Goal: Information Seeking & Learning: Learn about a topic

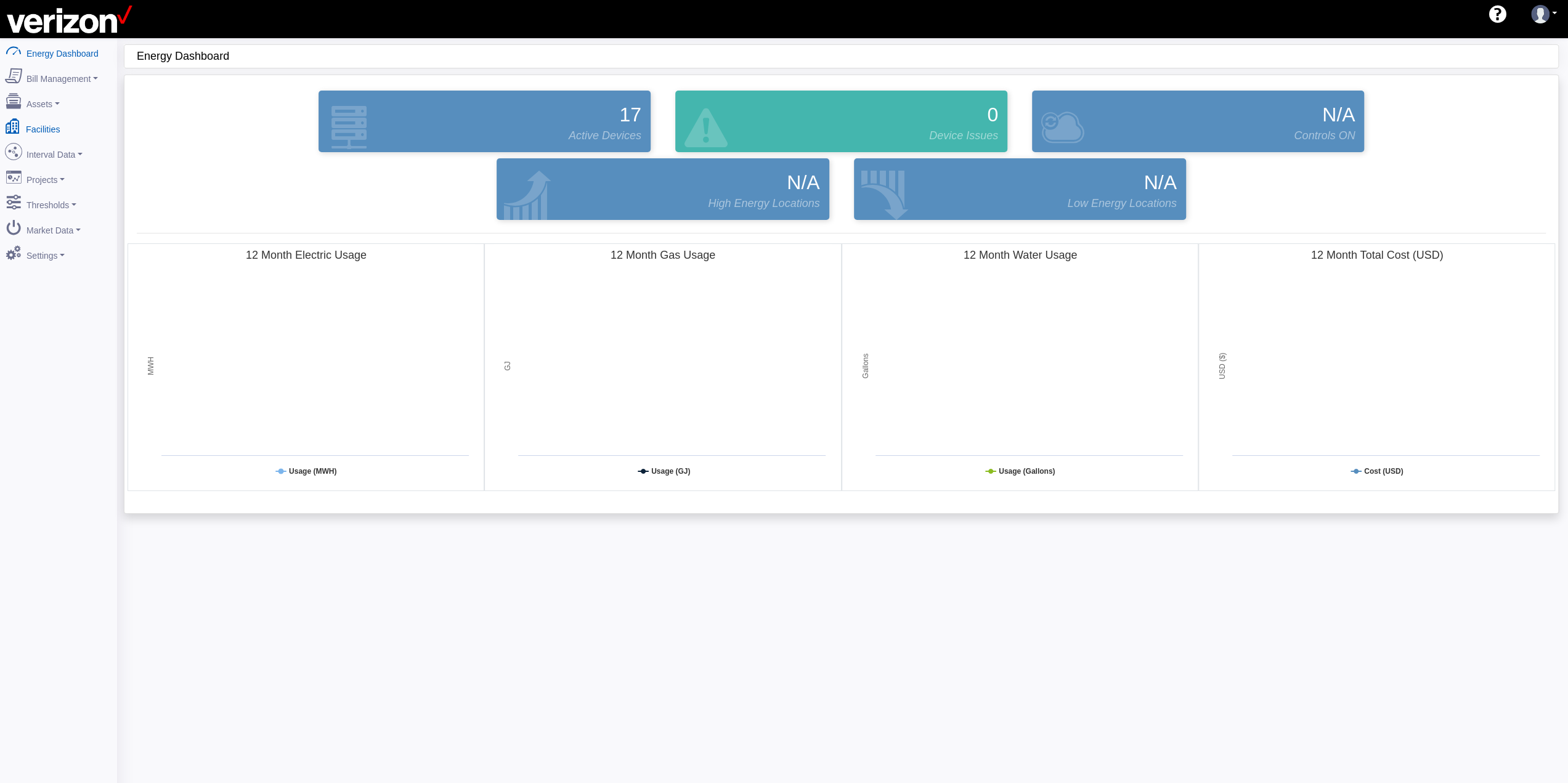
click at [49, 123] on link "Facilities" at bounding box center [58, 127] width 120 height 26
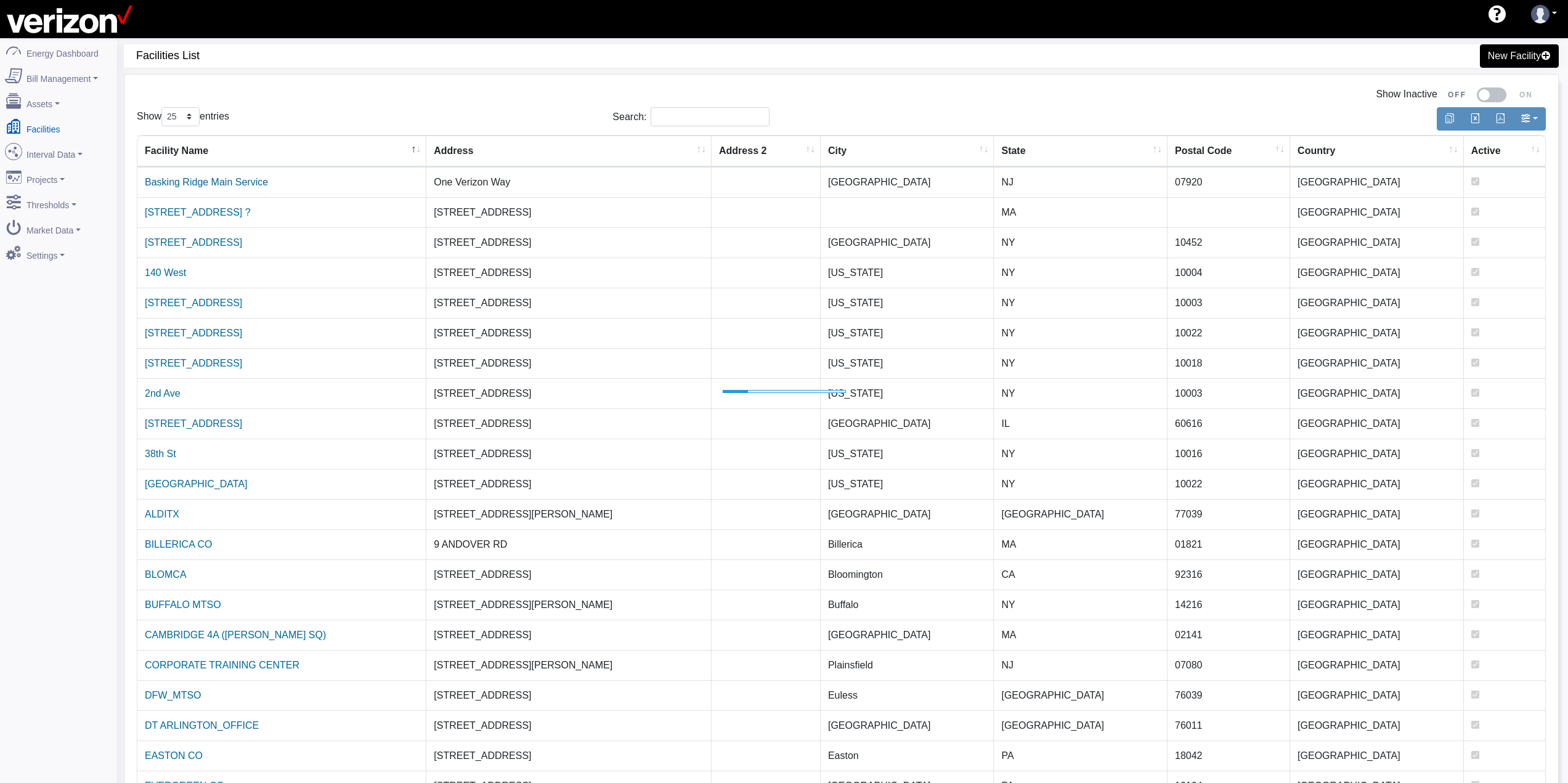
select select "25"
click at [176, 271] on link "140 West" at bounding box center [166, 273] width 42 height 10
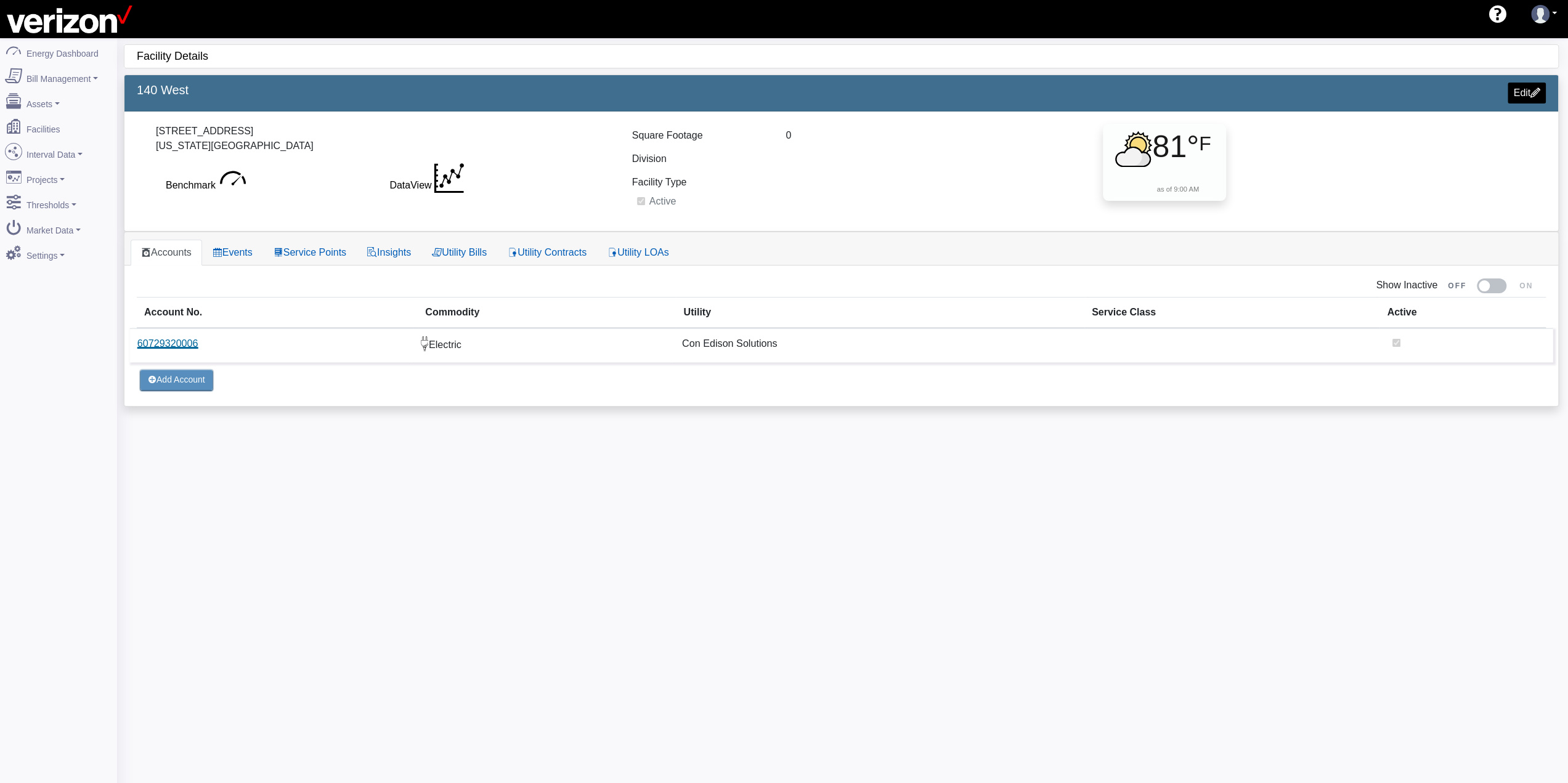
click at [184, 339] on link "60729320006" at bounding box center [168, 343] width 61 height 10
select select
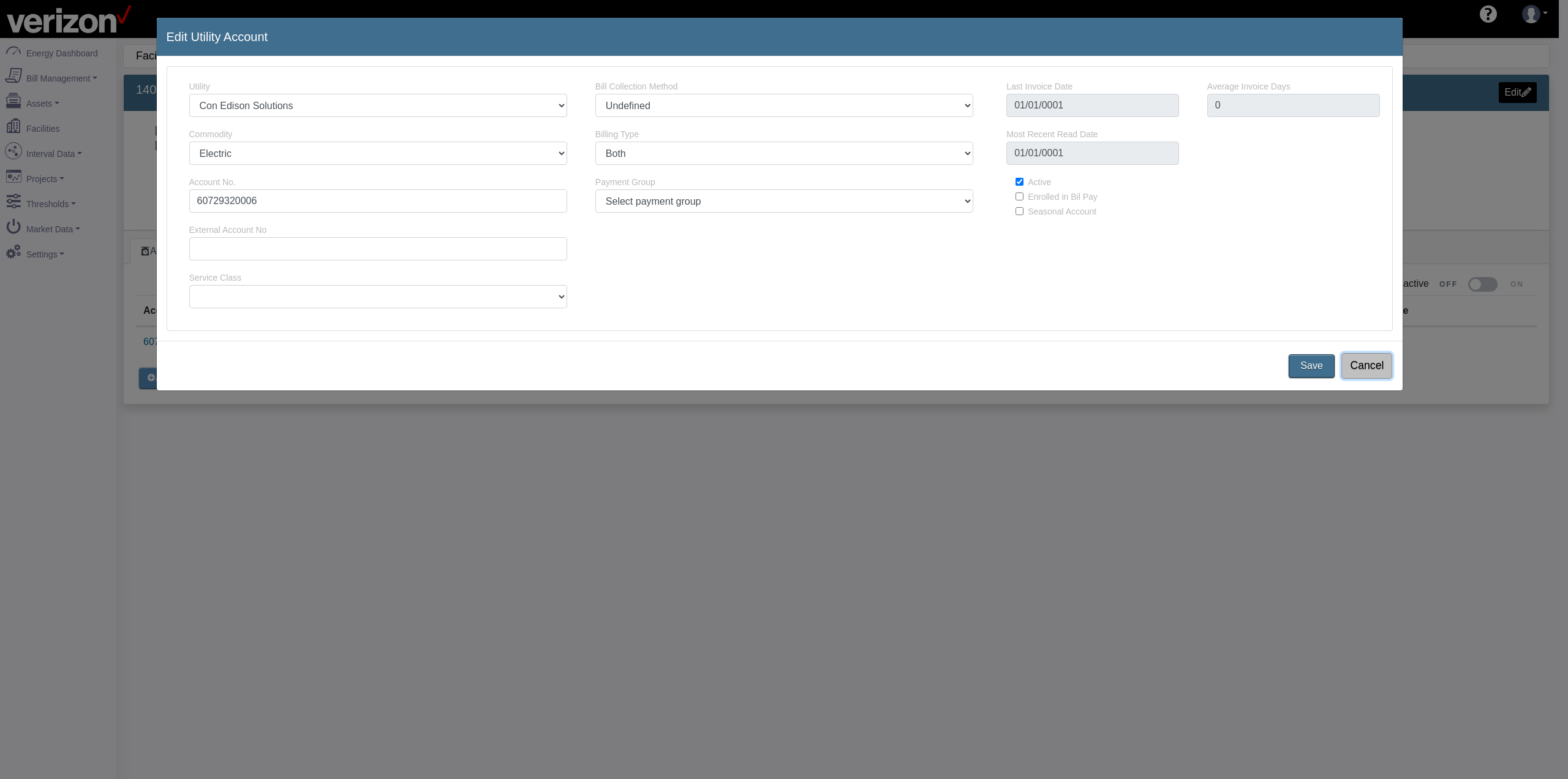
click at [1363, 364] on button "Cancel" at bounding box center [1367, 366] width 51 height 26
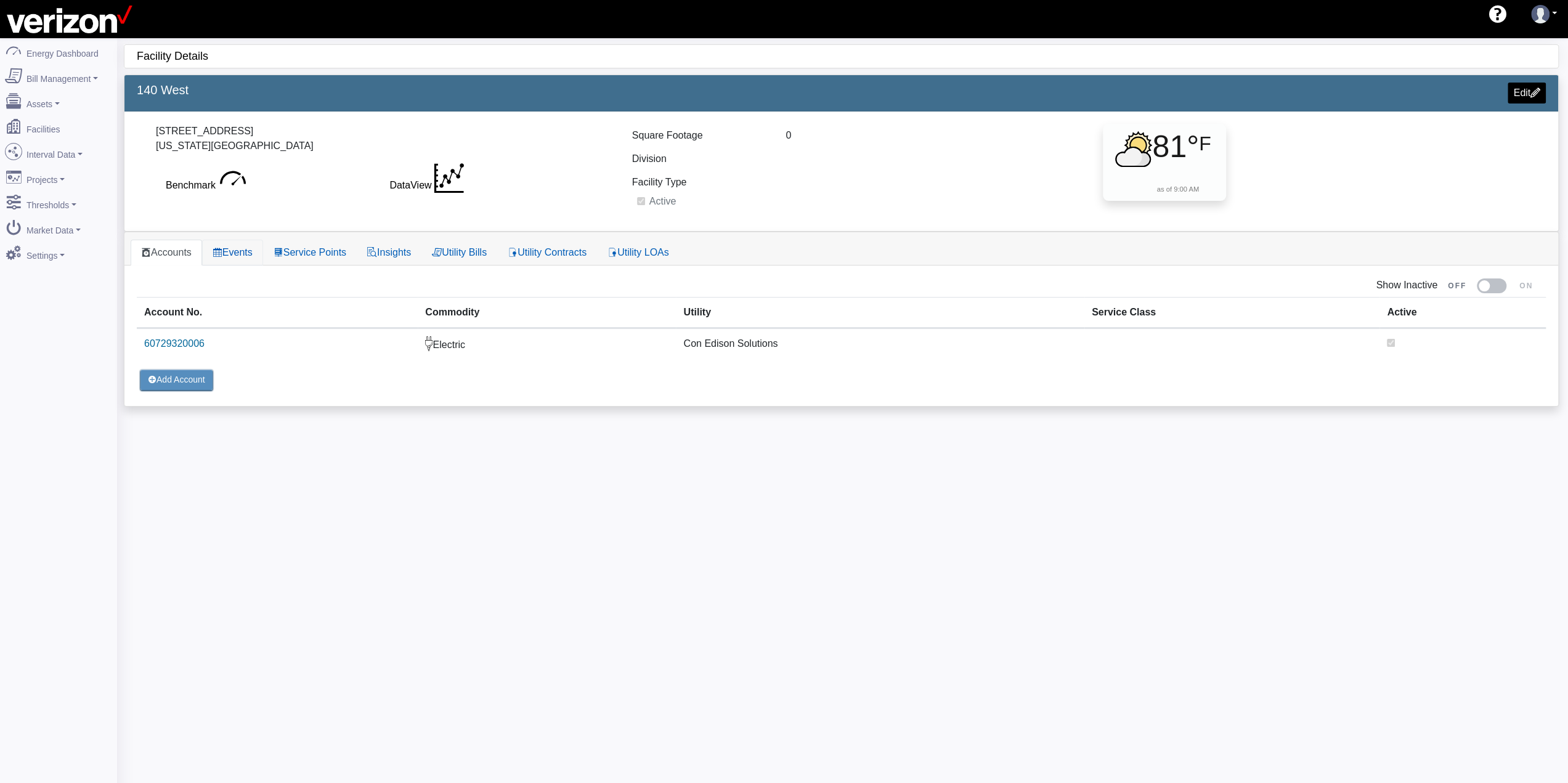
click at [256, 248] on link "Events" at bounding box center [233, 253] width 61 height 26
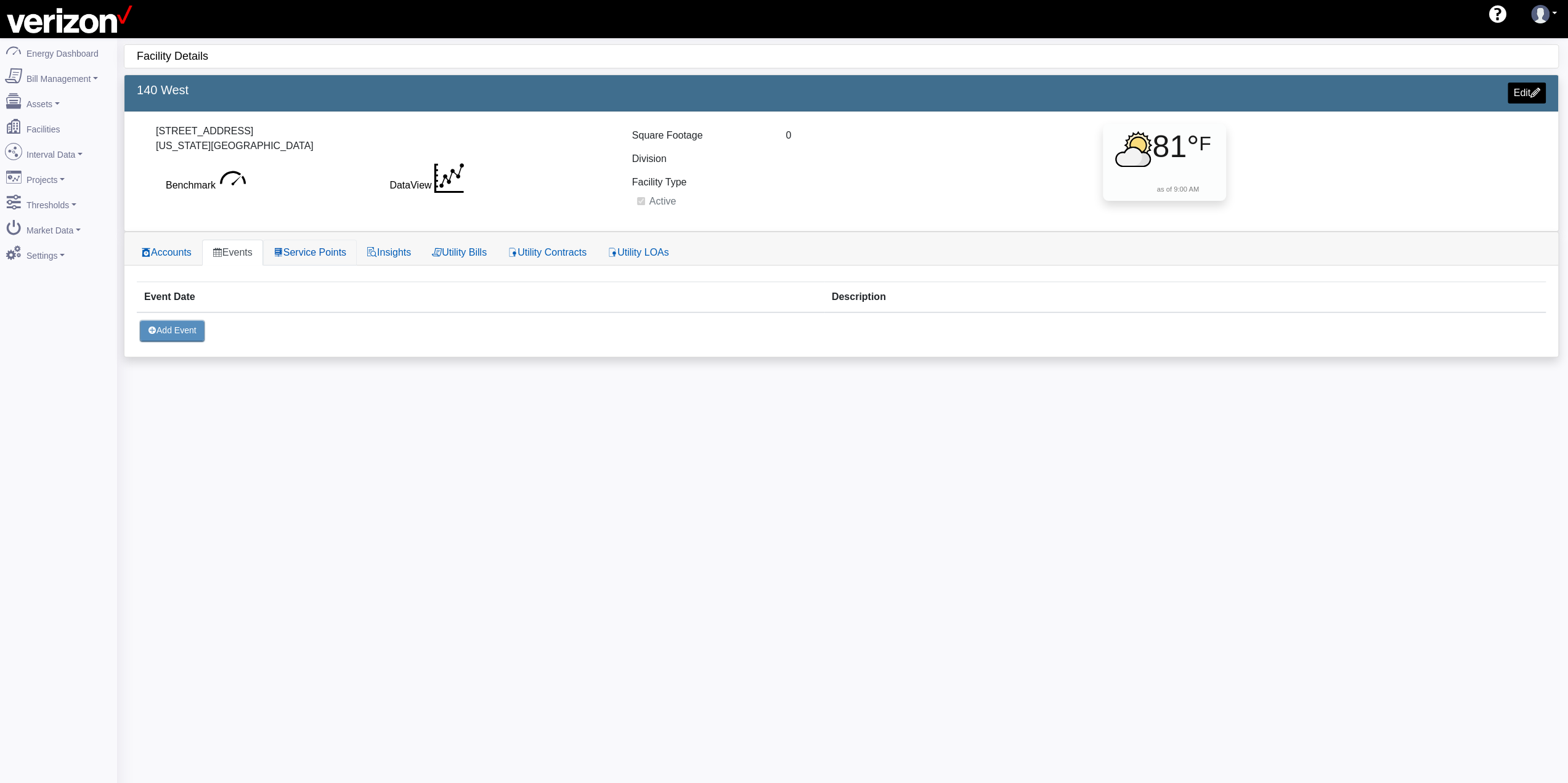
click at [306, 253] on link "Service Points" at bounding box center [310, 253] width 94 height 26
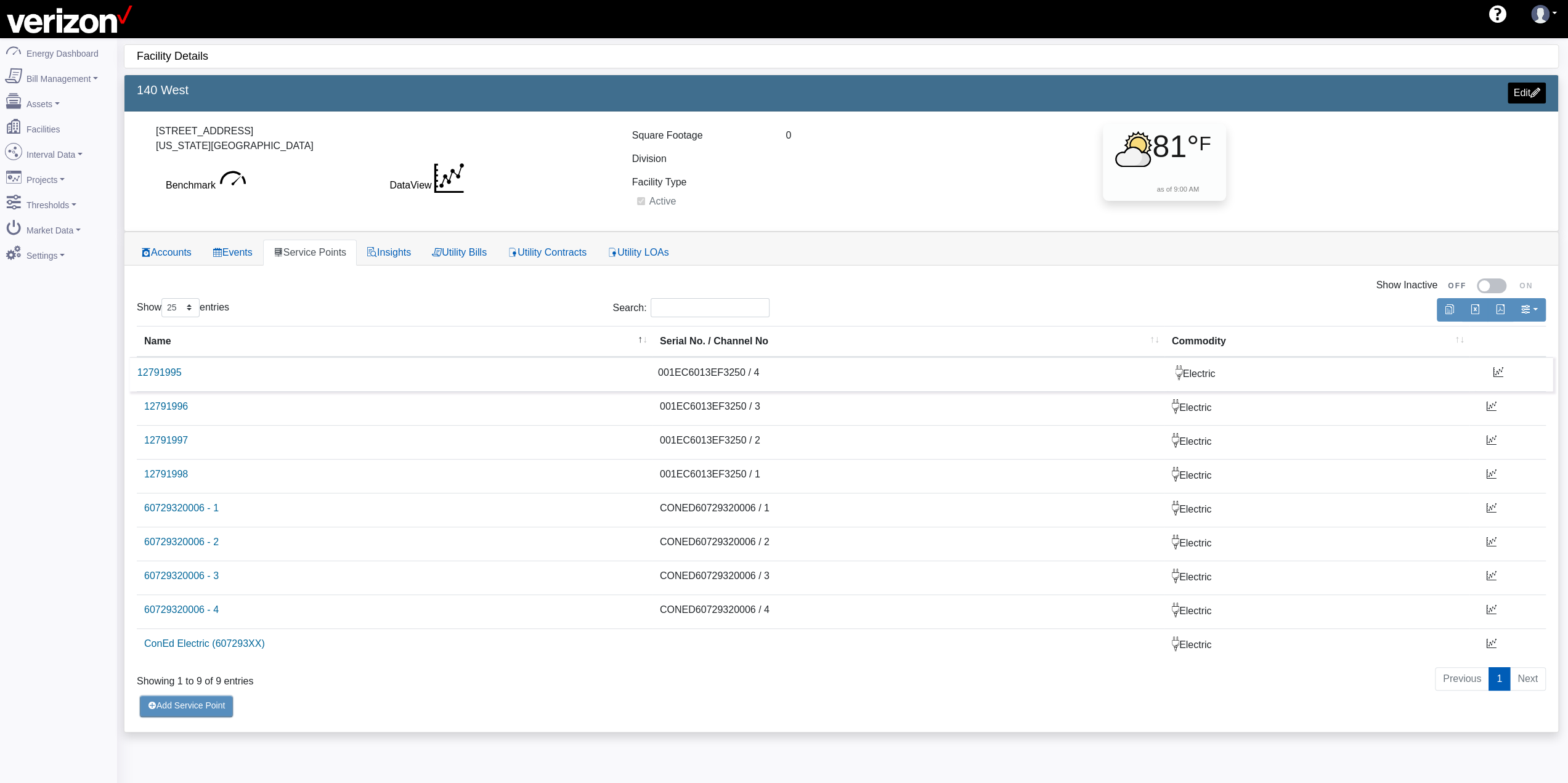
click at [1498, 370] on icon at bounding box center [1497, 371] width 10 height 10
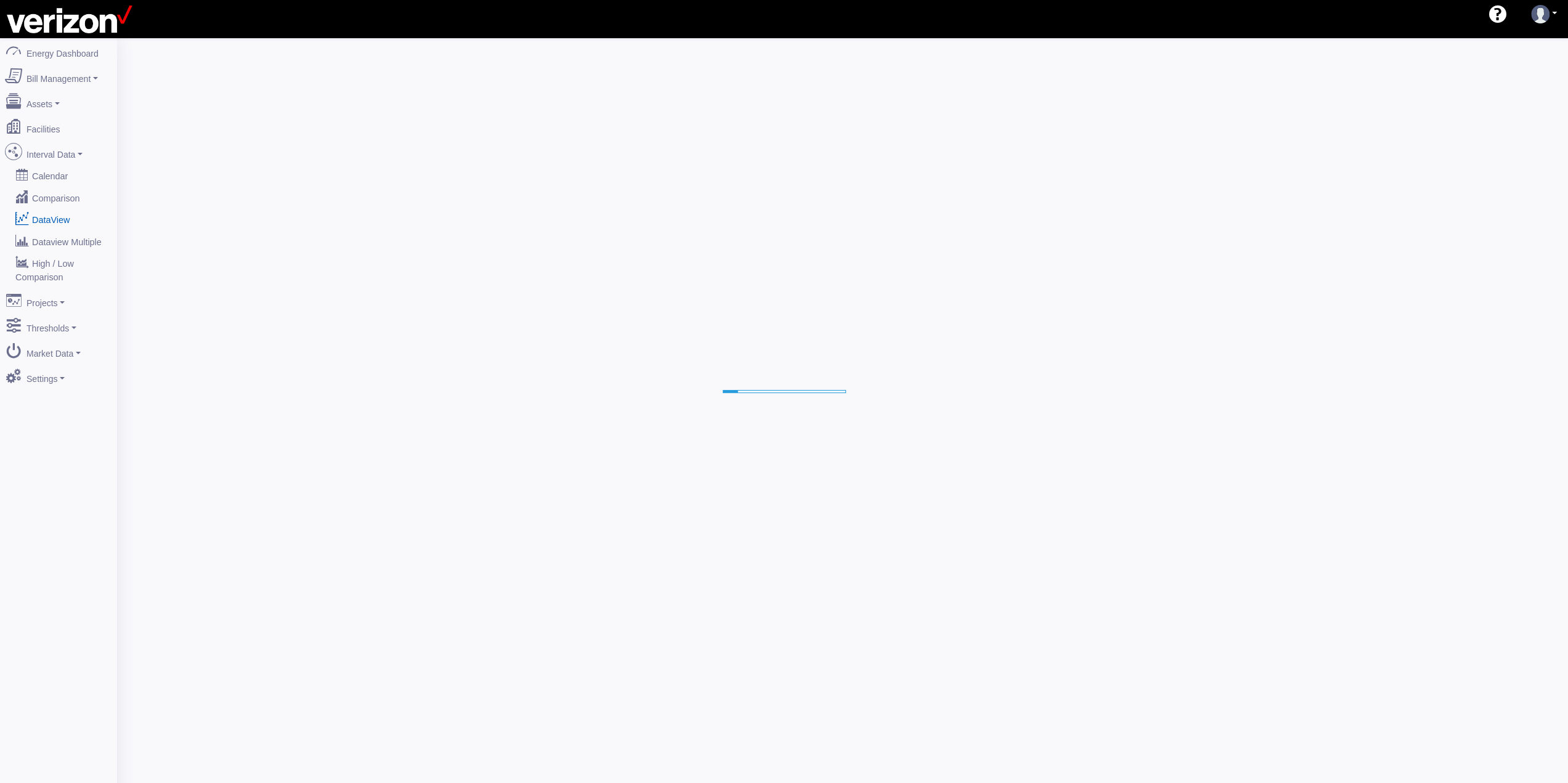
select select "25"
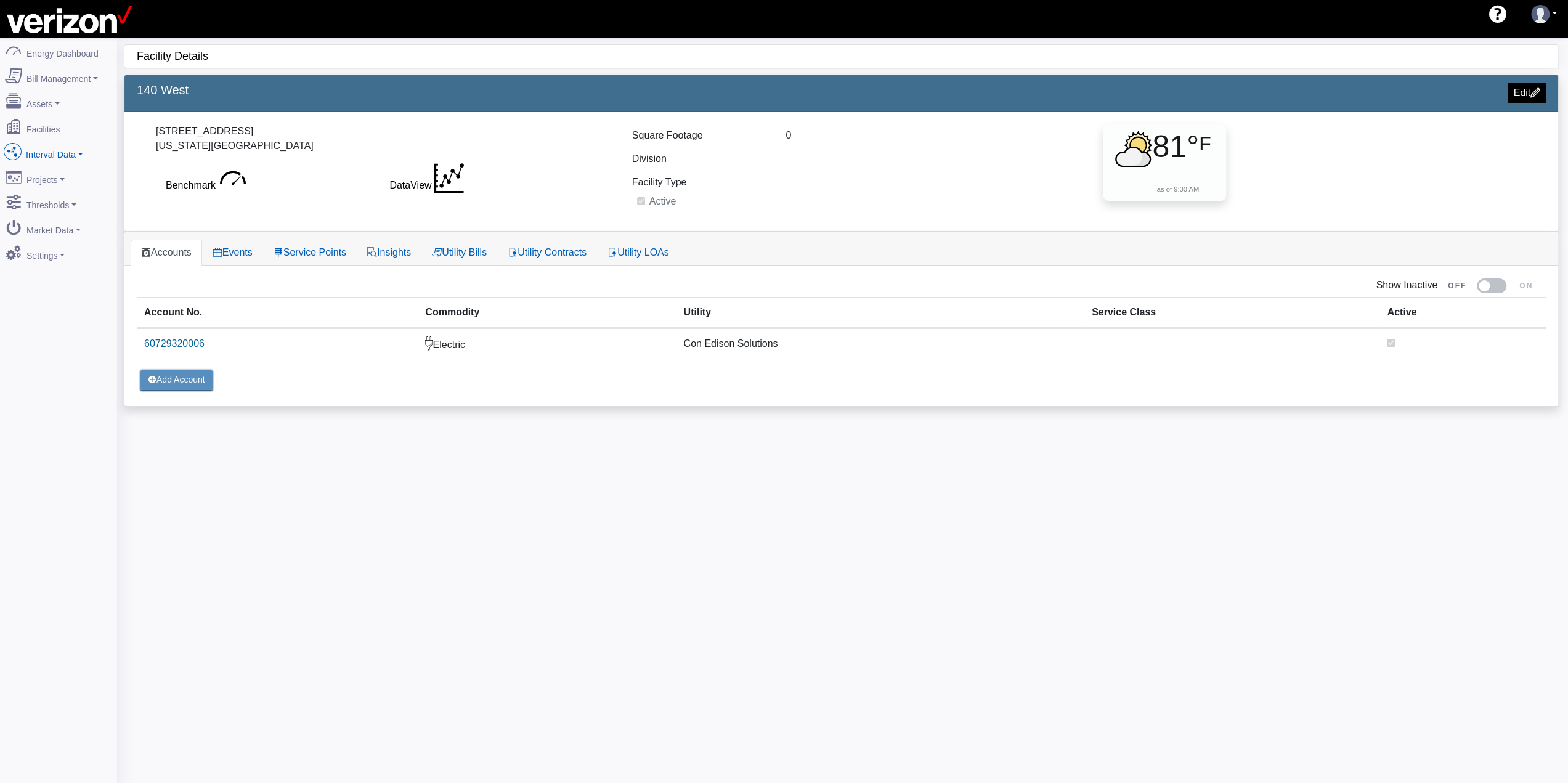
click at [78, 148] on link "Interval Data" at bounding box center [58, 152] width 120 height 26
click at [66, 218] on link "DataView" at bounding box center [58, 219] width 120 height 22
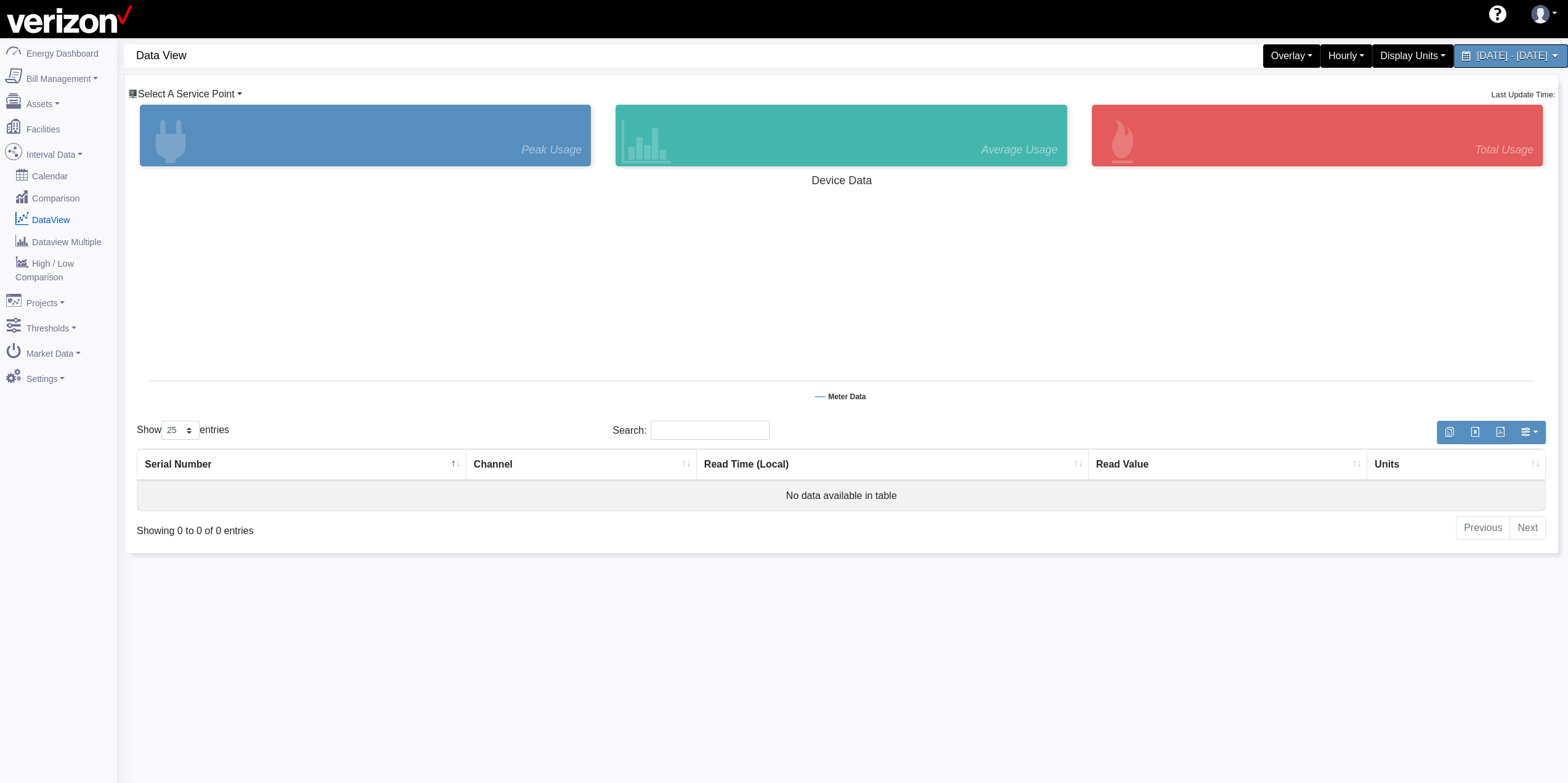
click at [231, 94] on span "Select A Service Point" at bounding box center [186, 94] width 97 height 10
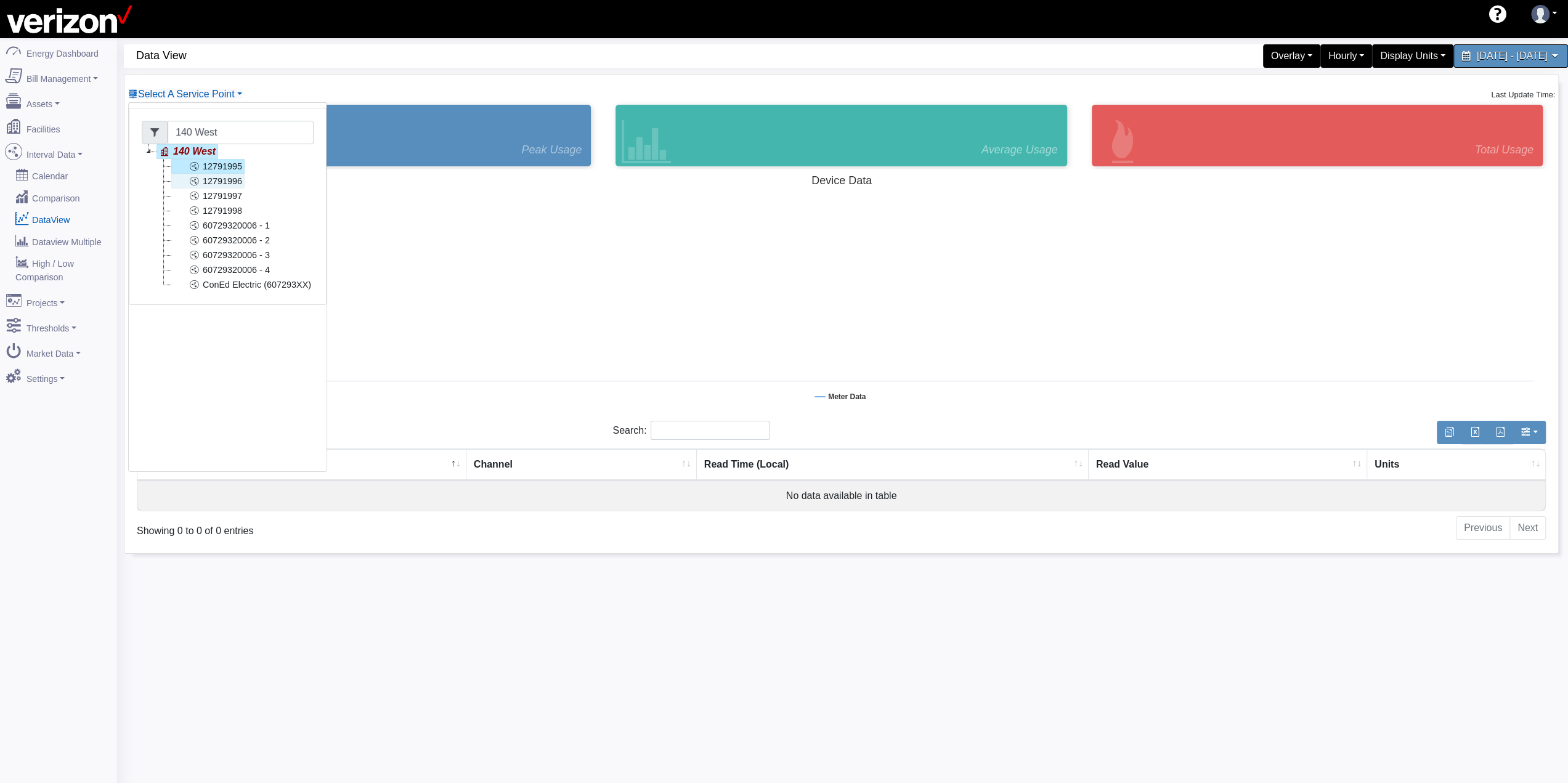
click at [220, 180] on link "12791996" at bounding box center [208, 180] width 73 height 15
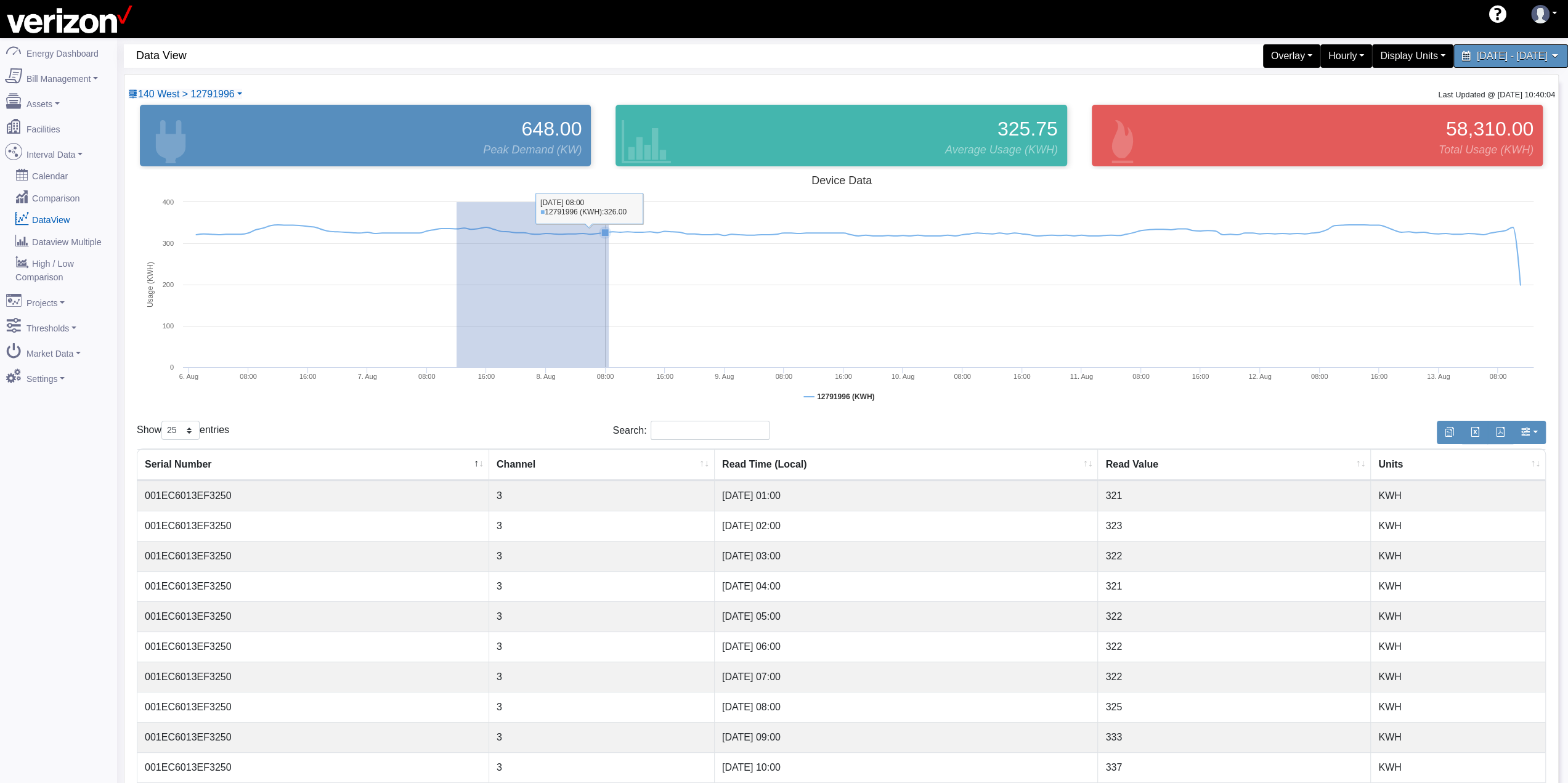
drag, startPoint x: 457, startPoint y: 292, endPoint x: 618, endPoint y: 300, distance: 161.2
click at [618, 300] on rect at bounding box center [841, 292] width 1409 height 246
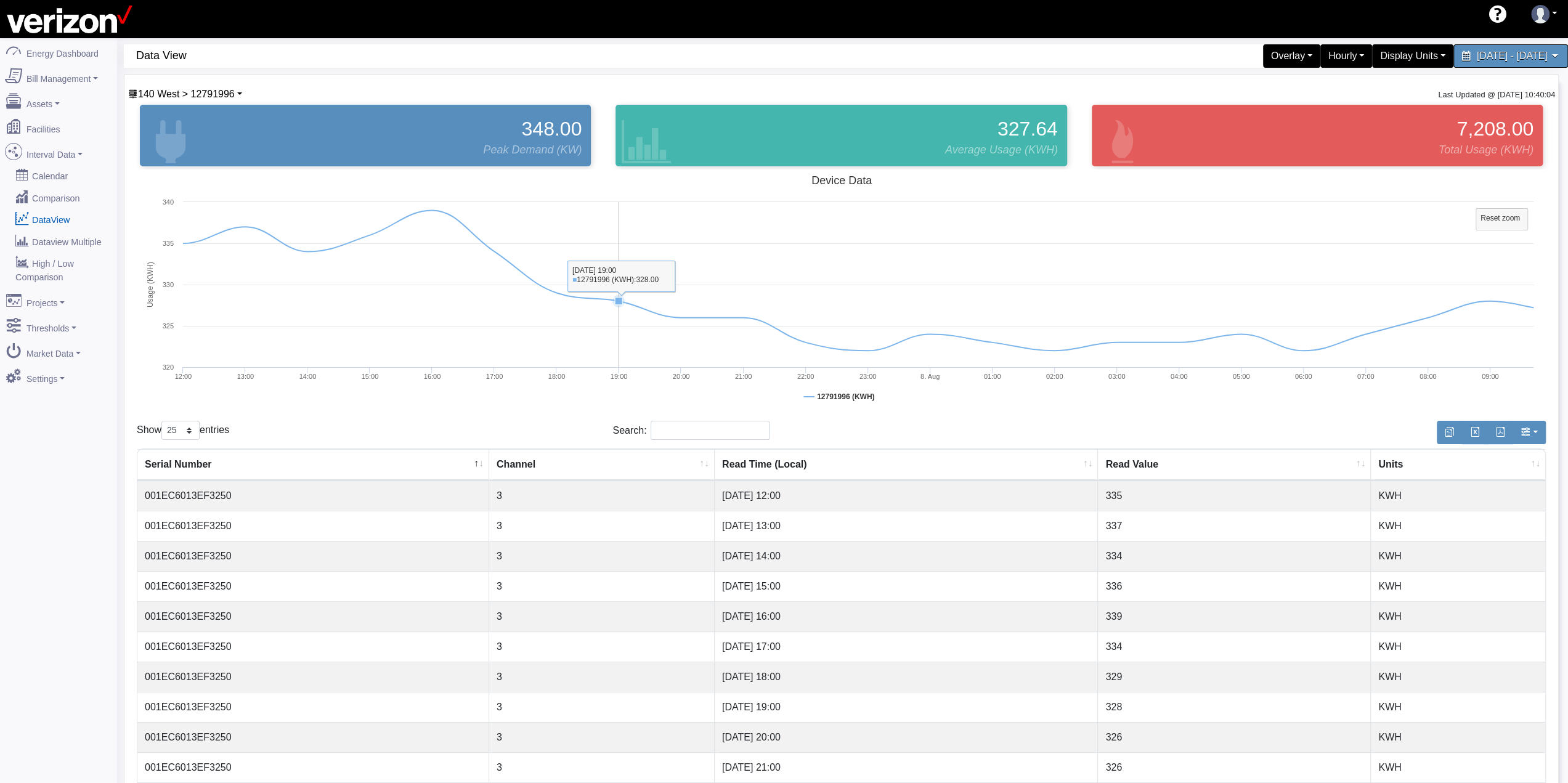
click at [514, 291] on rect at bounding box center [841, 292] width 1409 height 246
click at [1517, 214] on tspan "Reset zoom" at bounding box center [1500, 218] width 40 height 8
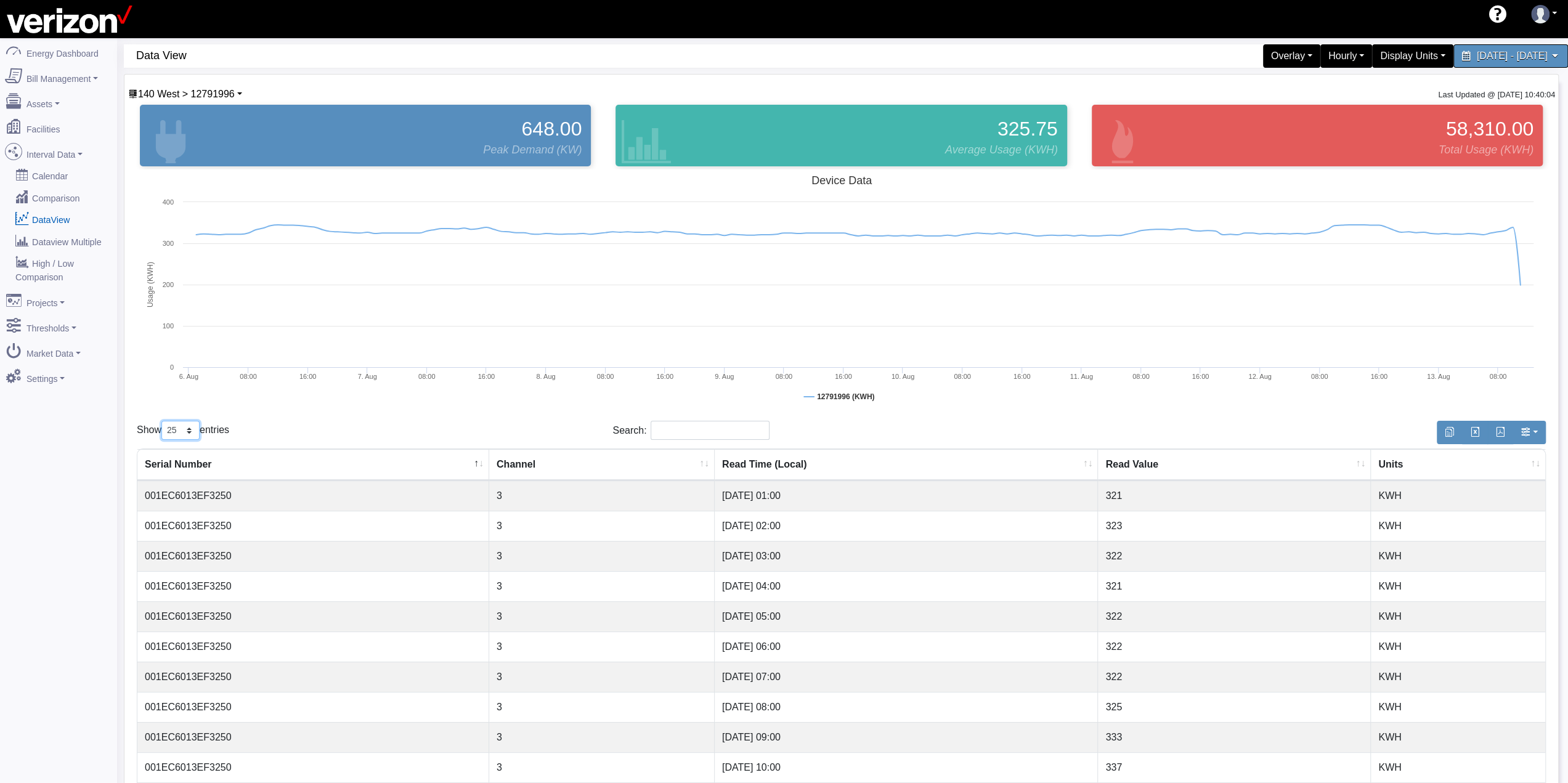
click at [180, 430] on select "10 25 50 100" at bounding box center [180, 430] width 38 height 19
select select "100"
click at [162, 421] on select "10 25 50 100" at bounding box center [180, 430] width 38 height 19
click at [233, 90] on span "140 West > 12791996" at bounding box center [186, 94] width 97 height 10
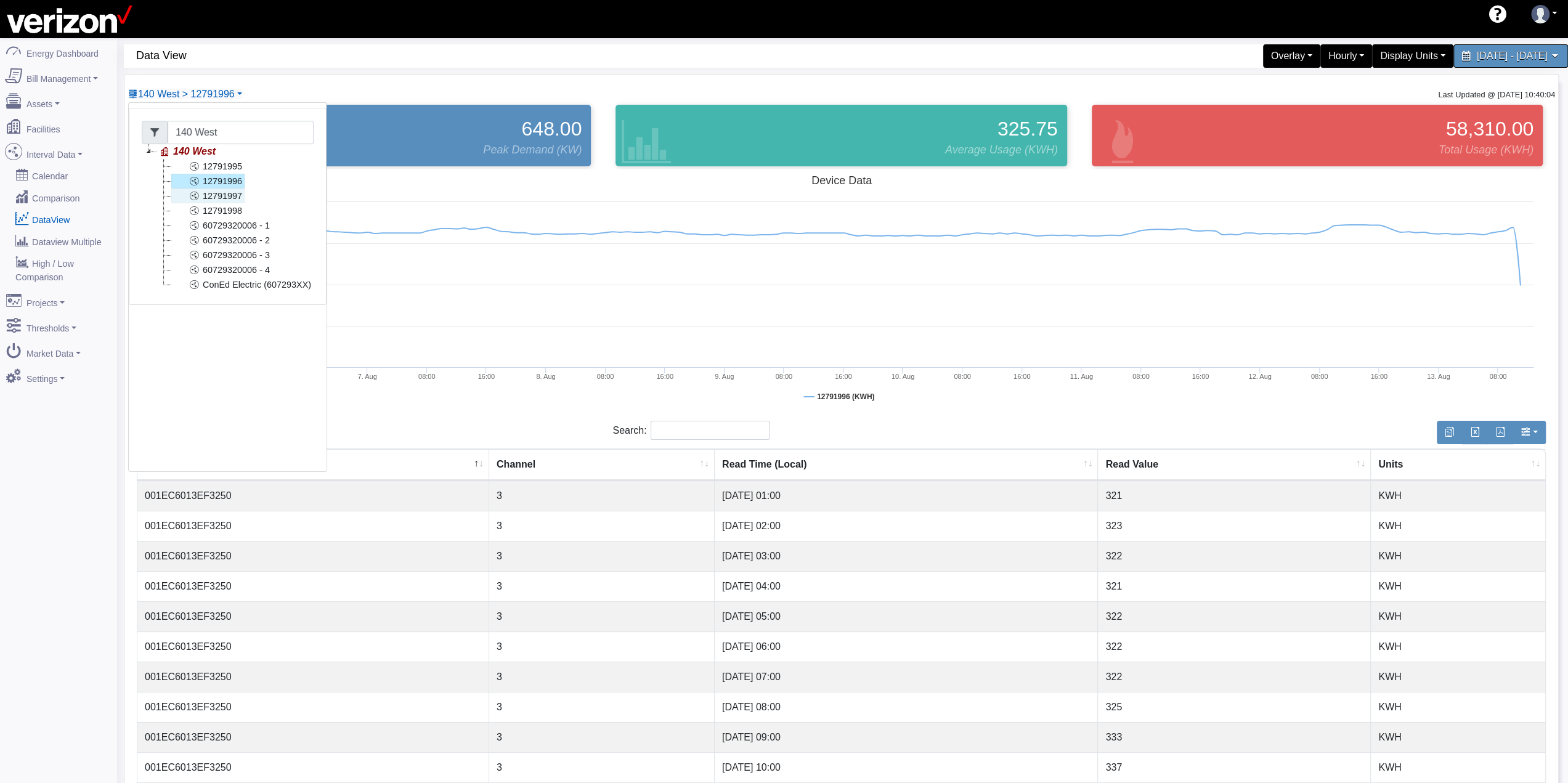
click at [221, 193] on link "12791997" at bounding box center [208, 195] width 73 height 15
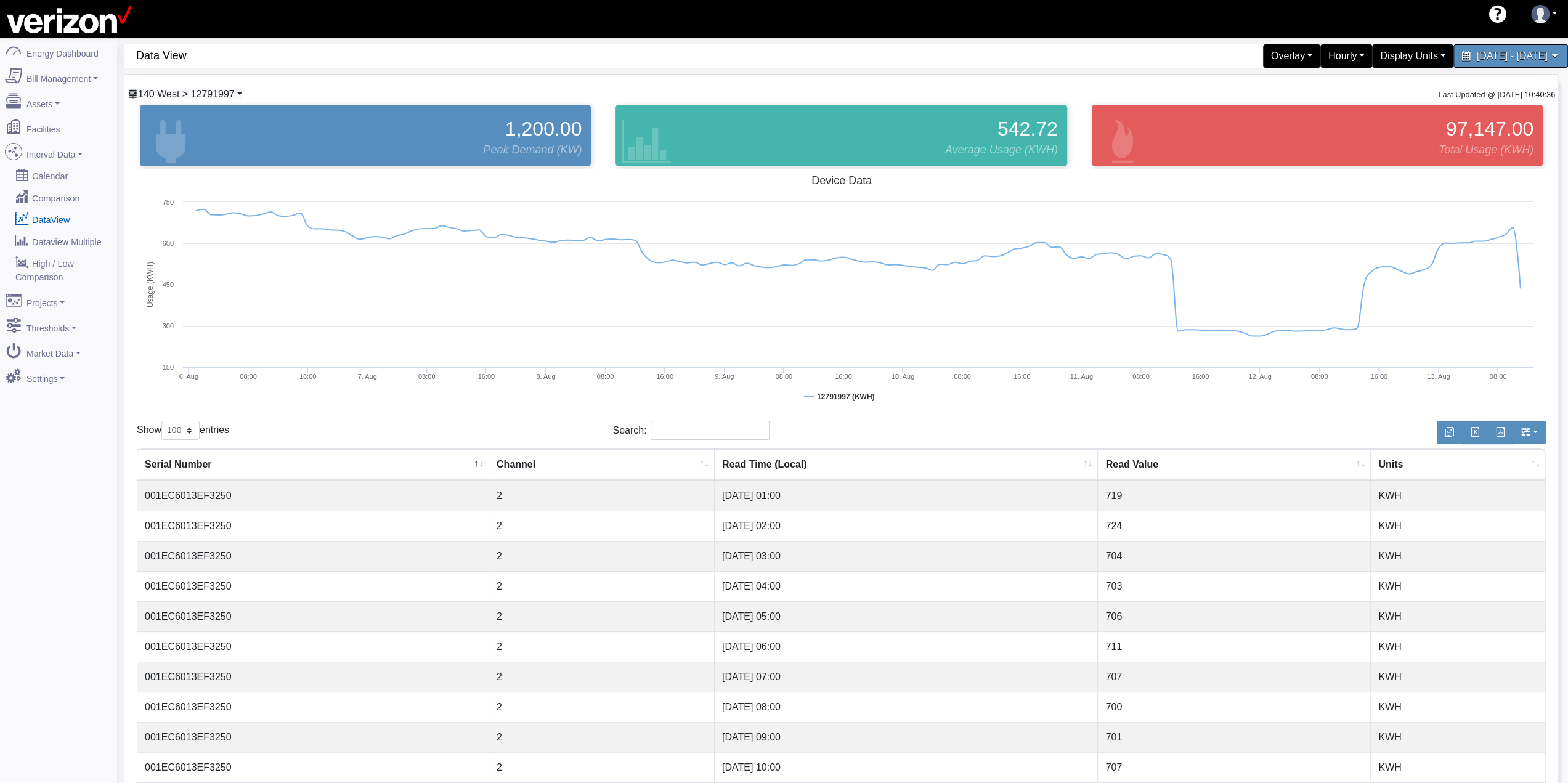
click at [234, 92] on span "140 West > 12791997" at bounding box center [186, 94] width 97 height 10
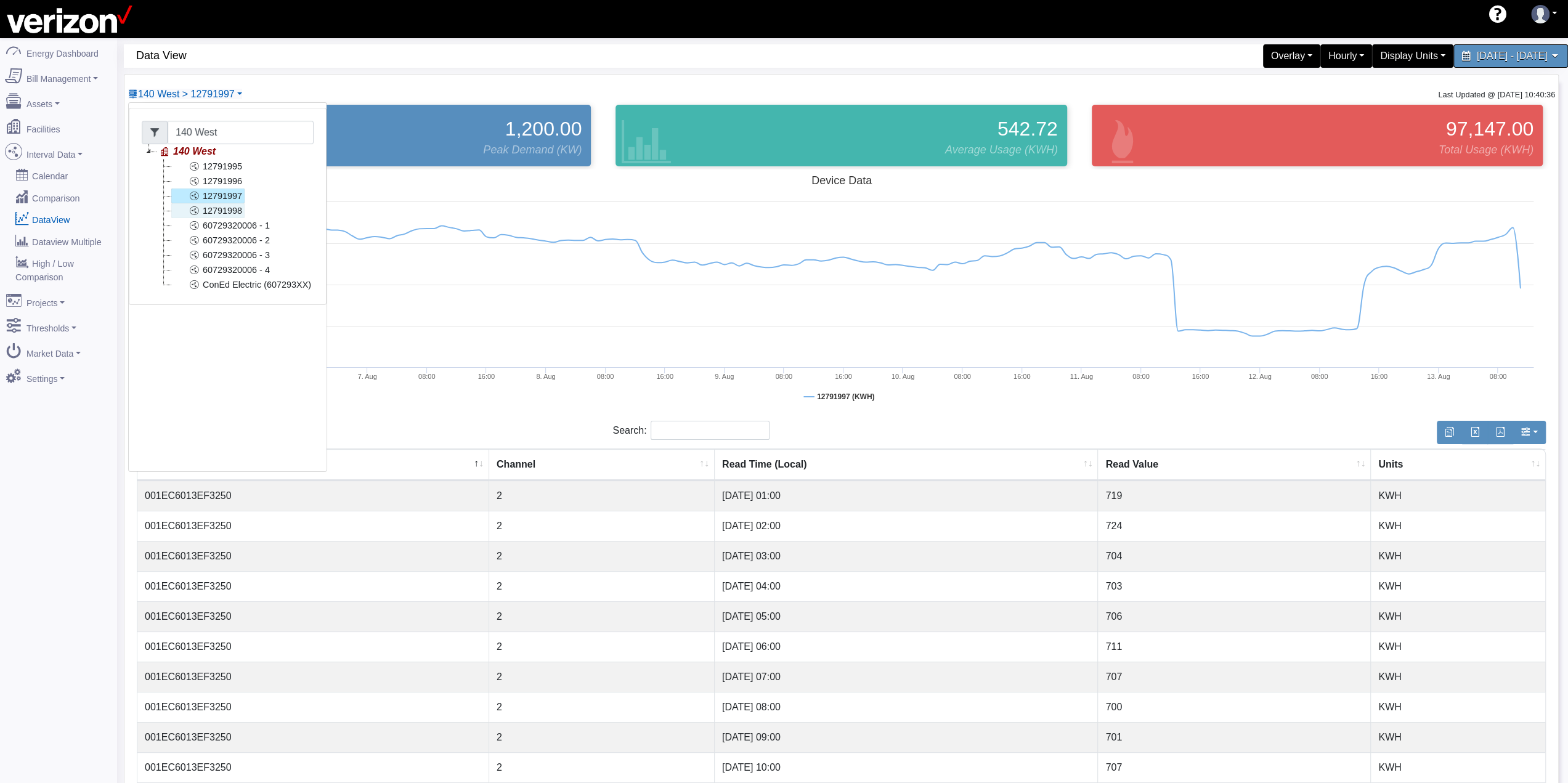
click at [238, 209] on link "12791998" at bounding box center [208, 210] width 73 height 15
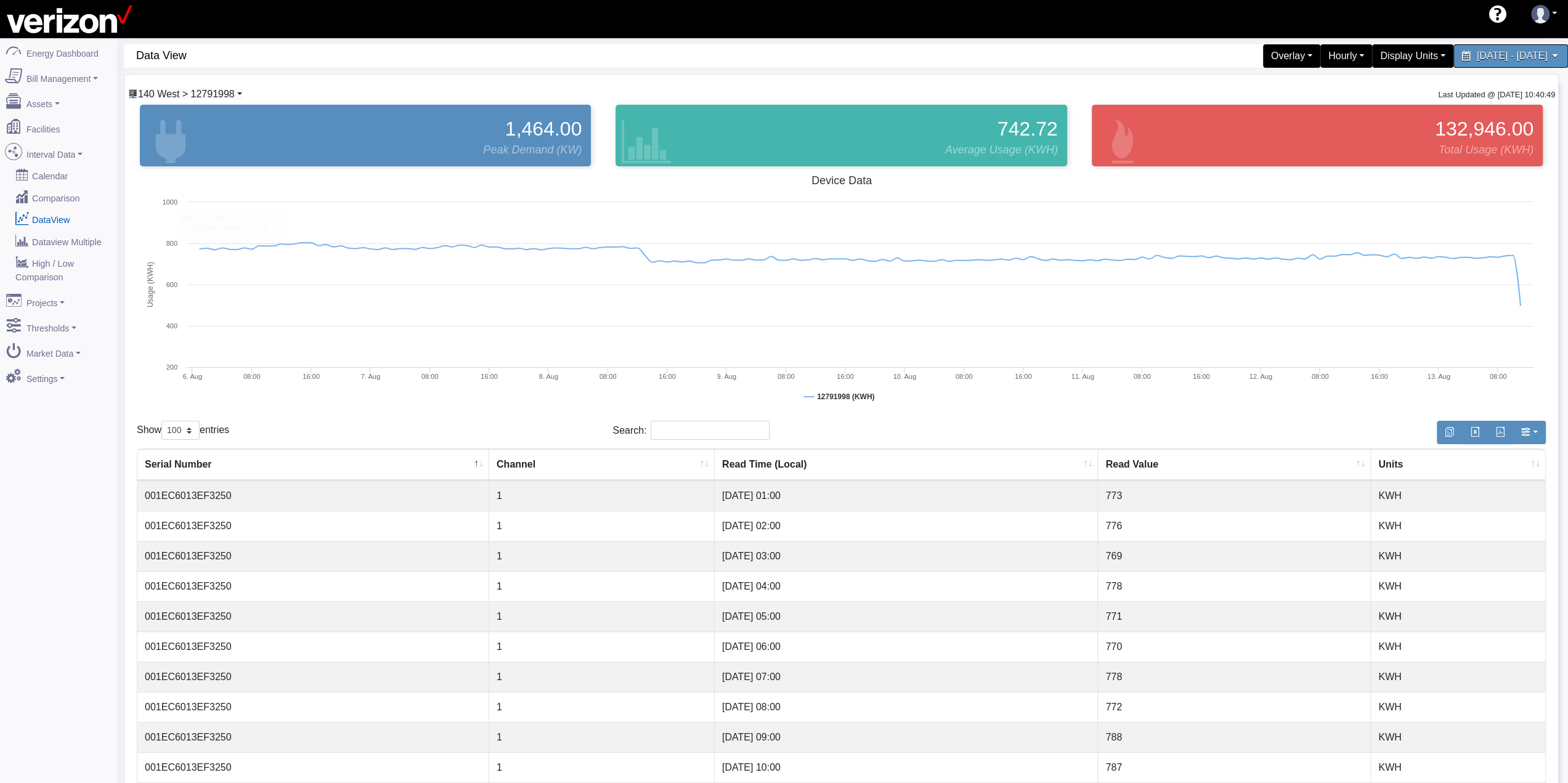
click at [231, 89] on span "140 West > 12791998" at bounding box center [186, 94] width 97 height 10
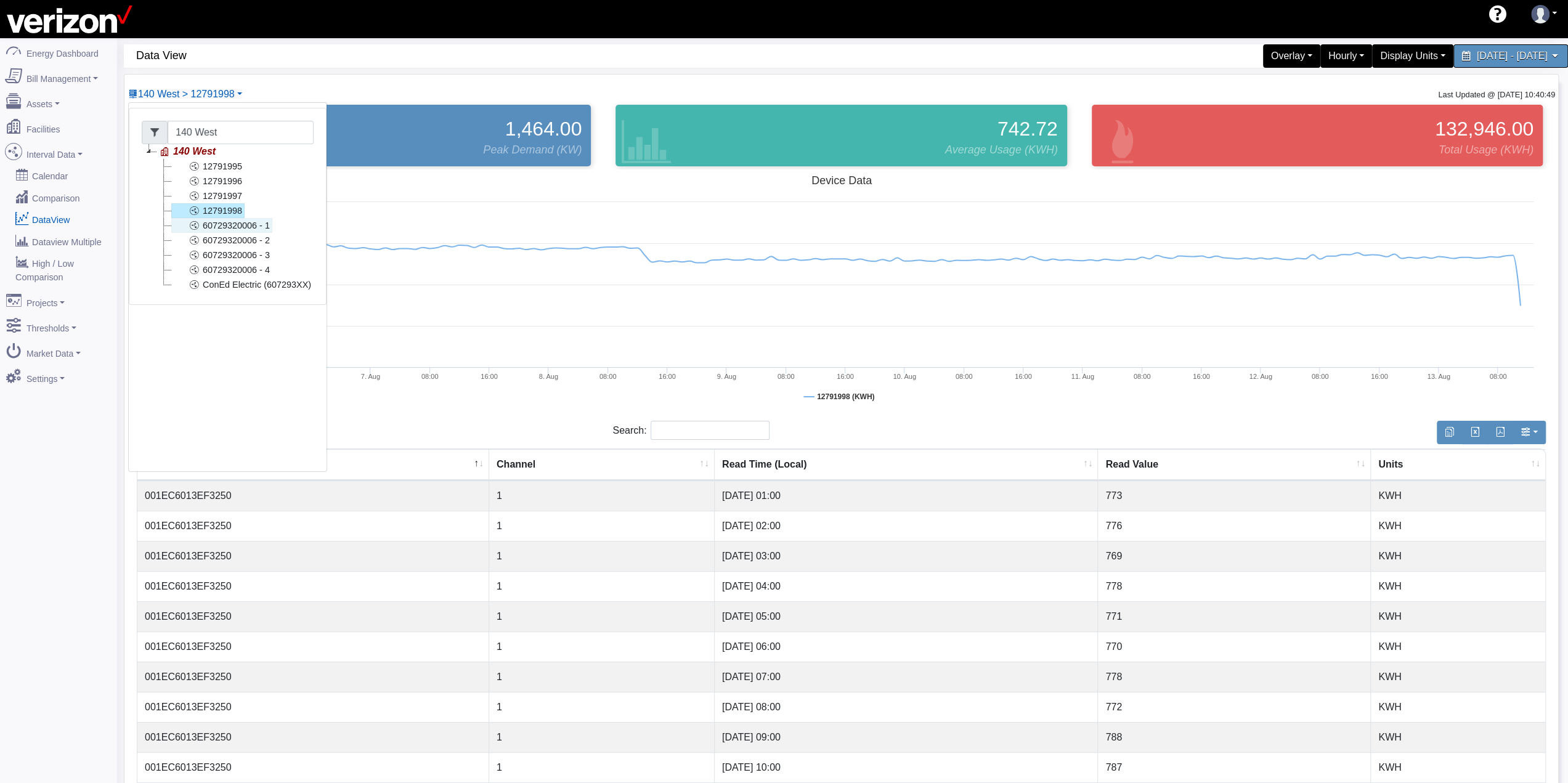
click at [234, 227] on link "60729320006 - 1" at bounding box center [222, 225] width 101 height 15
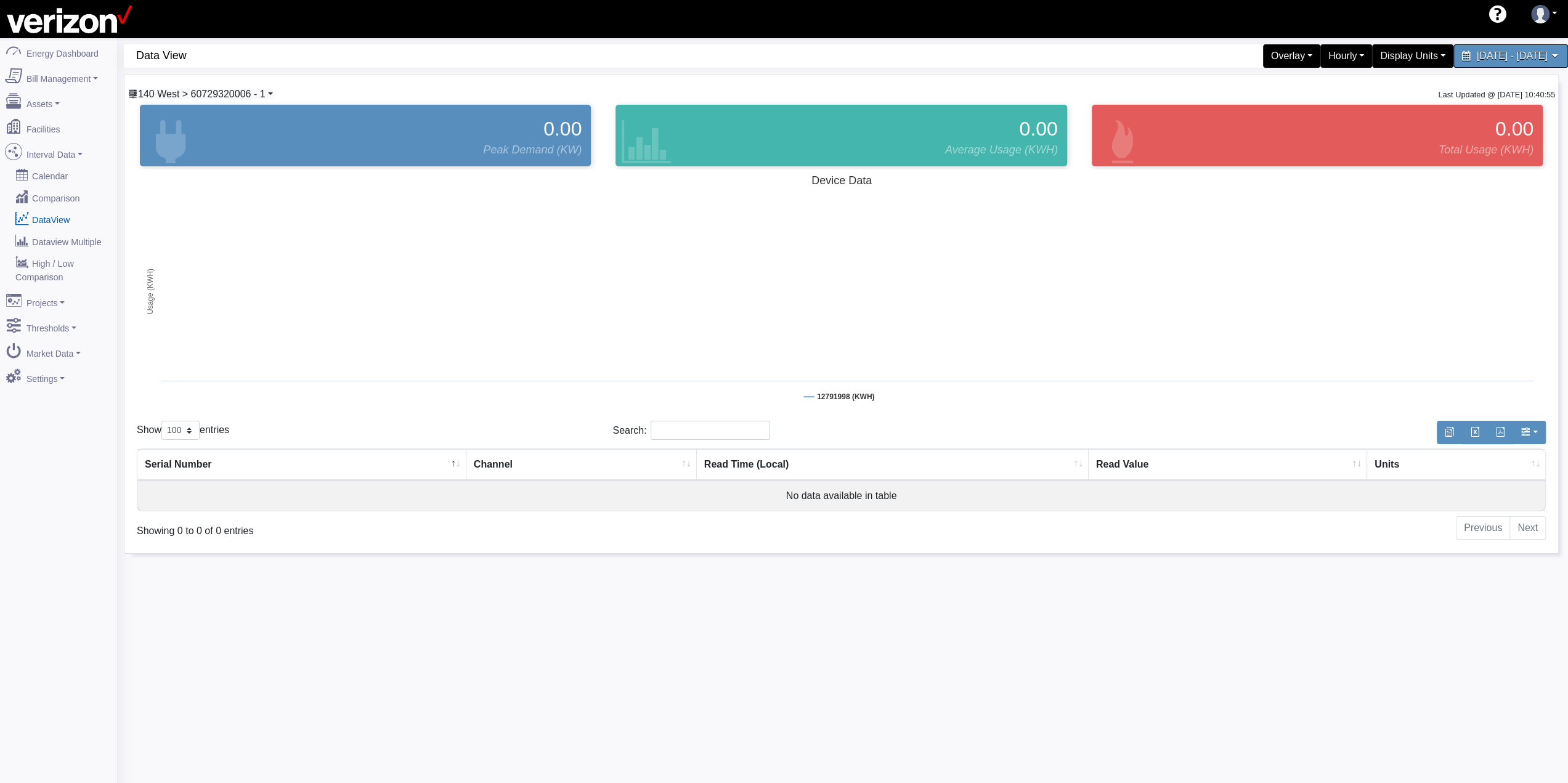
click at [213, 93] on span "140 West > 60729320006 - 1" at bounding box center [201, 94] width 127 height 10
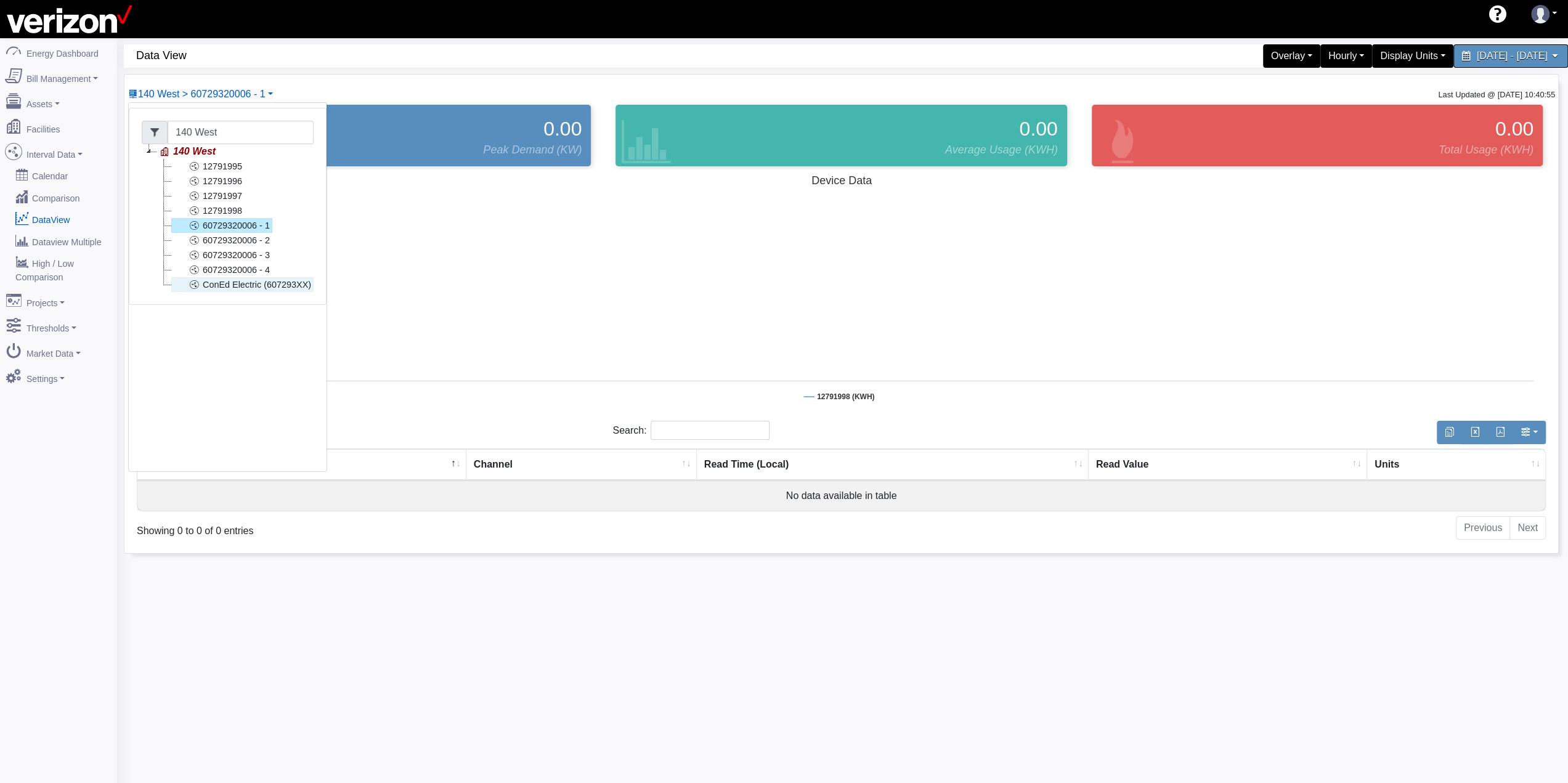
click at [245, 284] on link "ConEd Electric (607293XX)" at bounding box center [242, 284] width 142 height 15
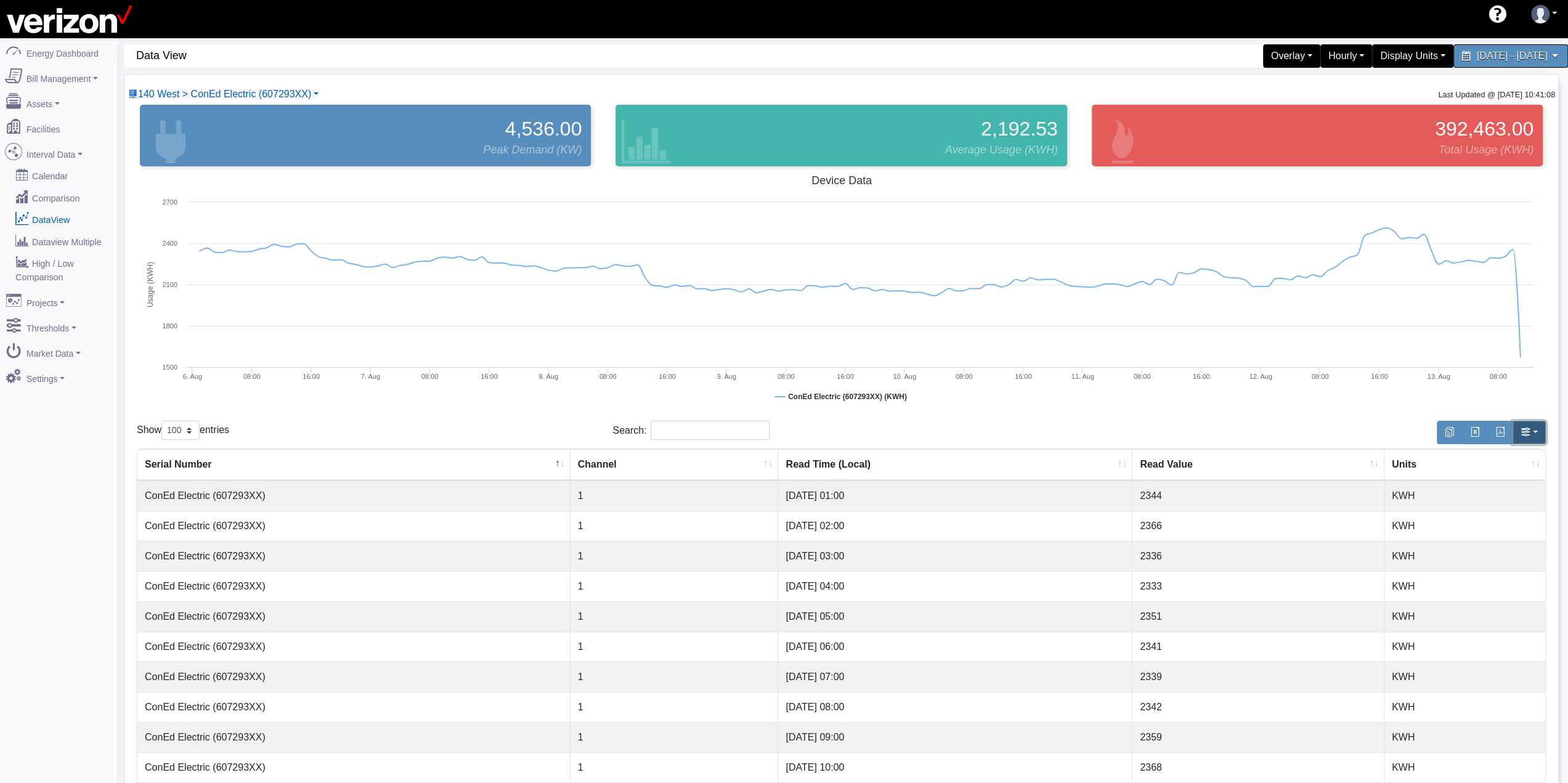
click at [1536, 433] on button "button" at bounding box center [1528, 432] width 33 height 23
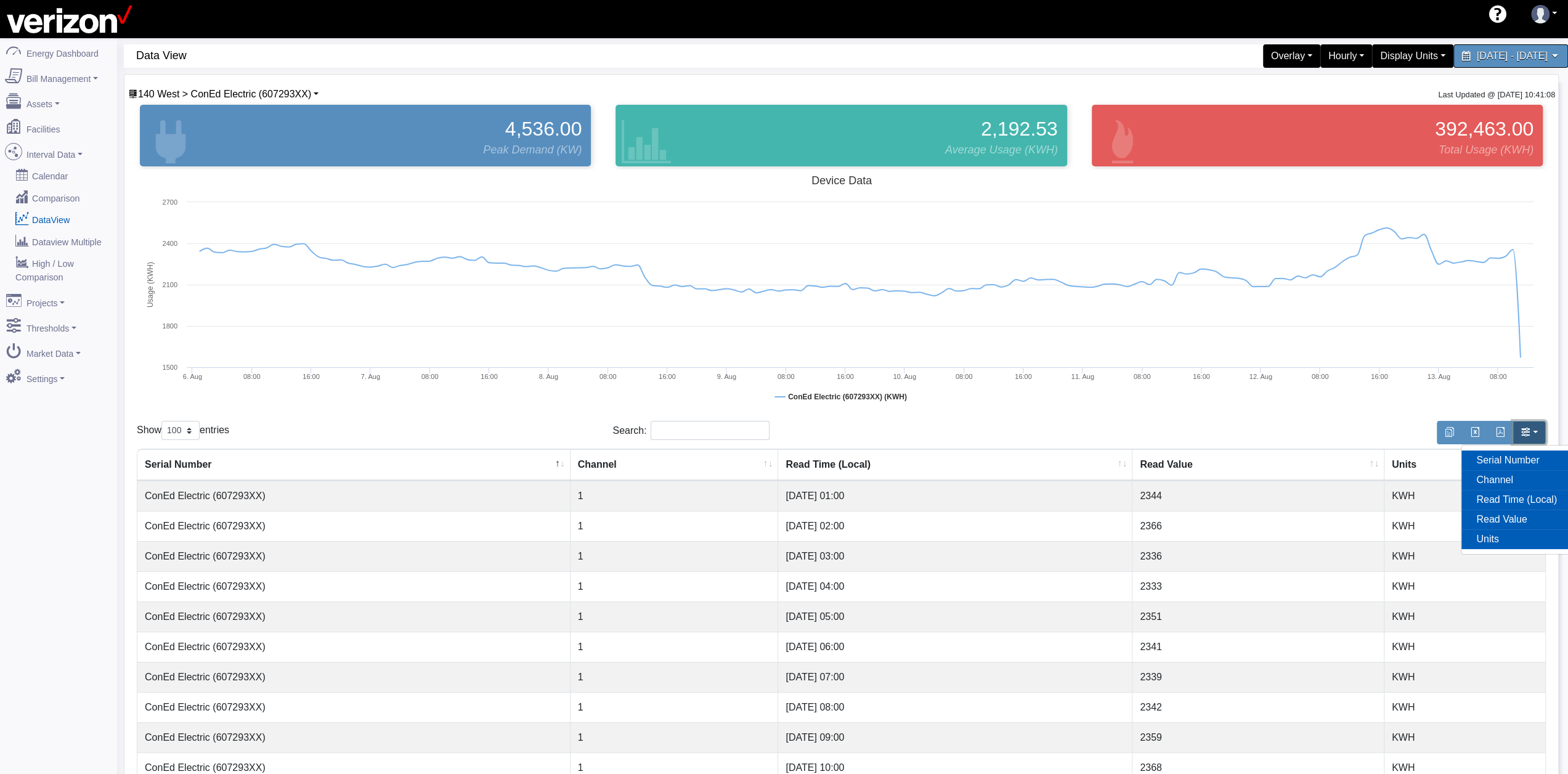
click at [1536, 433] on button "button" at bounding box center [1528, 433] width 33 height 23
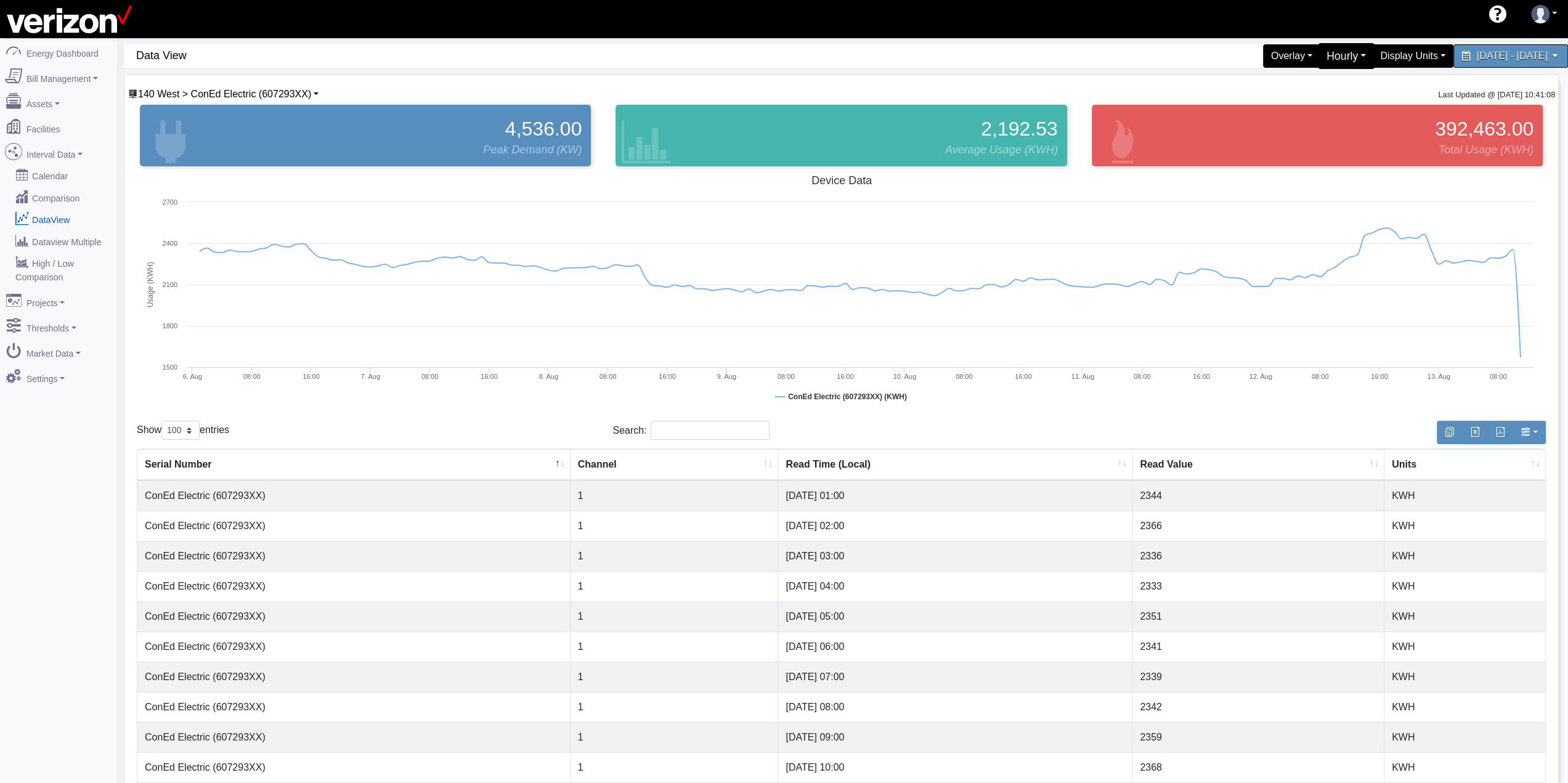
click at [1318, 58] on div "Hourly" at bounding box center [1347, 56] width 57 height 26
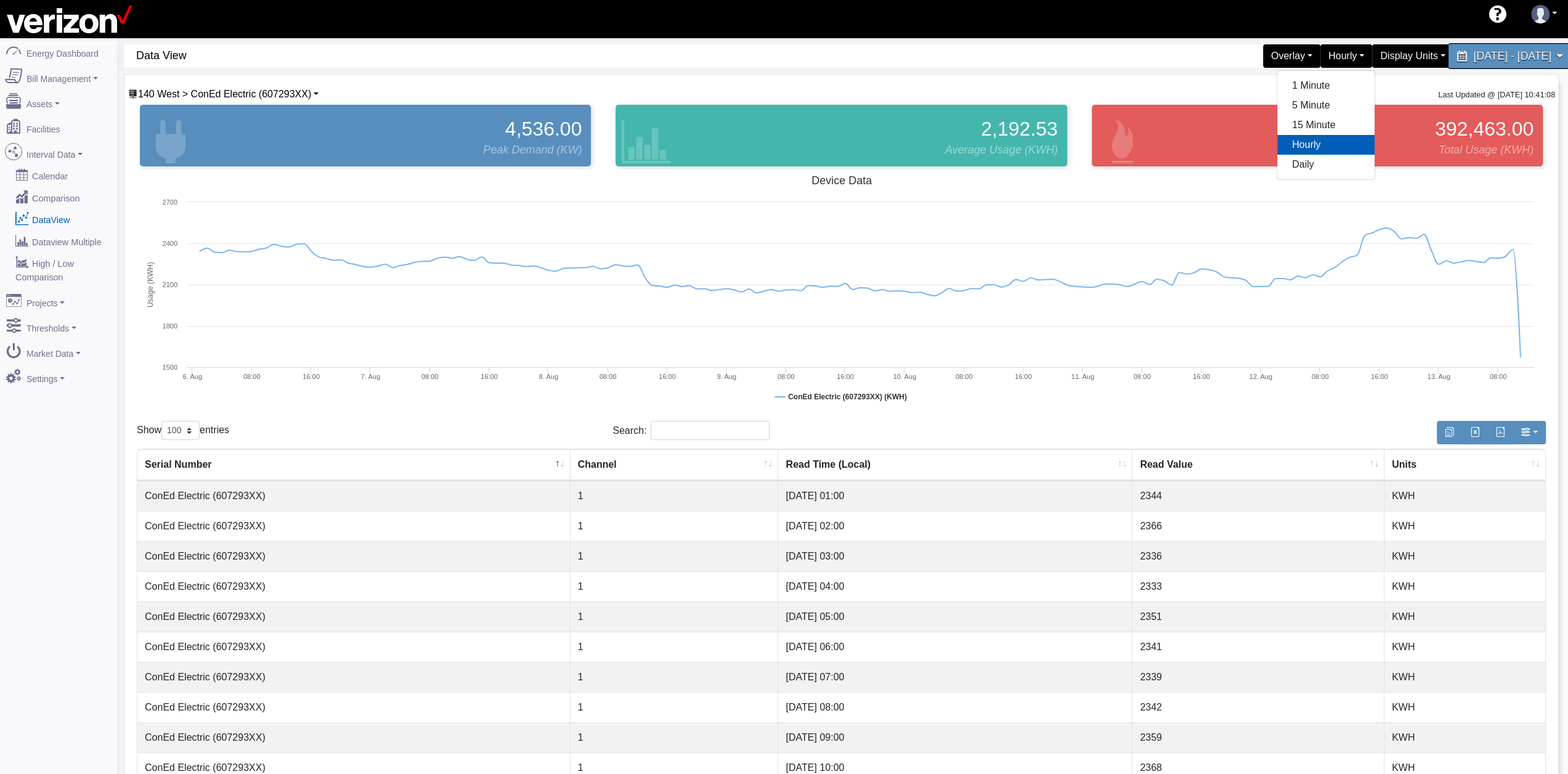
click at [1447, 48] on div "August 6, 2025 - August 13, 2025" at bounding box center [1510, 56] width 126 height 26
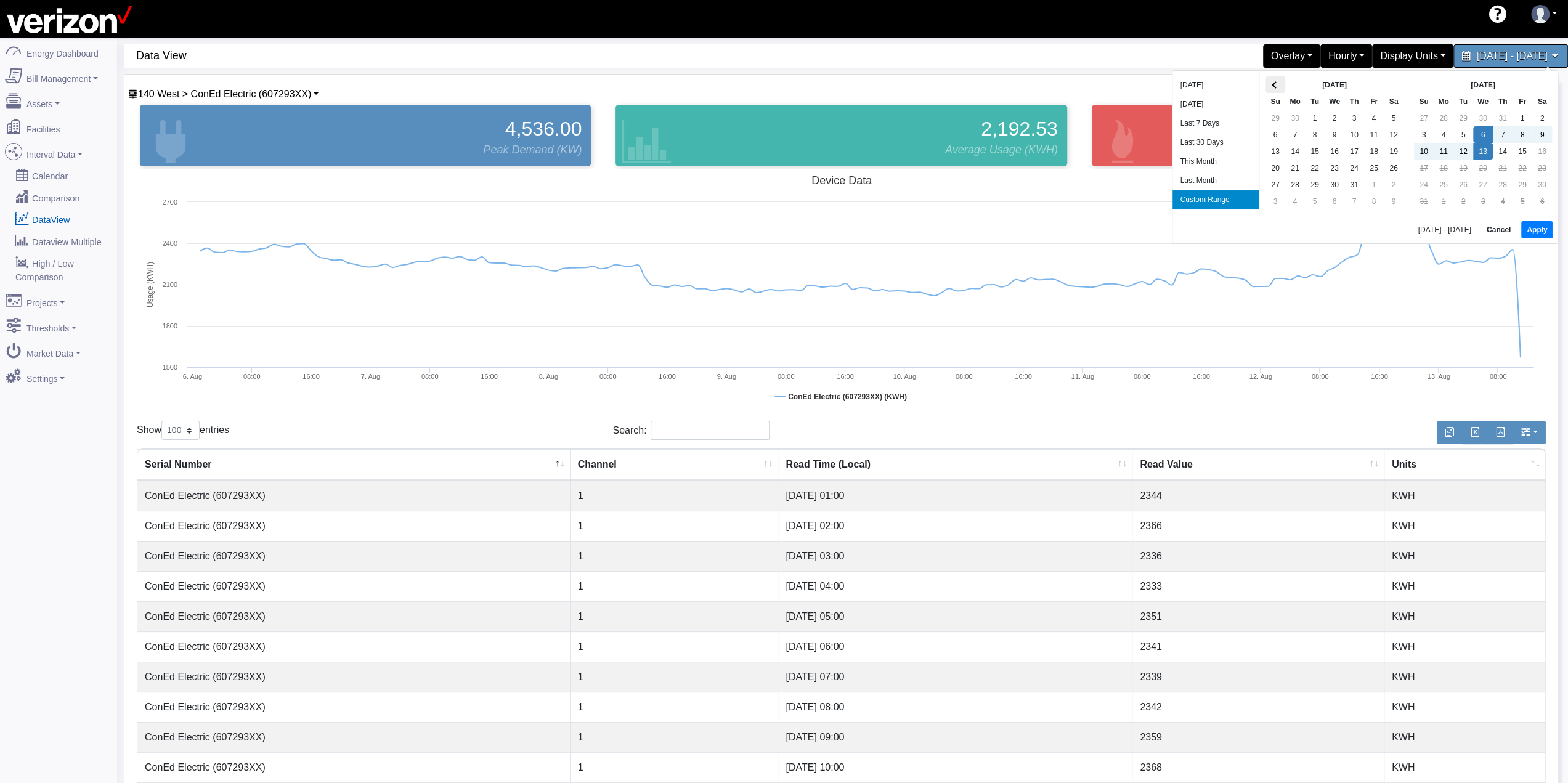
click at [1275, 88] on th at bounding box center [1275, 85] width 19 height 17
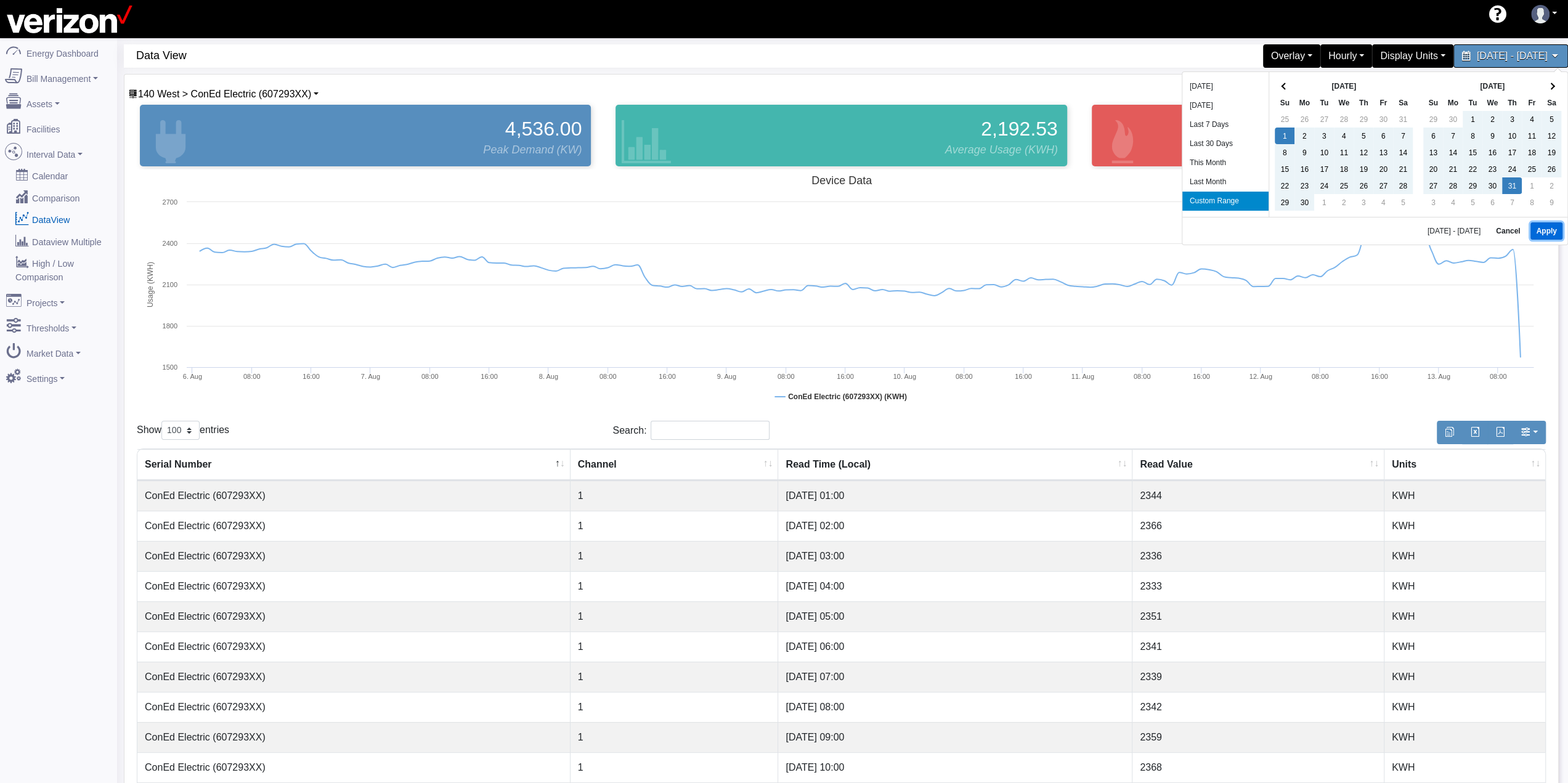
click at [1545, 231] on button "Apply" at bounding box center [1546, 230] width 31 height 18
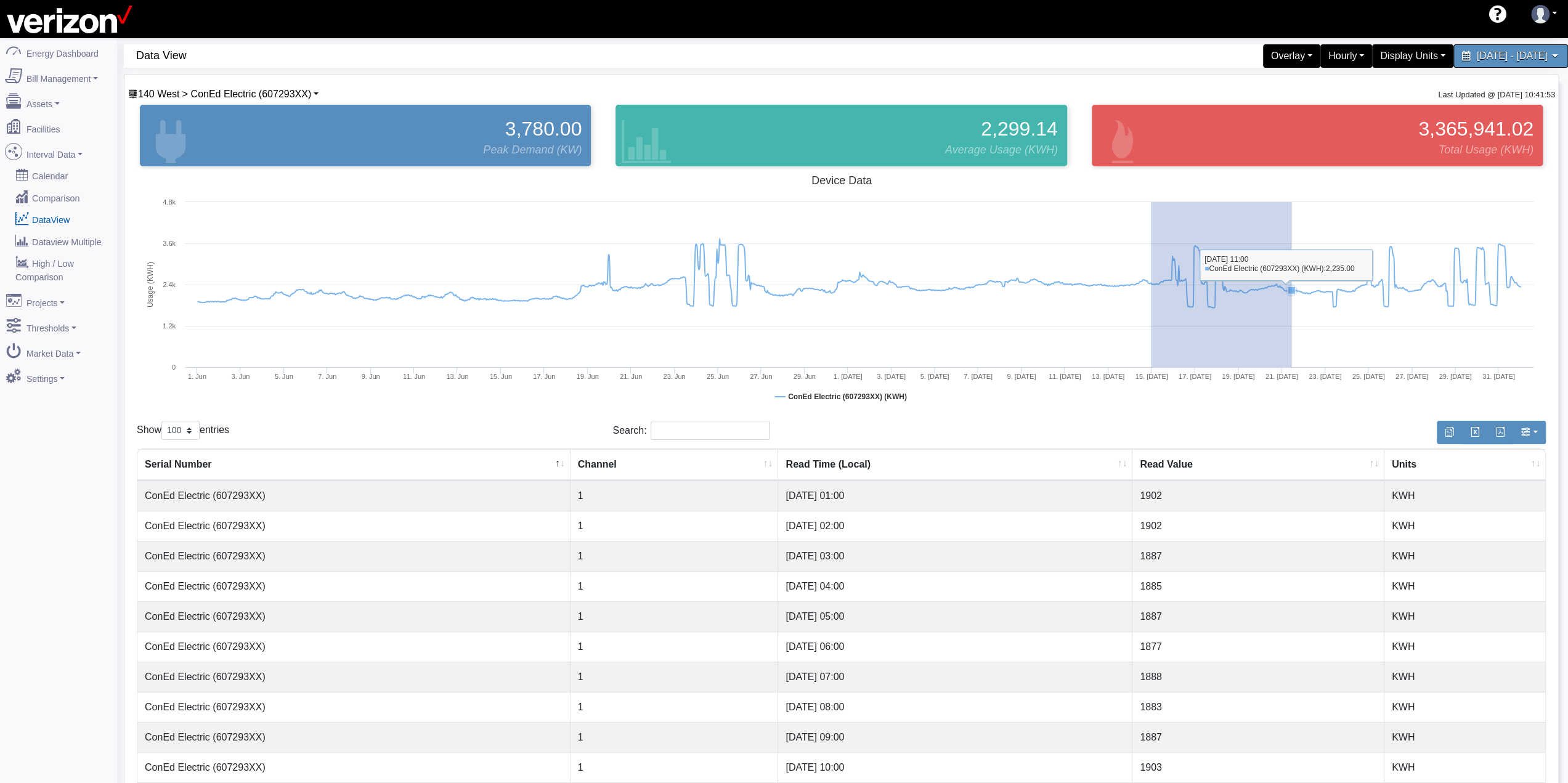
drag, startPoint x: 1151, startPoint y: 332, endPoint x: 1292, endPoint y: 319, distance: 141.6
click at [1292, 319] on rect at bounding box center [841, 292] width 1409 height 246
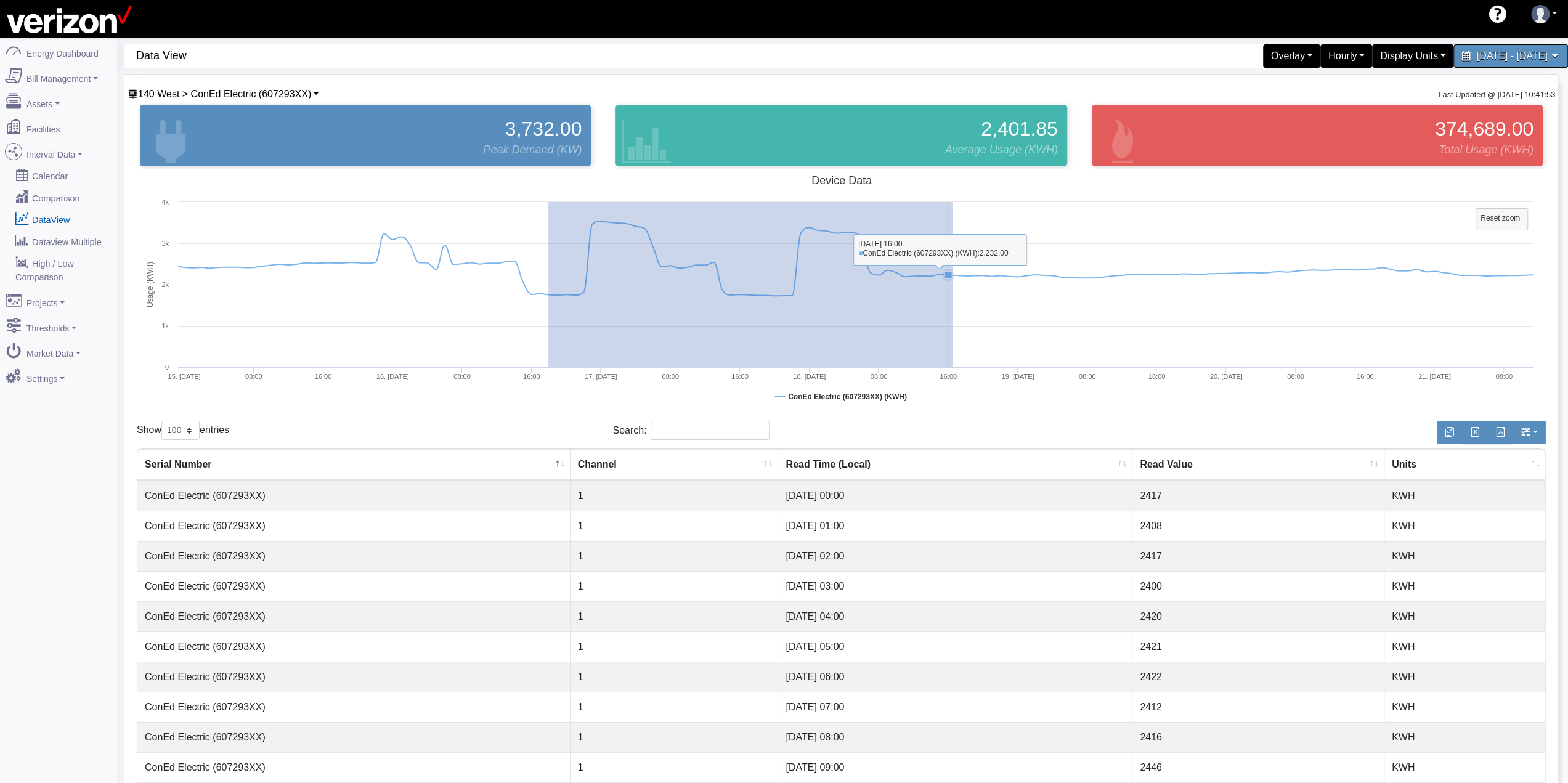
drag, startPoint x: 548, startPoint y: 301, endPoint x: 952, endPoint y: 301, distance: 404.0
click at [952, 301] on rect at bounding box center [841, 292] width 1409 height 246
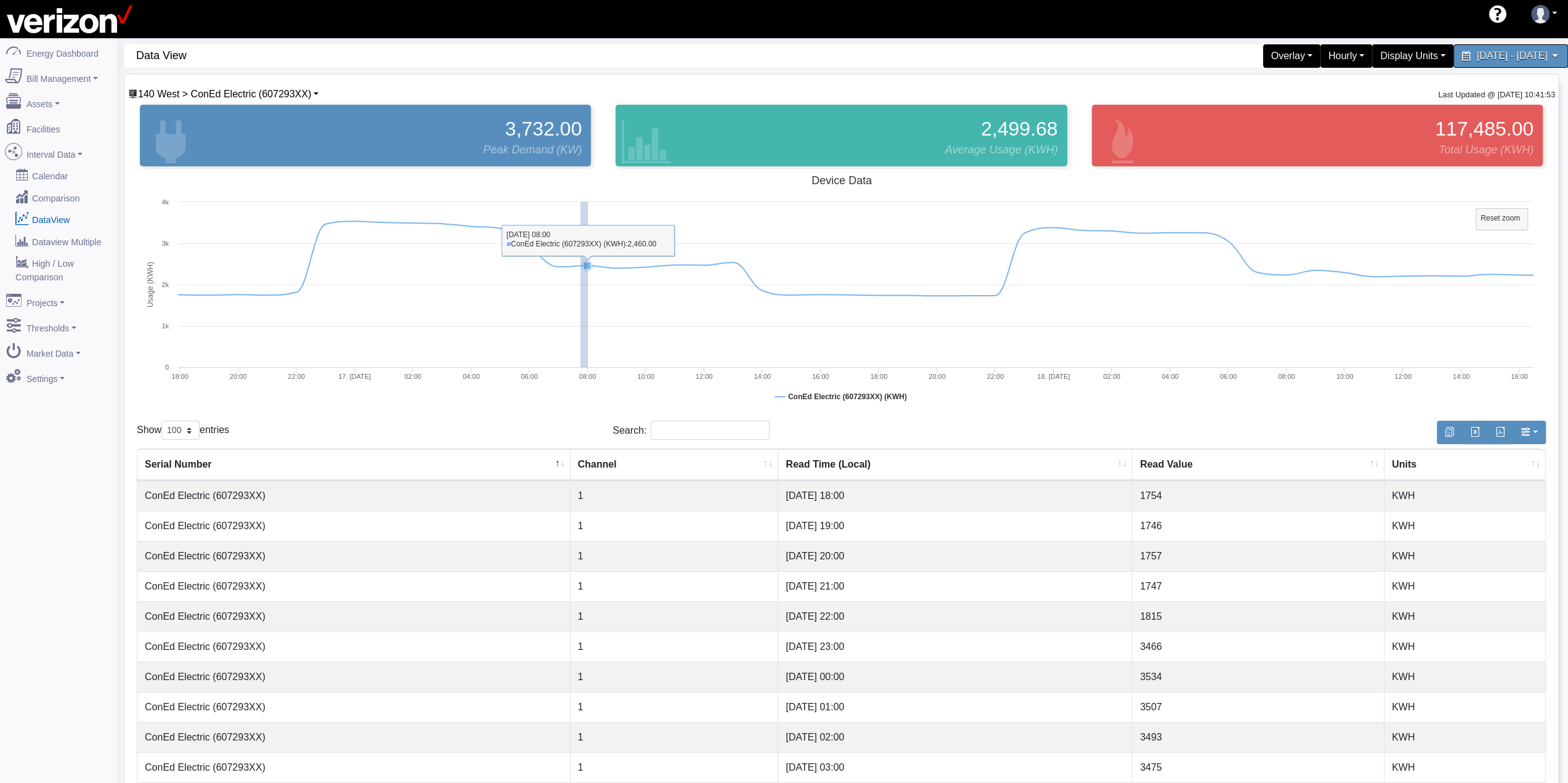
drag, startPoint x: 580, startPoint y: 204, endPoint x: 587, endPoint y: 303, distance: 99.2
click at [587, 303] on rect at bounding box center [841, 292] width 1409 height 246
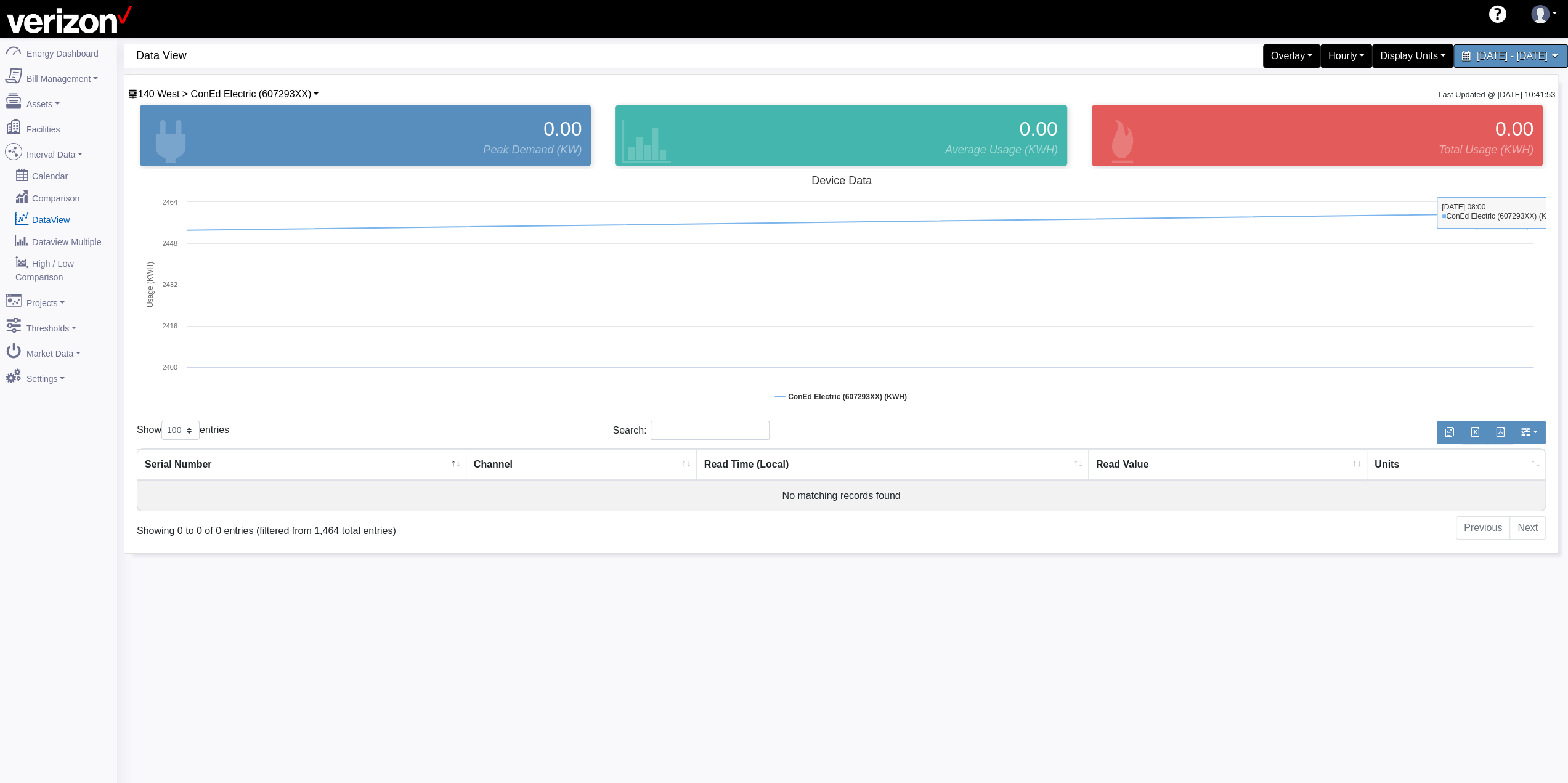
click at [1328, 175] on rect at bounding box center [841, 292] width 1409 height 246
click at [1486, 221] on tspan "Reset zoom" at bounding box center [1500, 218] width 40 height 8
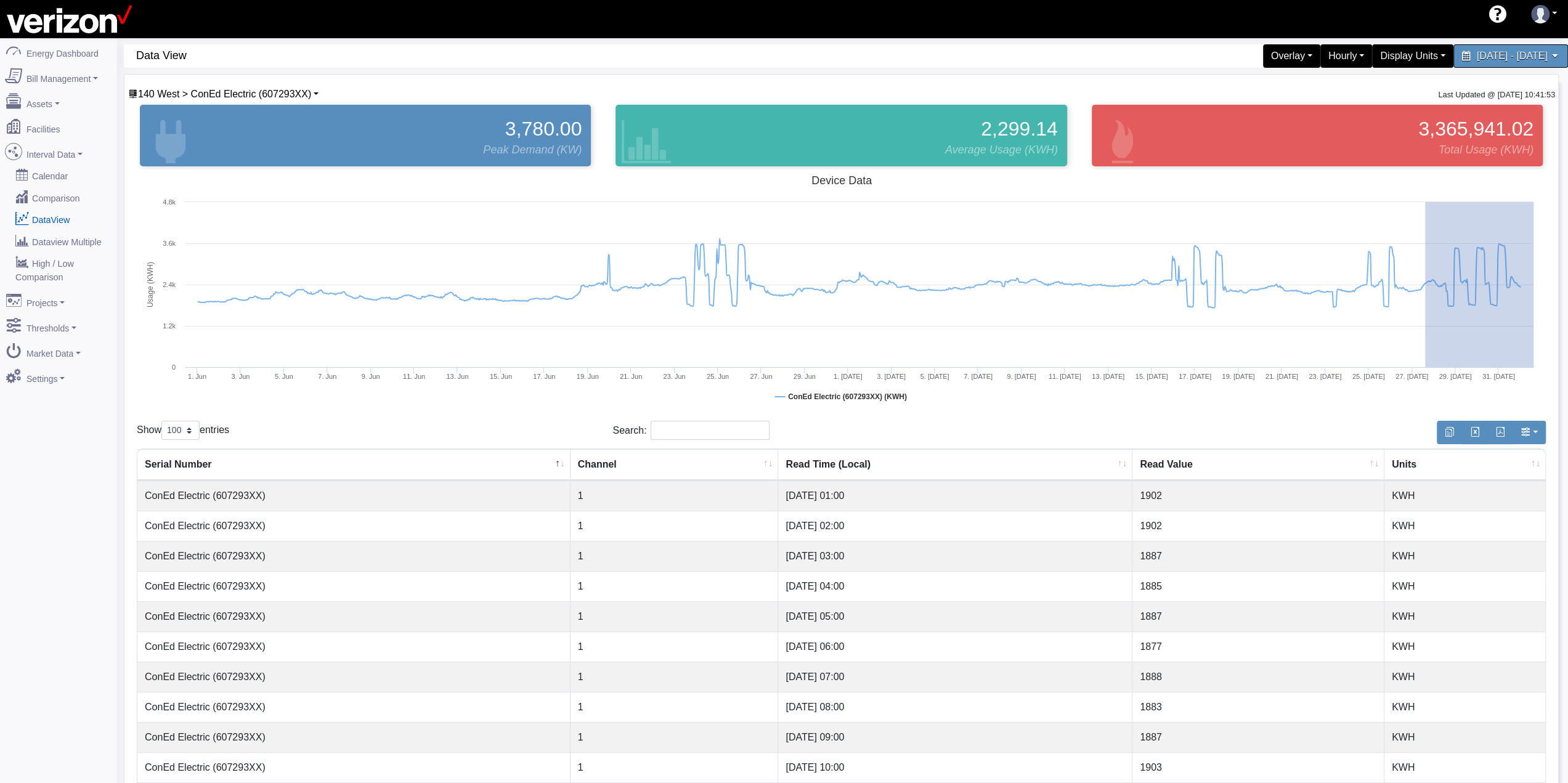
drag, startPoint x: 1425, startPoint y: 304, endPoint x: 1543, endPoint y: 311, distance: 118.2
click at [1543, 311] on rect at bounding box center [841, 292] width 1409 height 246
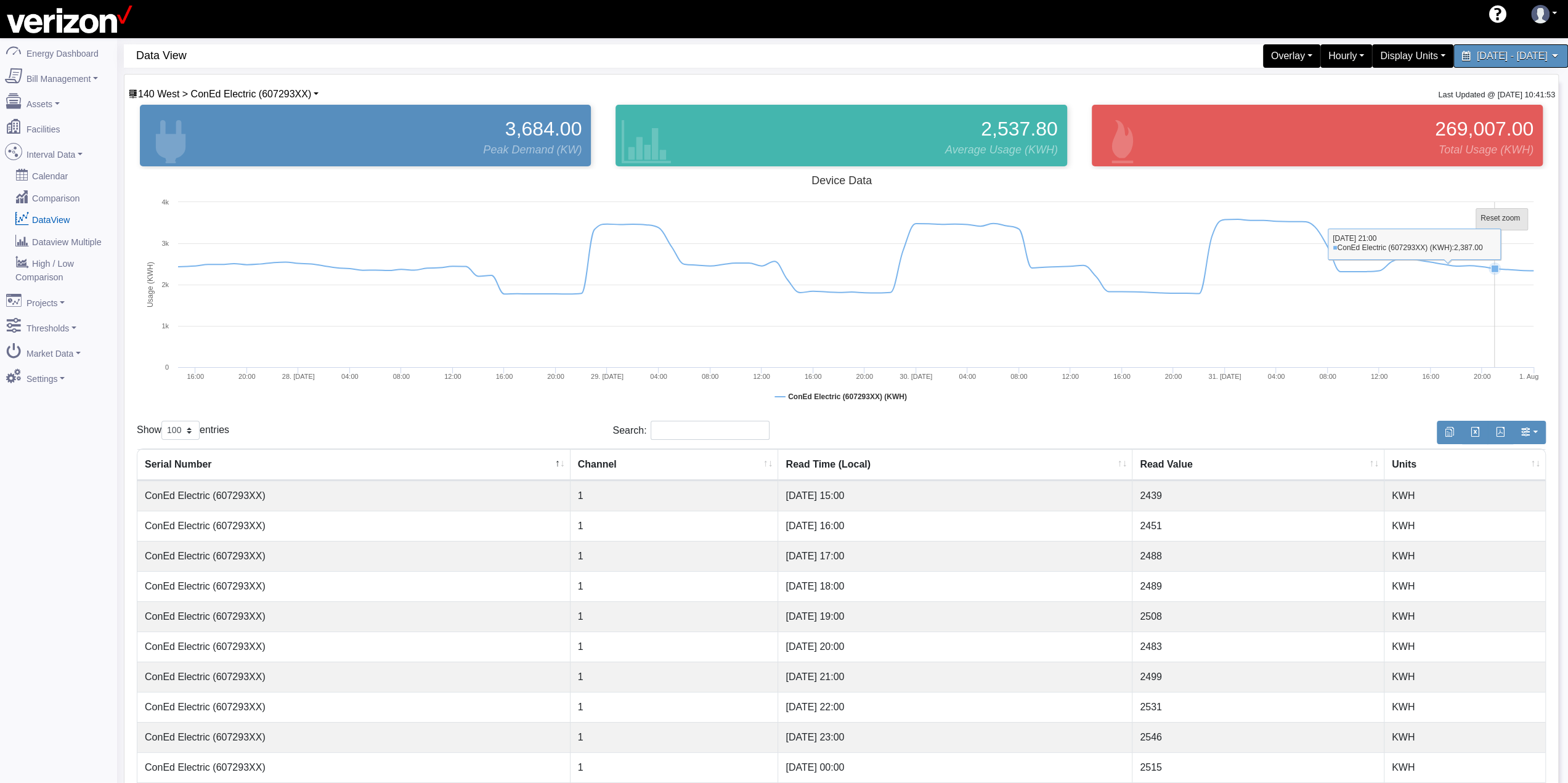
click at [1498, 217] on tspan "Reset zoom" at bounding box center [1500, 218] width 40 height 8
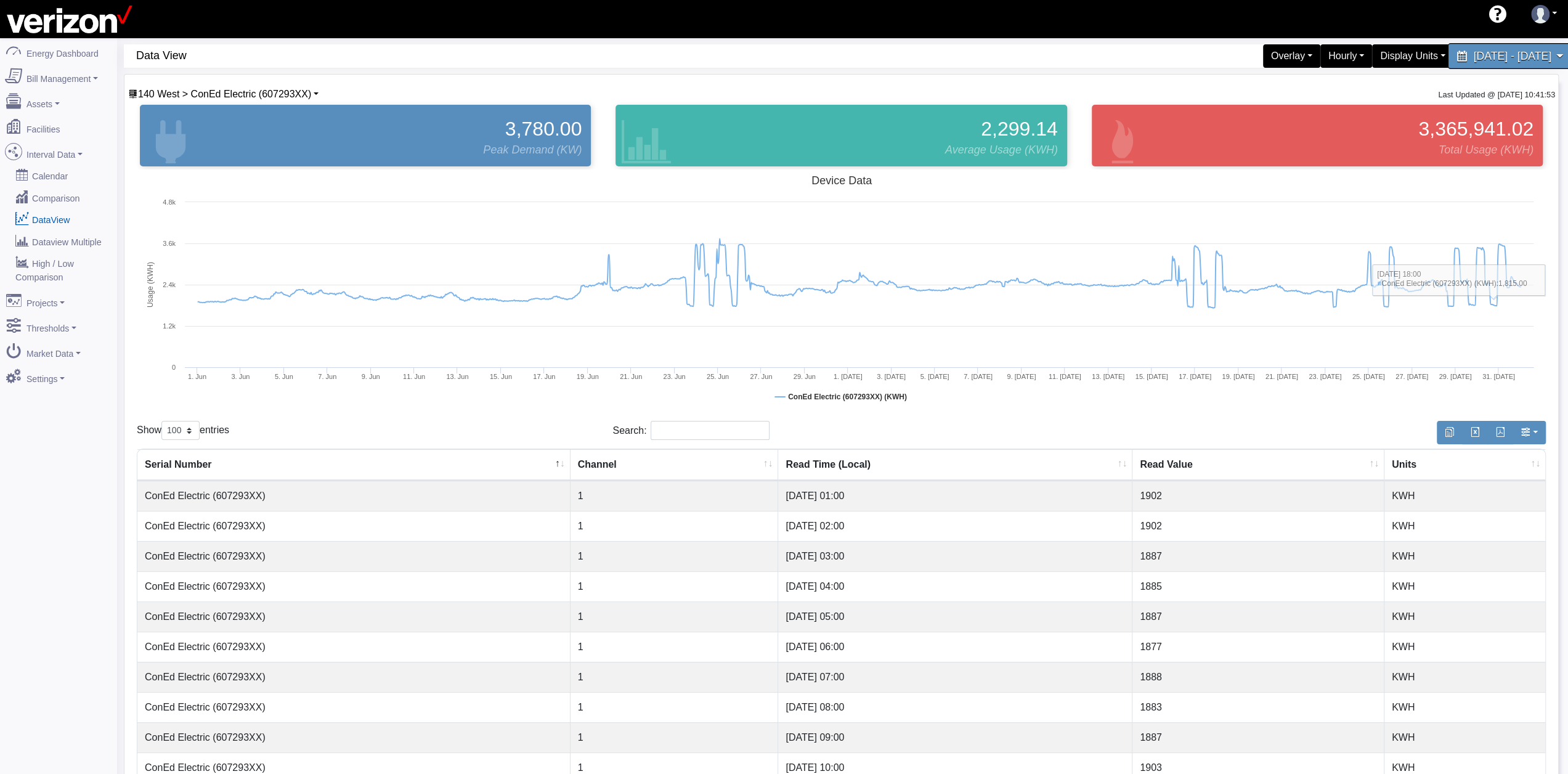
click at [1510, 62] on span "June 1, 2025 - July 31, 2025" at bounding box center [1512, 56] width 78 height 12
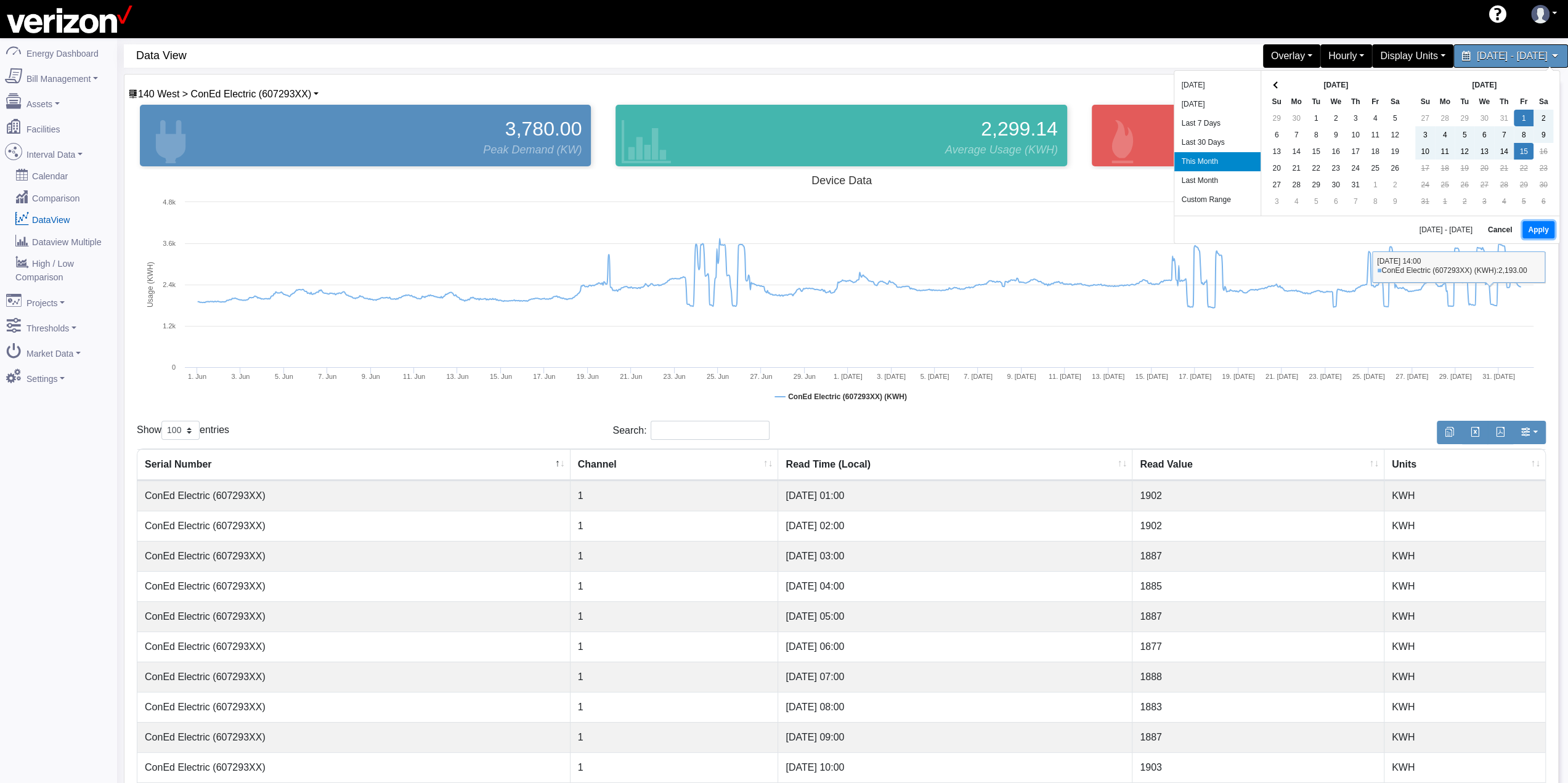
click at [1534, 226] on button "Apply" at bounding box center [1538, 230] width 31 height 18
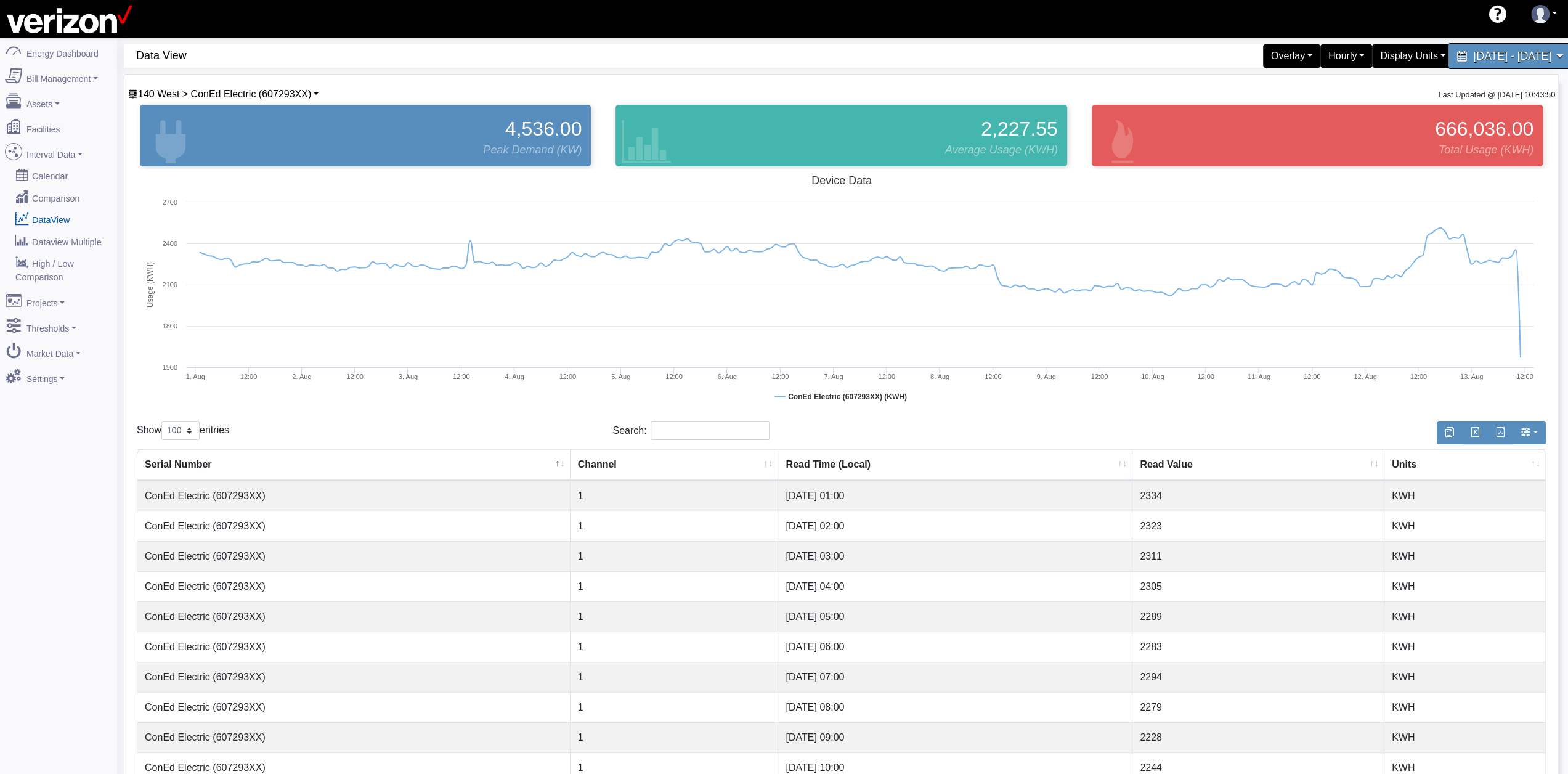
click at [1479, 58] on span "August 1, 2025 - August 15, 2025" at bounding box center [1512, 56] width 78 height 12
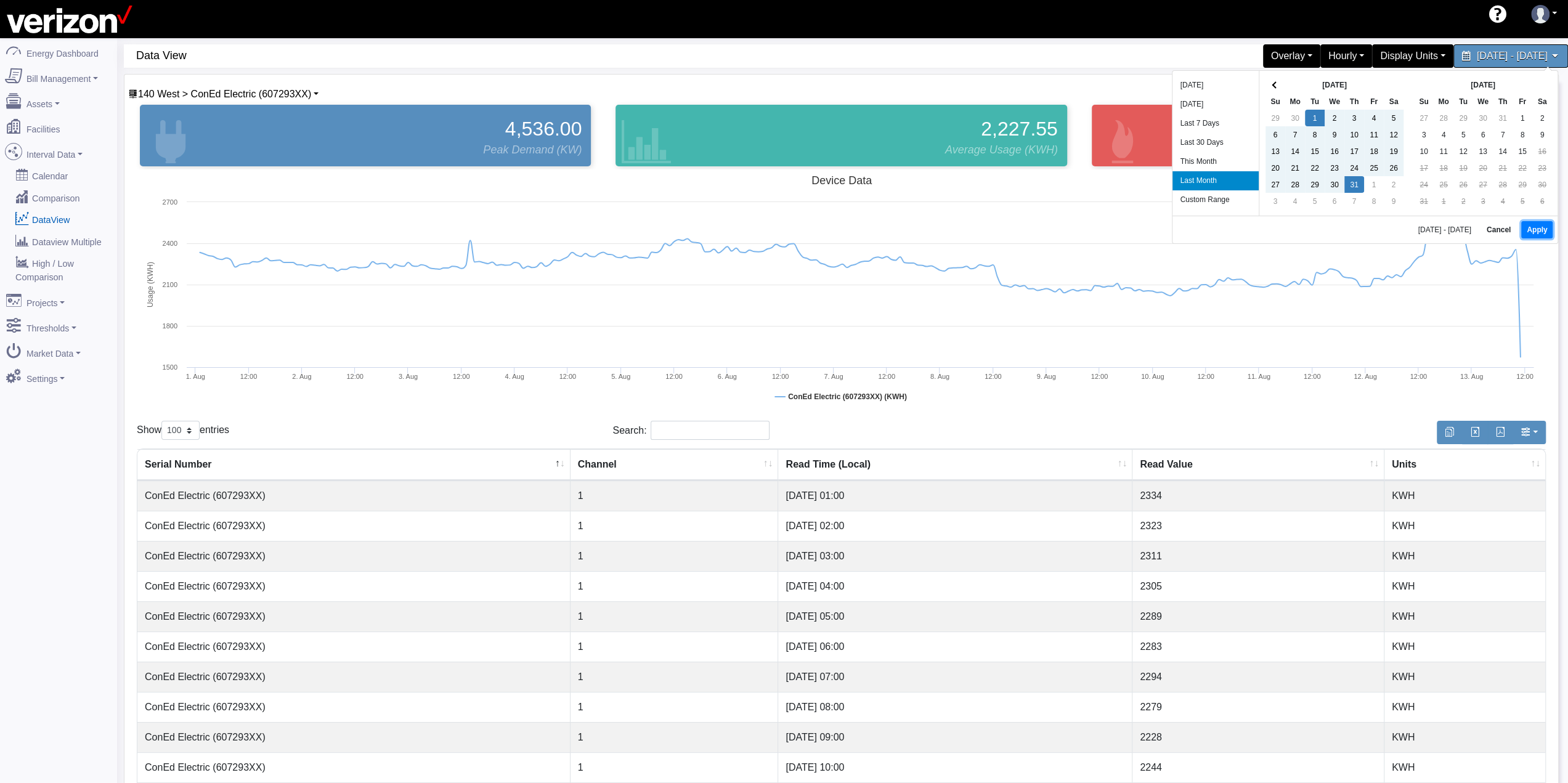
click at [1532, 228] on button "Apply" at bounding box center [1537, 230] width 31 height 18
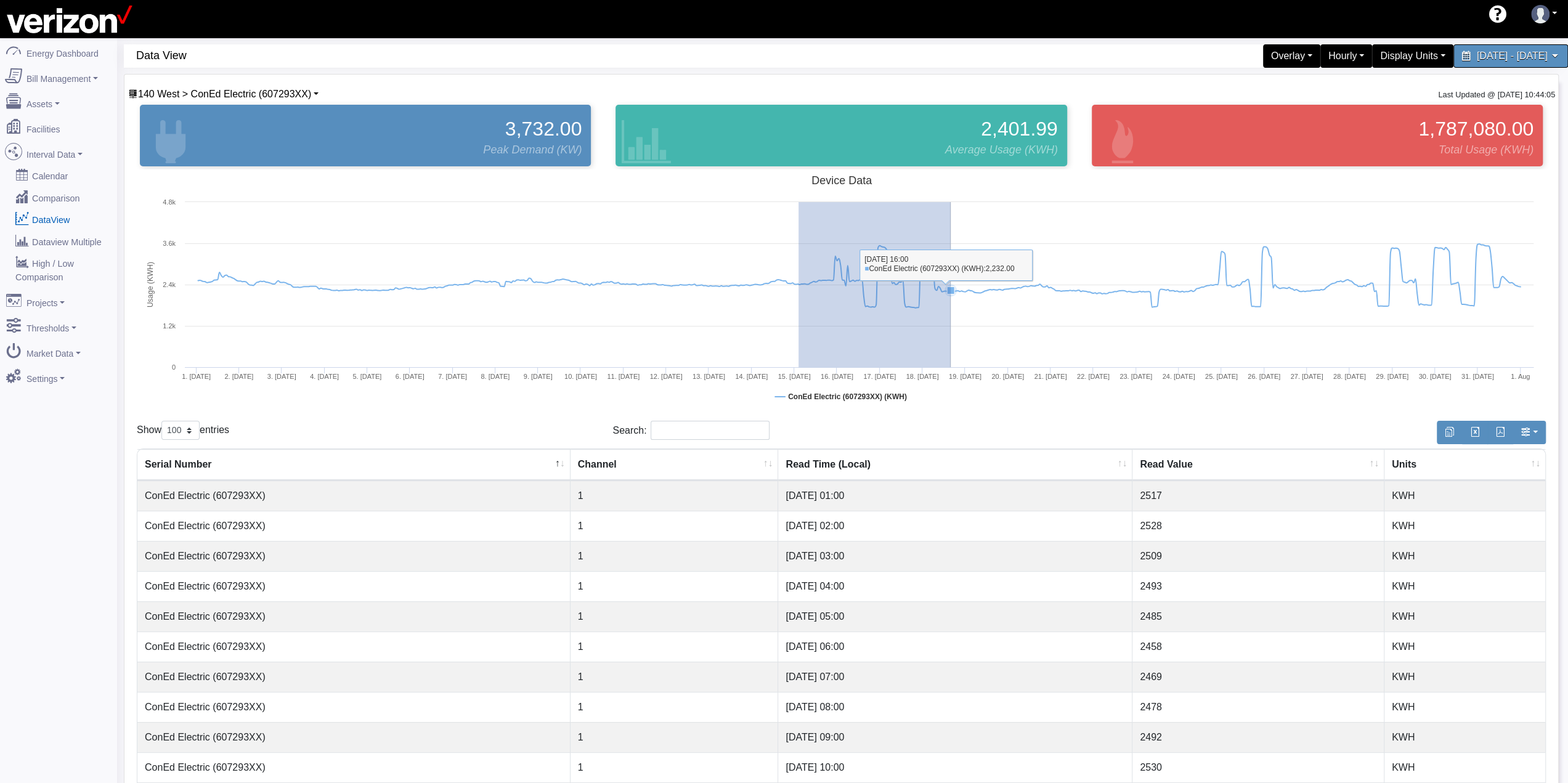
drag, startPoint x: 798, startPoint y: 323, endPoint x: 951, endPoint y: 327, distance: 153.1
click at [951, 327] on rect at bounding box center [841, 292] width 1409 height 246
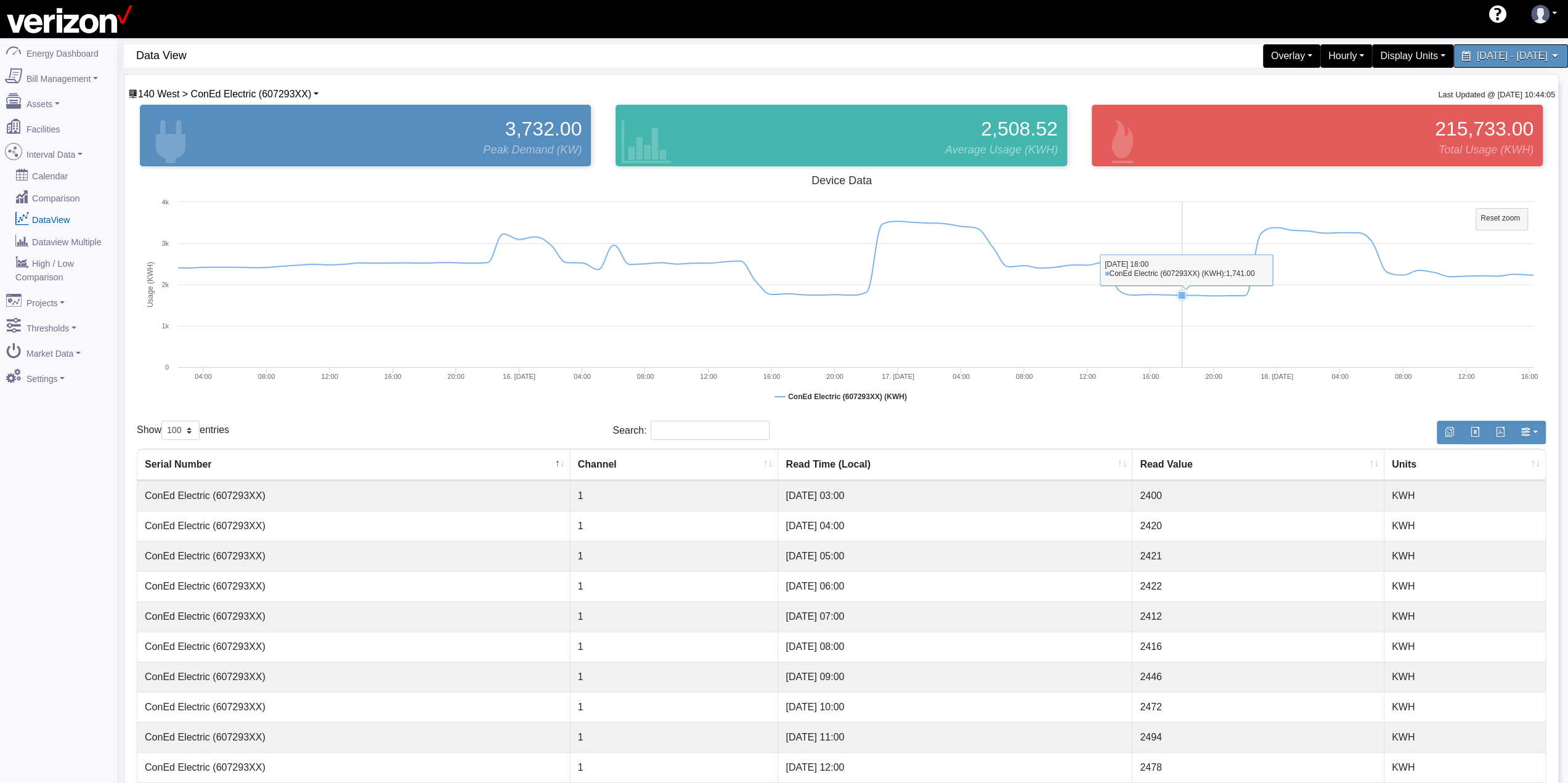
click at [1178, 233] on rect at bounding box center [841, 292] width 1409 height 246
click at [1506, 214] on tspan "Reset zoom" at bounding box center [1500, 218] width 40 height 8
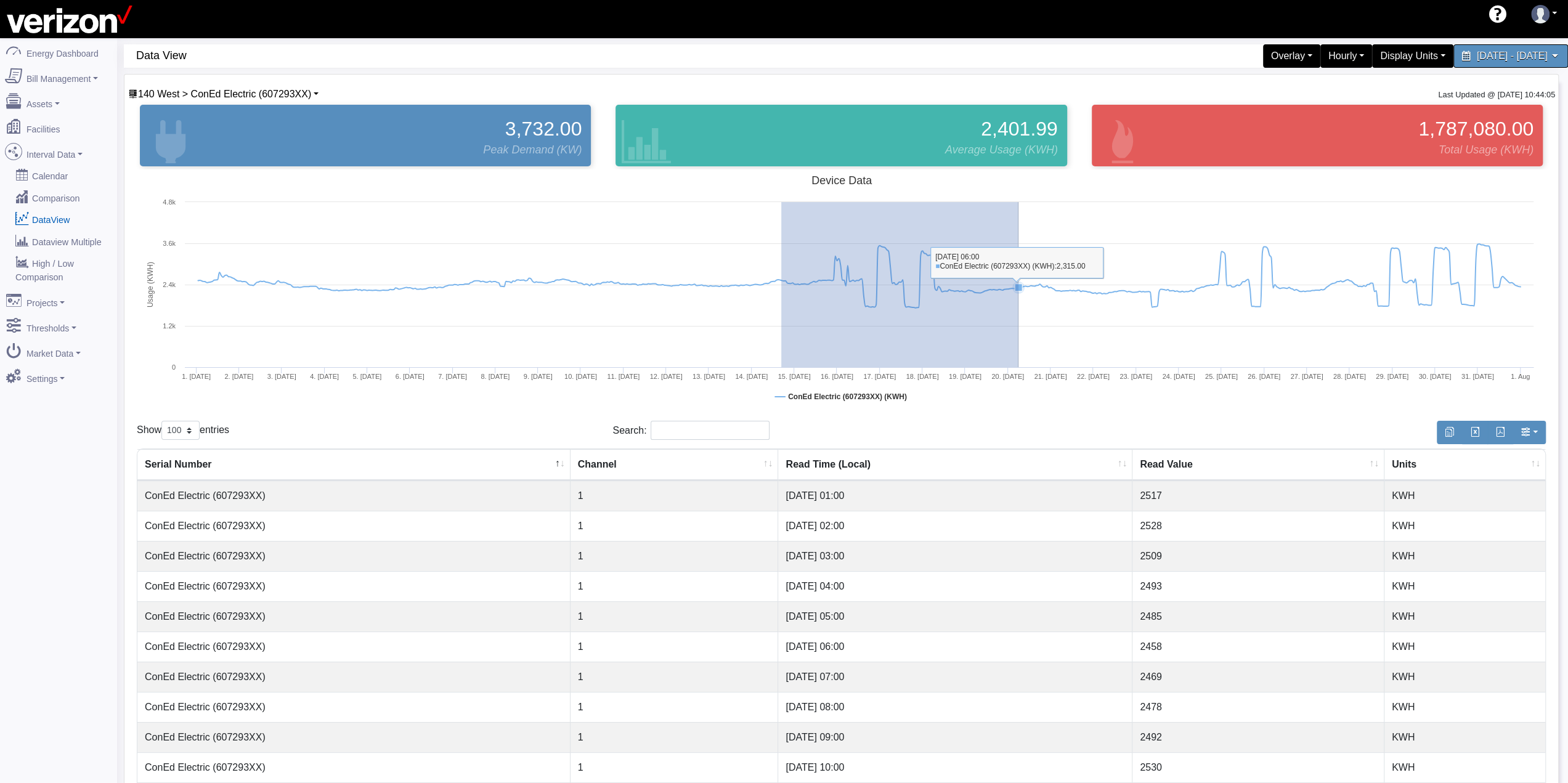
drag, startPoint x: 781, startPoint y: 310, endPoint x: 1018, endPoint y: 308, distance: 237.0
click at [1018, 308] on rect at bounding box center [841, 292] width 1409 height 246
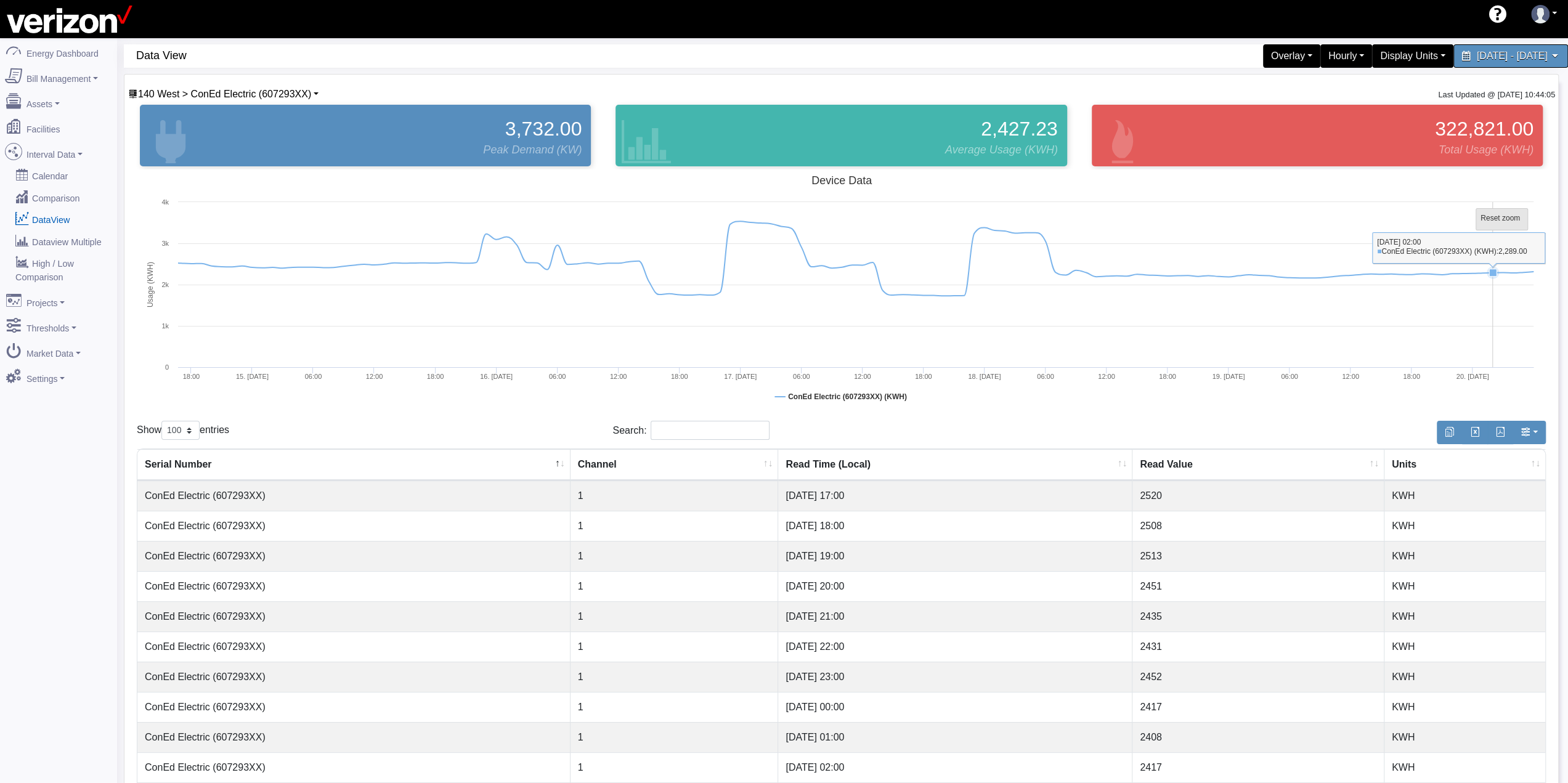
click at [1496, 214] on tspan "Reset zoom" at bounding box center [1500, 218] width 40 height 8
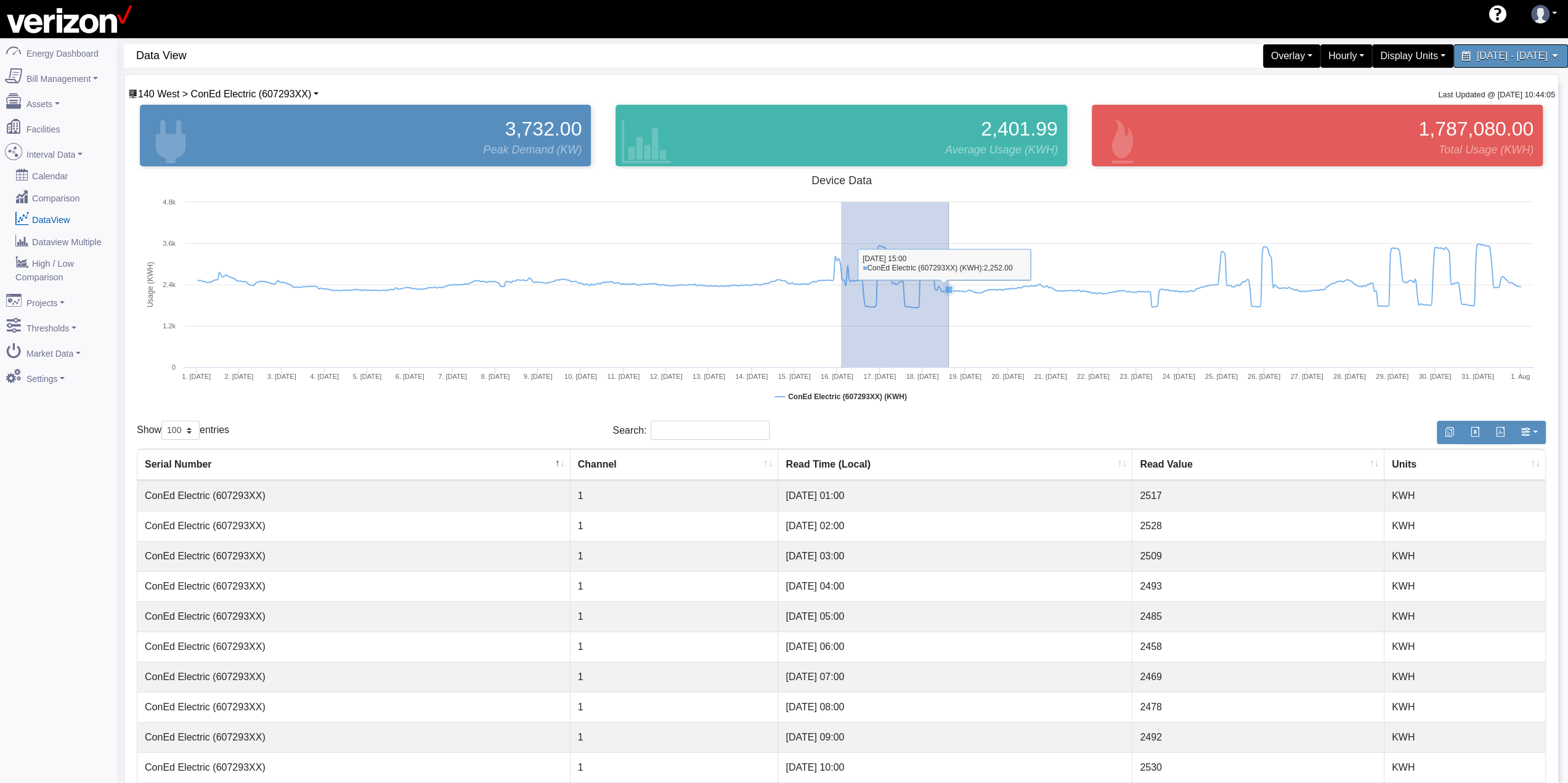
drag, startPoint x: 841, startPoint y: 286, endPoint x: 950, endPoint y: 286, distance: 109.0
click at [950, 286] on g at bounding box center [859, 276] width 1334 height 64
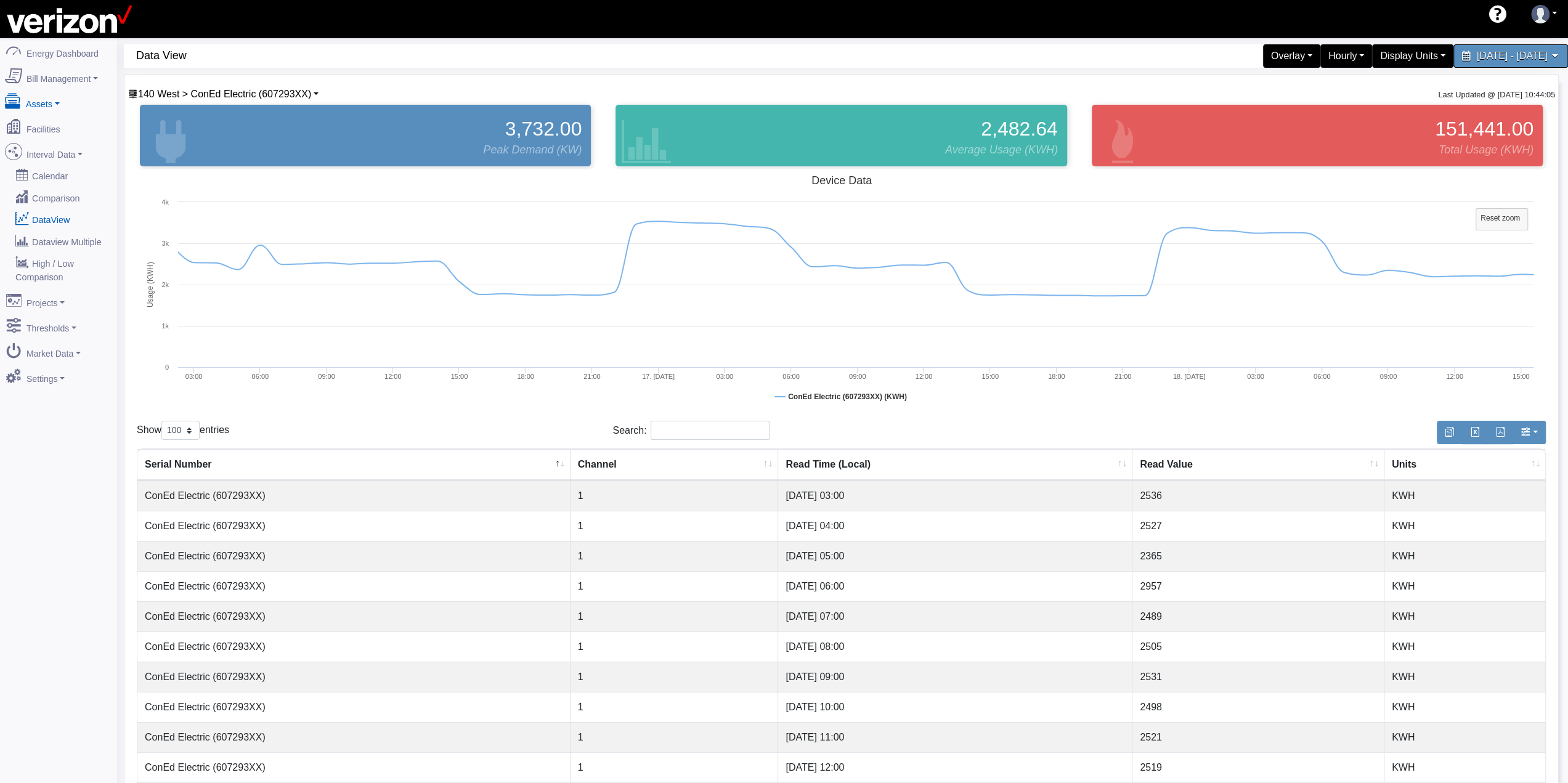
click at [55, 101] on link "Assets" at bounding box center [58, 102] width 120 height 26
click at [60, 151] on link "Interval Data" at bounding box center [58, 152] width 120 height 26
click at [52, 211] on link "DataView" at bounding box center [58, 219] width 120 height 22
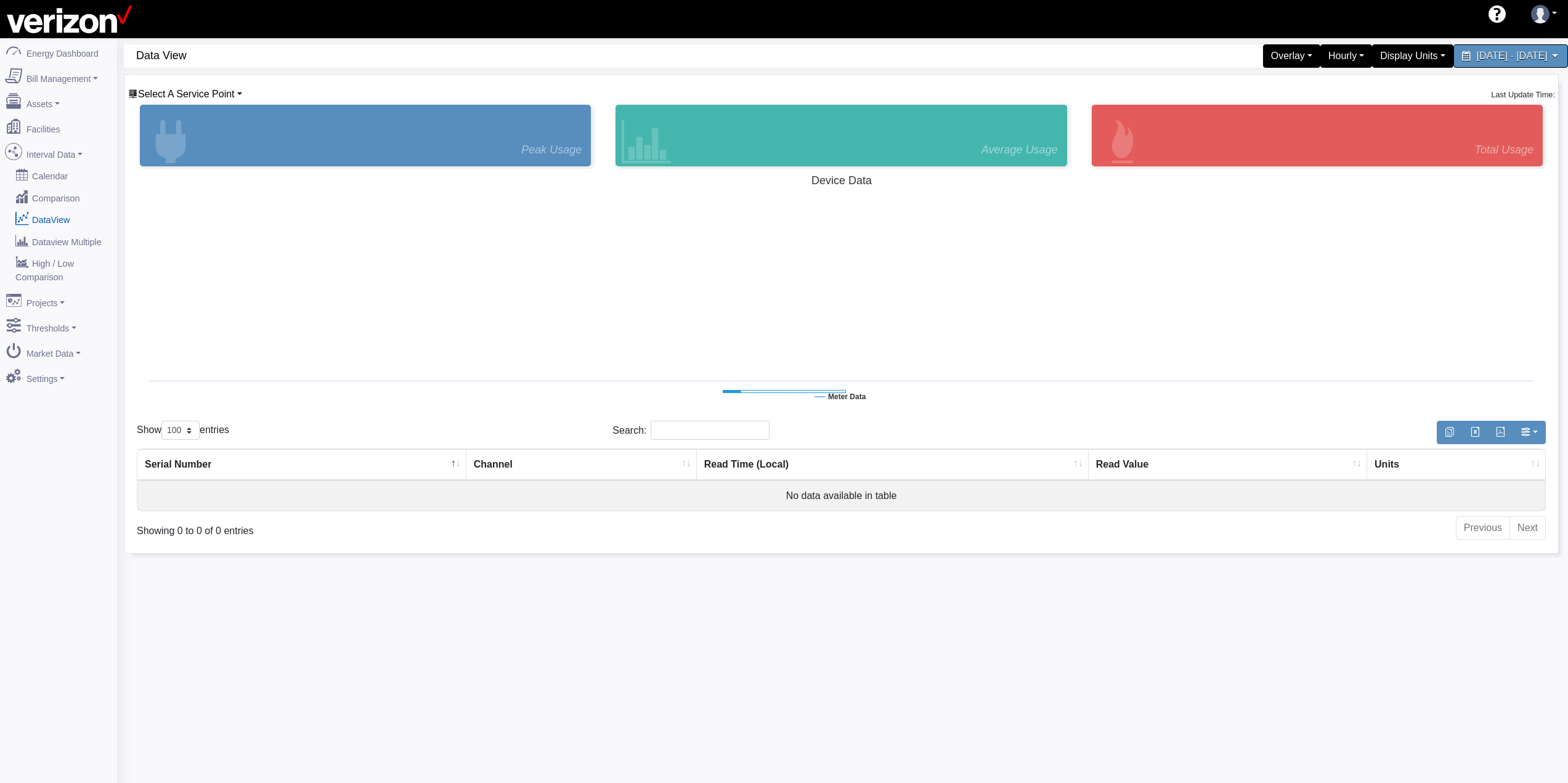
select select "100"
click at [185, 93] on span "Select A Service Point" at bounding box center [186, 94] width 97 height 10
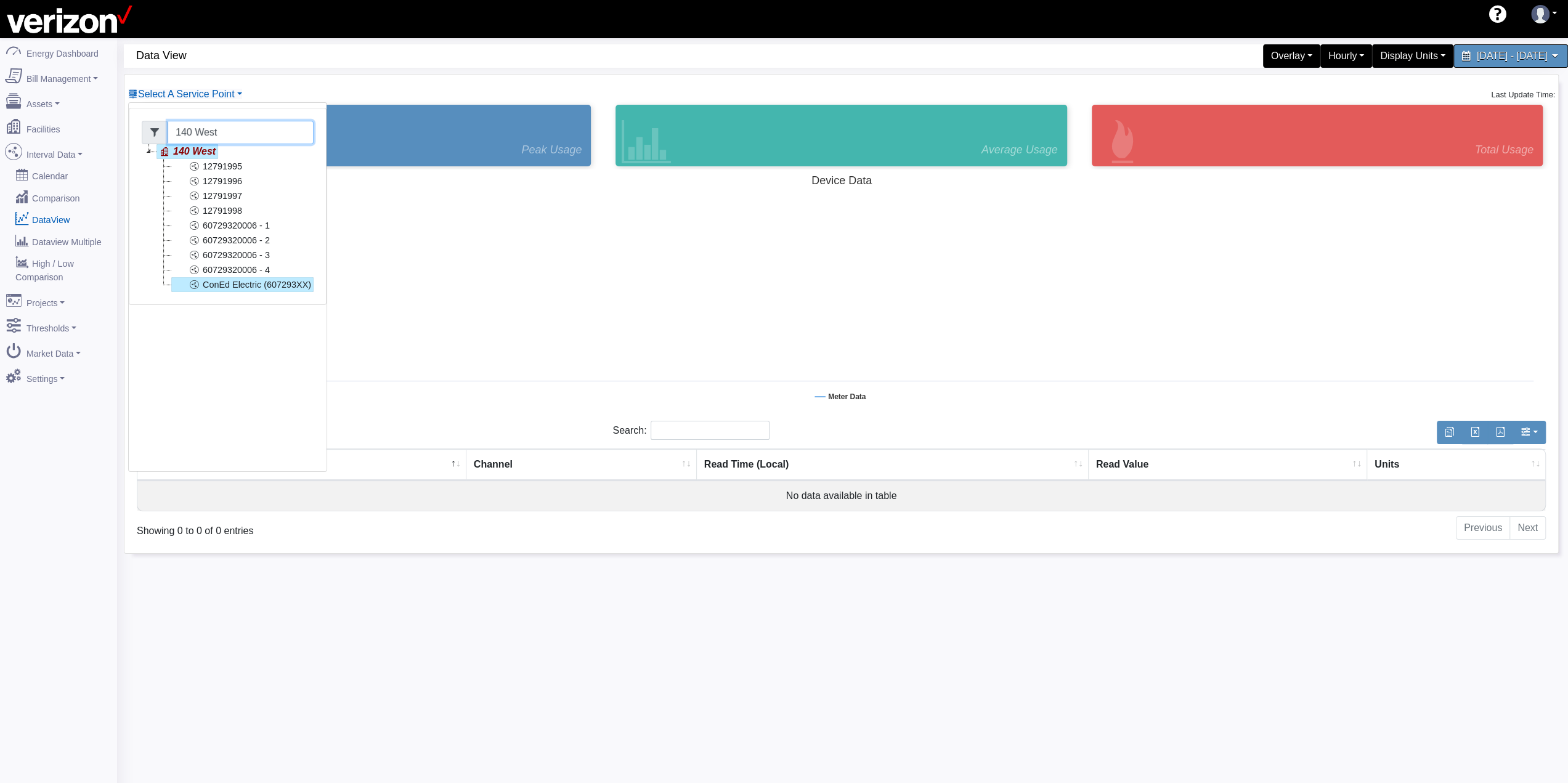
click at [179, 133] on input "140 West" at bounding box center [240, 132] width 146 height 23
click at [180, 133] on input "140 West" at bounding box center [240, 132] width 146 height 23
click at [181, 133] on input "140 West" at bounding box center [240, 132] width 146 height 23
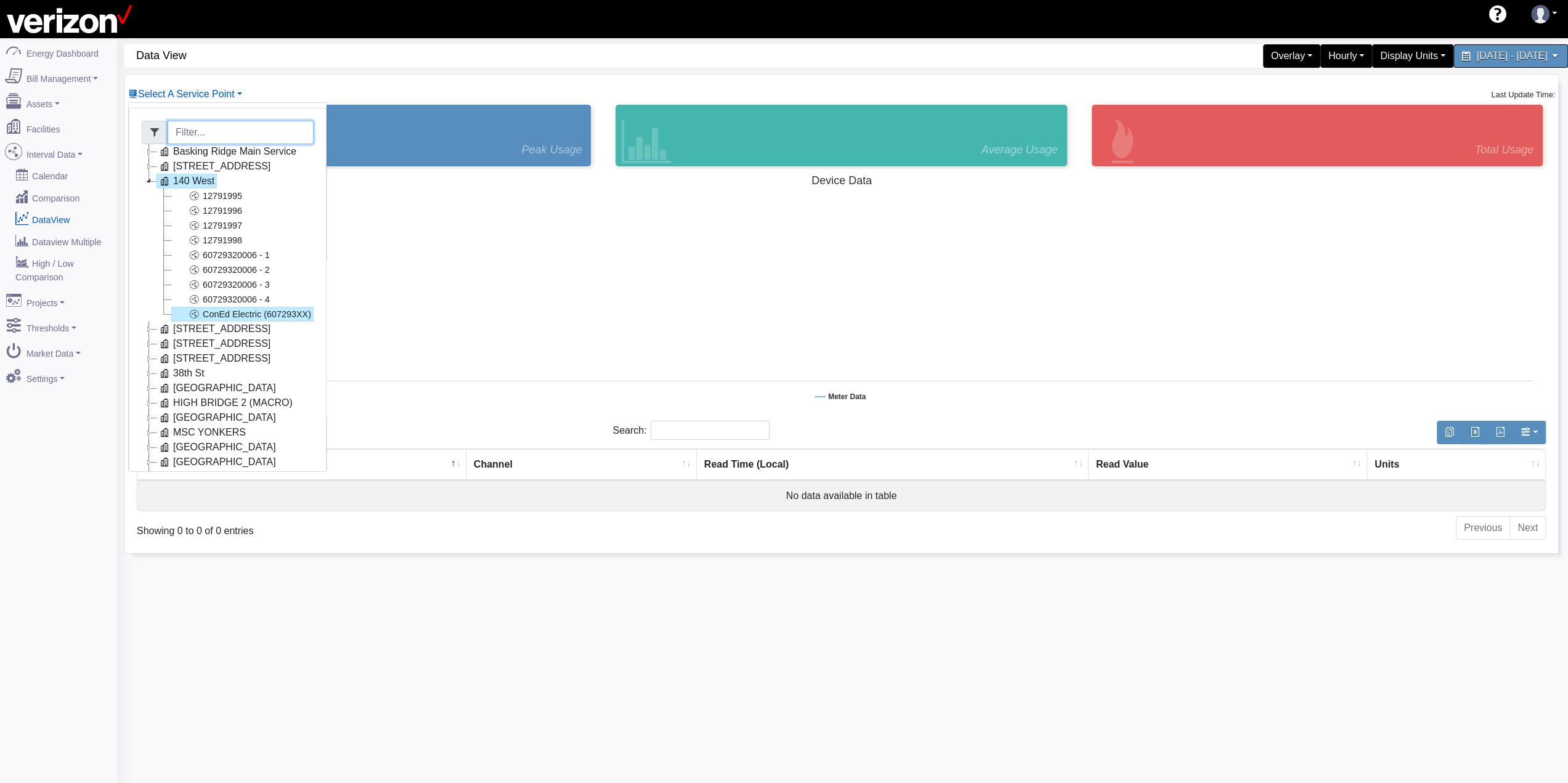
click at [149, 179] on icon at bounding box center [149, 180] width 15 height 15
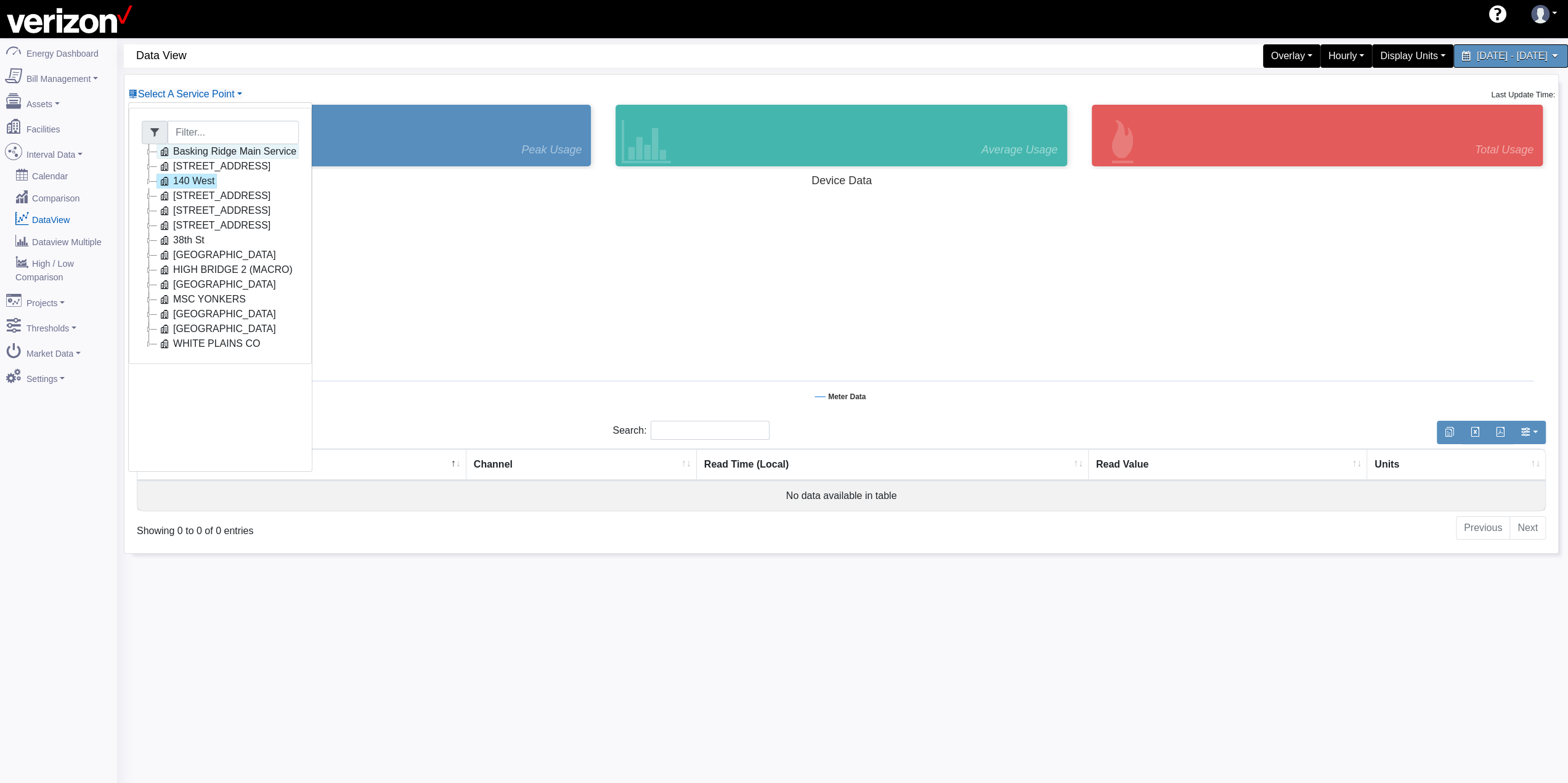
click at [196, 153] on link "Basking Ridge Main Service" at bounding box center [227, 151] width 142 height 15
click at [216, 169] on link "Main Electric" at bounding box center [214, 166] width 84 height 15
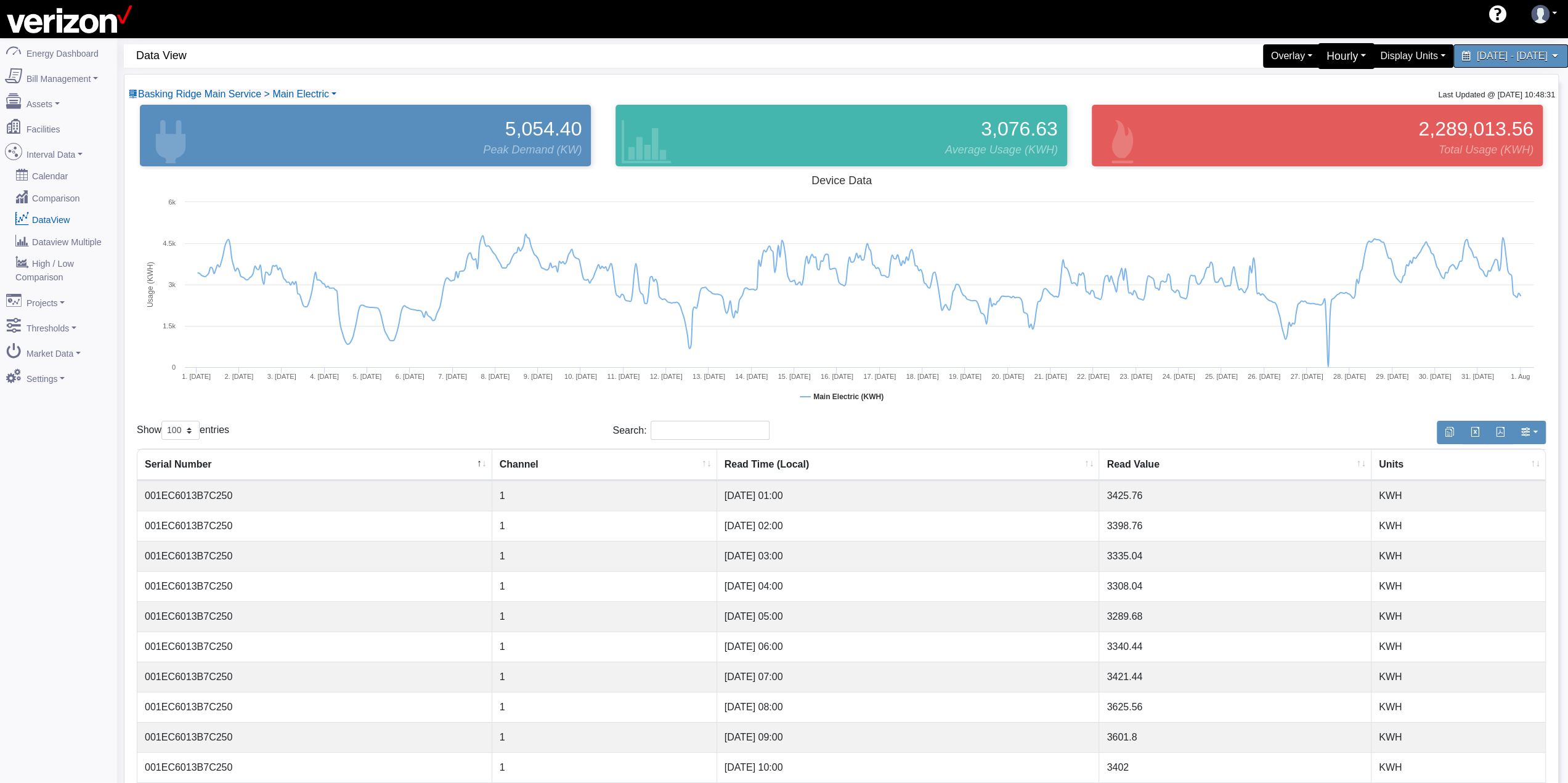
click at [1318, 59] on div "Hourly" at bounding box center [1347, 56] width 57 height 26
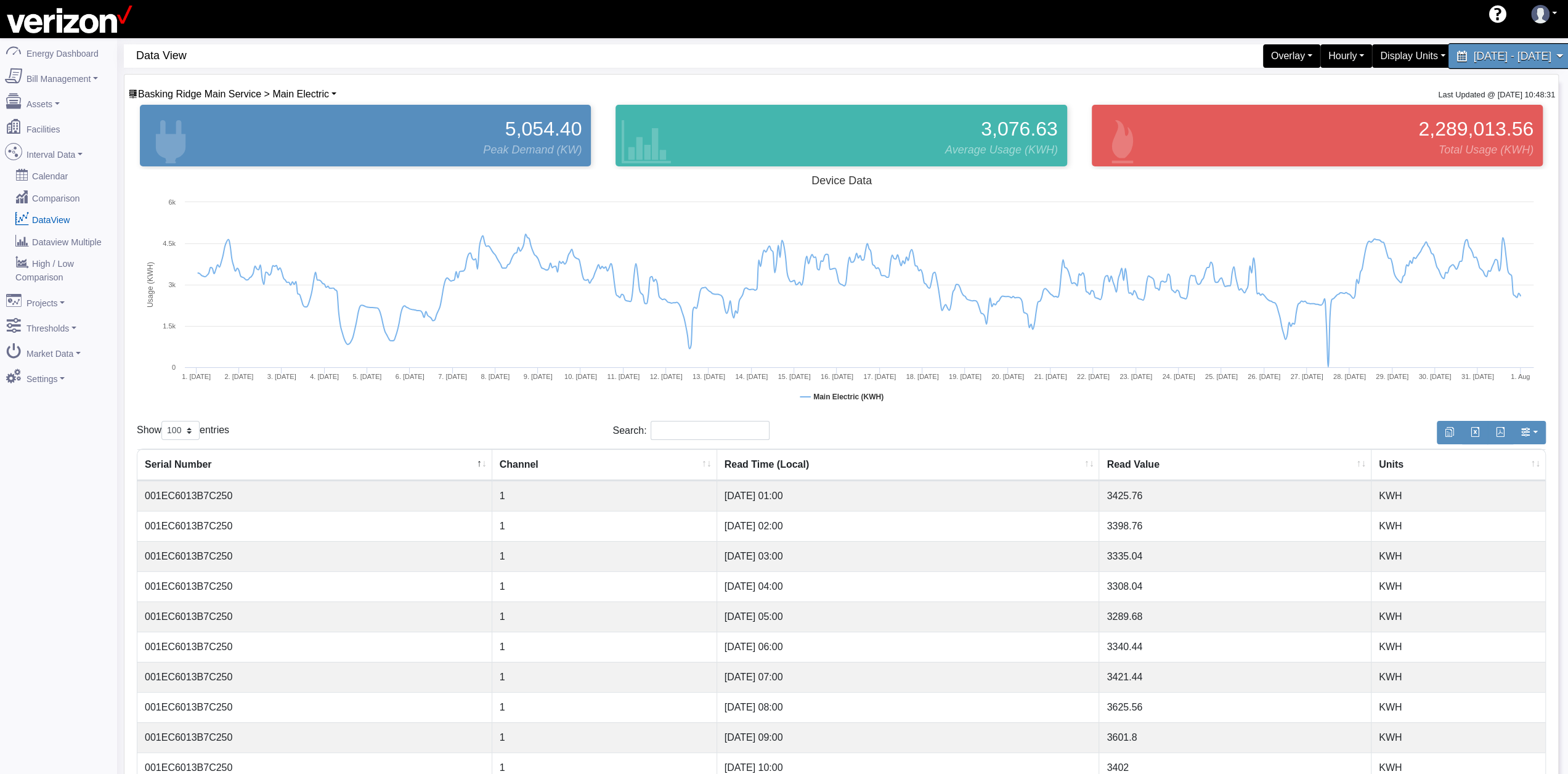
click at [1473, 60] on span "[DATE] - [DATE]" at bounding box center [1512, 56] width 78 height 12
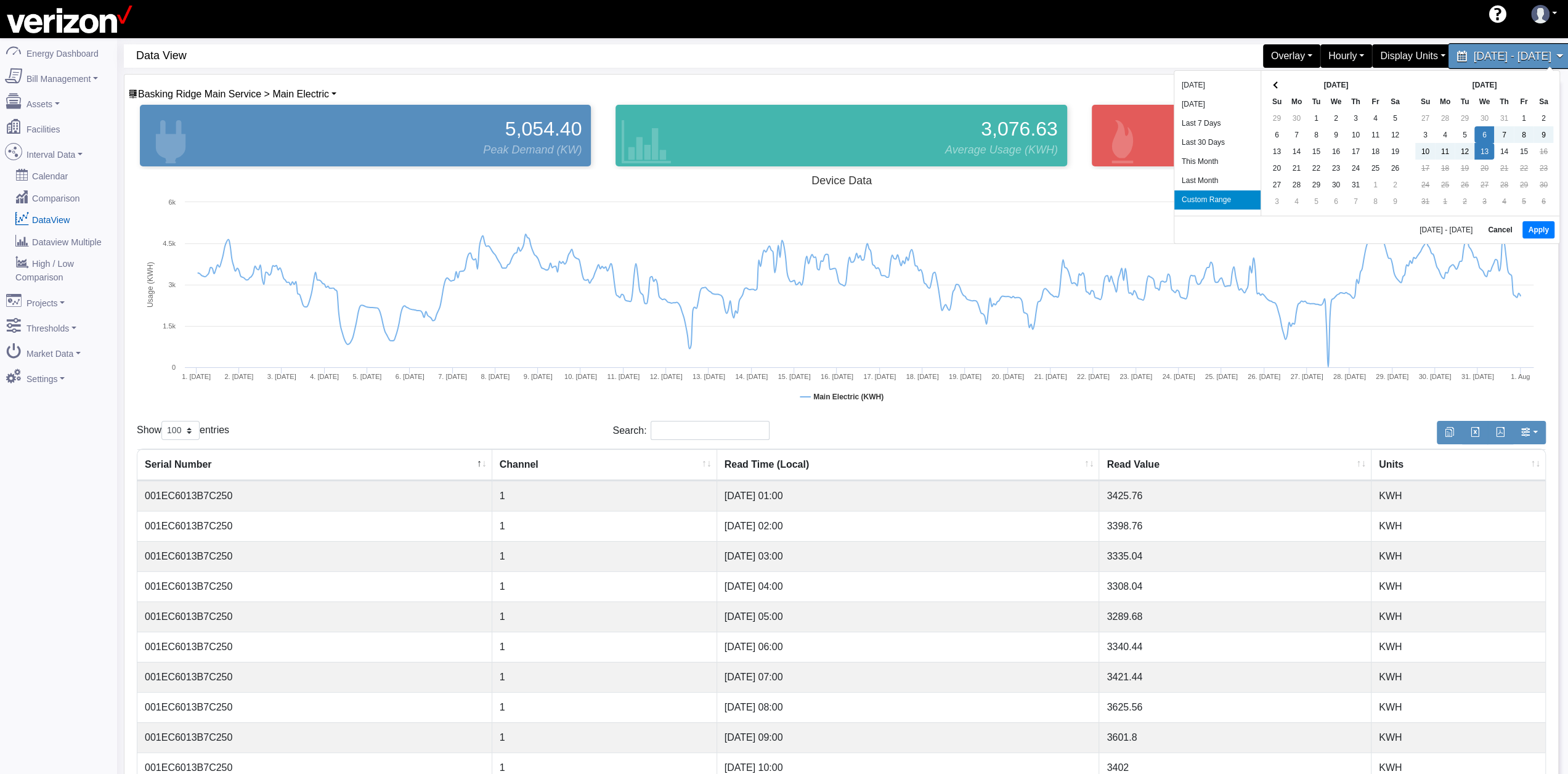
click at [1473, 60] on span "[DATE] - [DATE]" at bounding box center [1512, 56] width 78 height 12
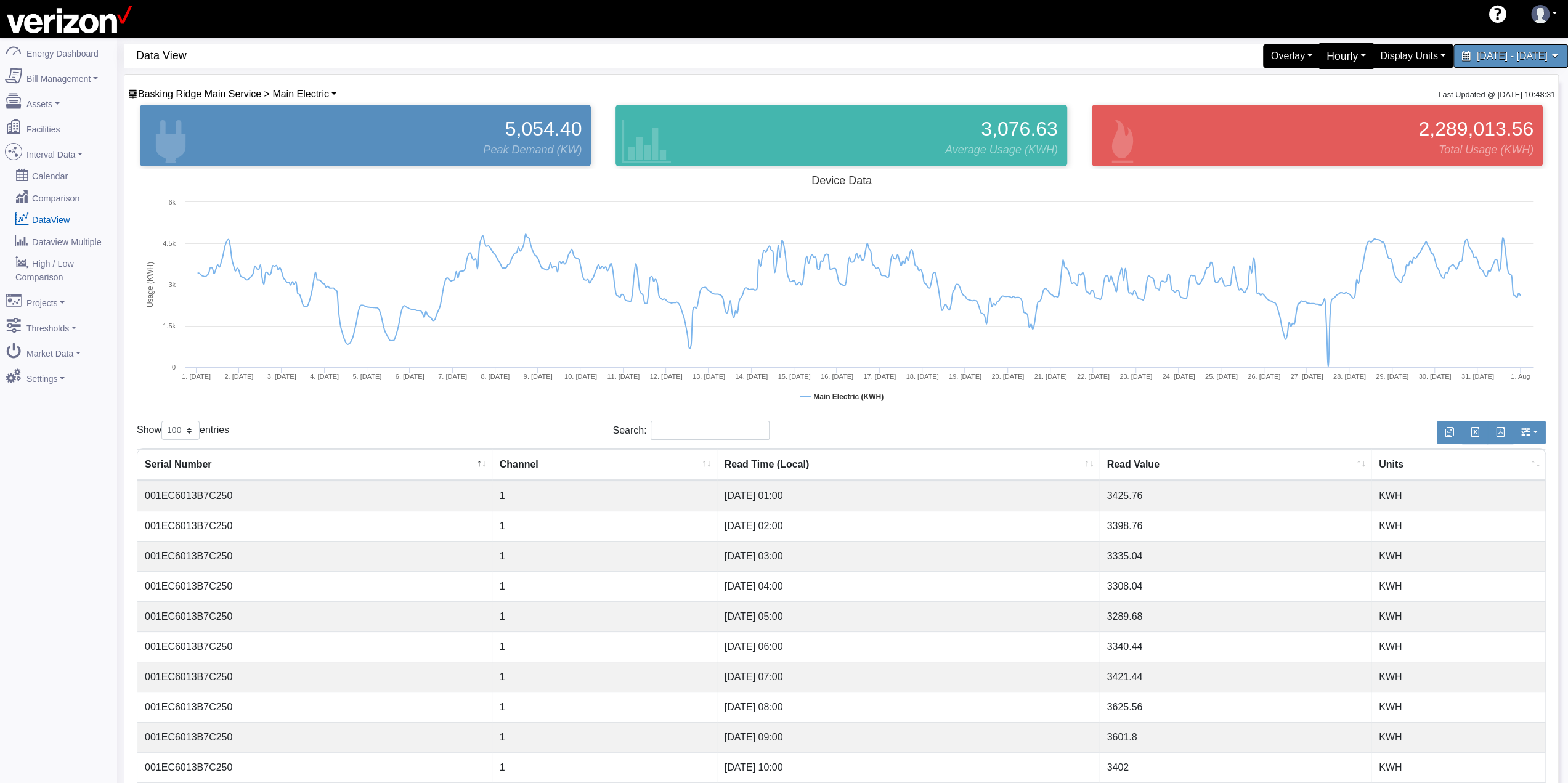
click at [1318, 57] on div "Hourly" at bounding box center [1347, 56] width 57 height 26
click at [1277, 163] on link "Daily" at bounding box center [1326, 164] width 97 height 19
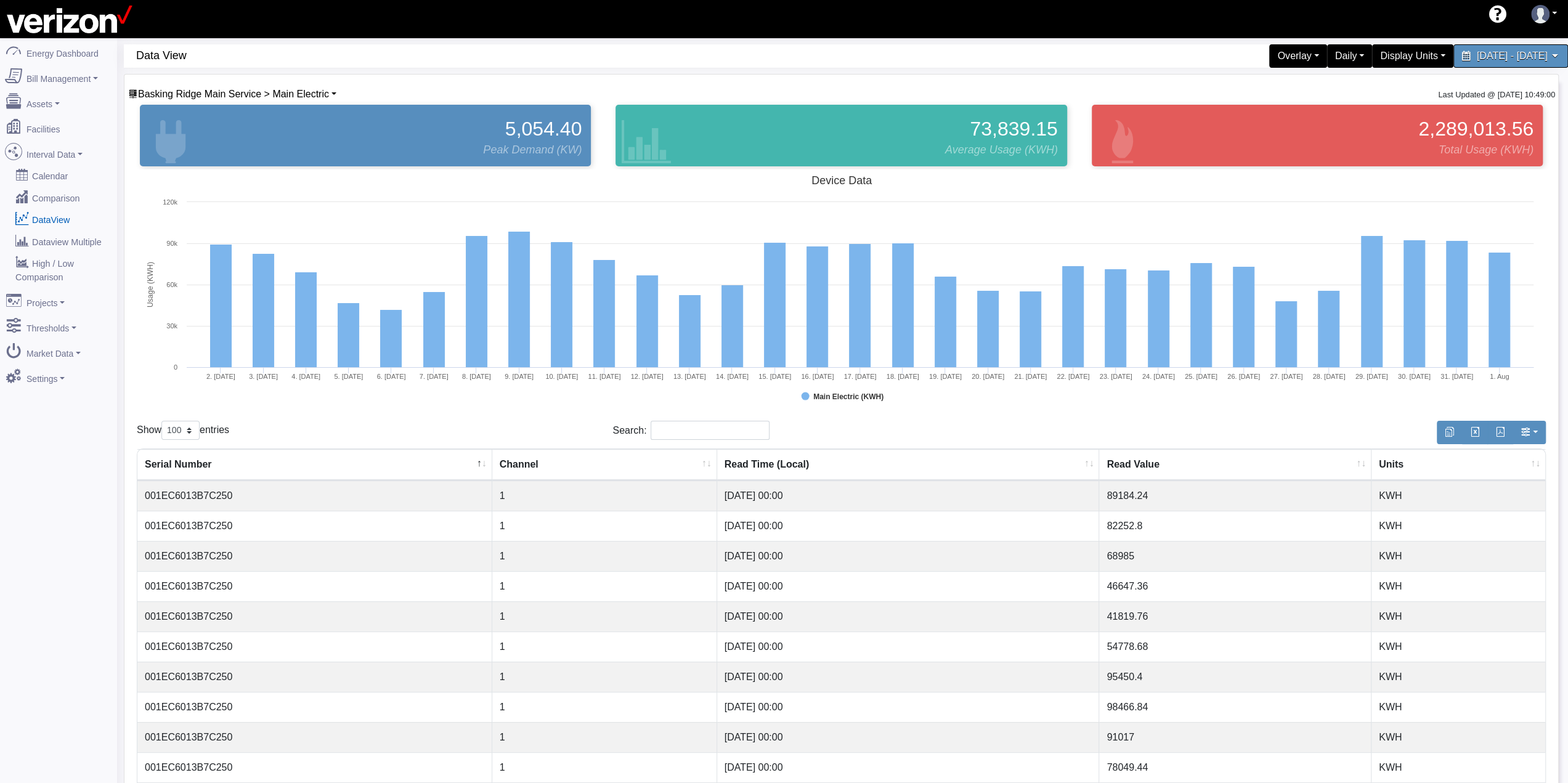
click at [926, 412] on rect at bounding box center [841, 292] width 1409 height 246
click at [305, 93] on span "Basking Ridge Main Service > Main Electric" at bounding box center [233, 94] width 191 height 10
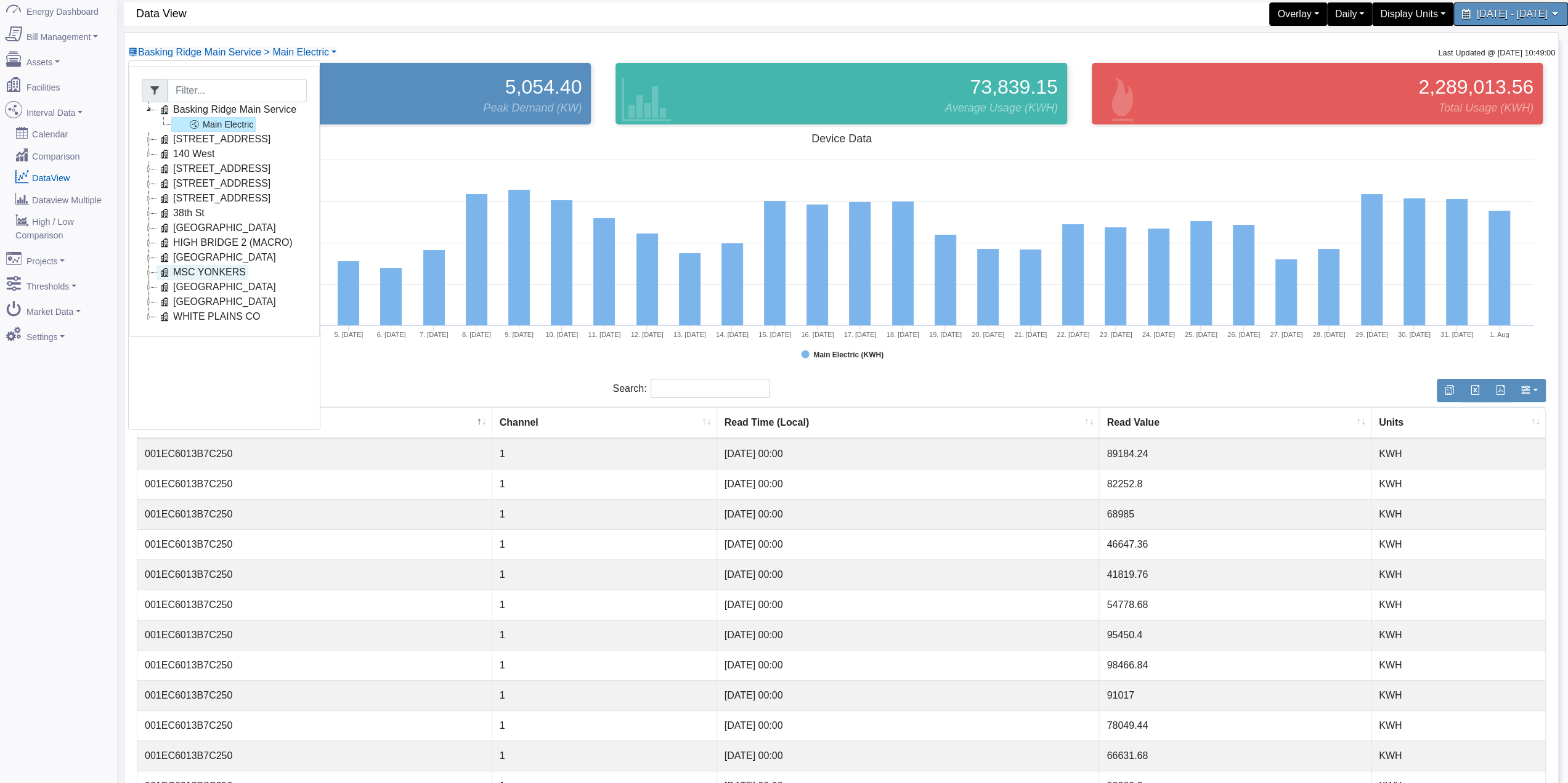
scroll to position [62, 0]
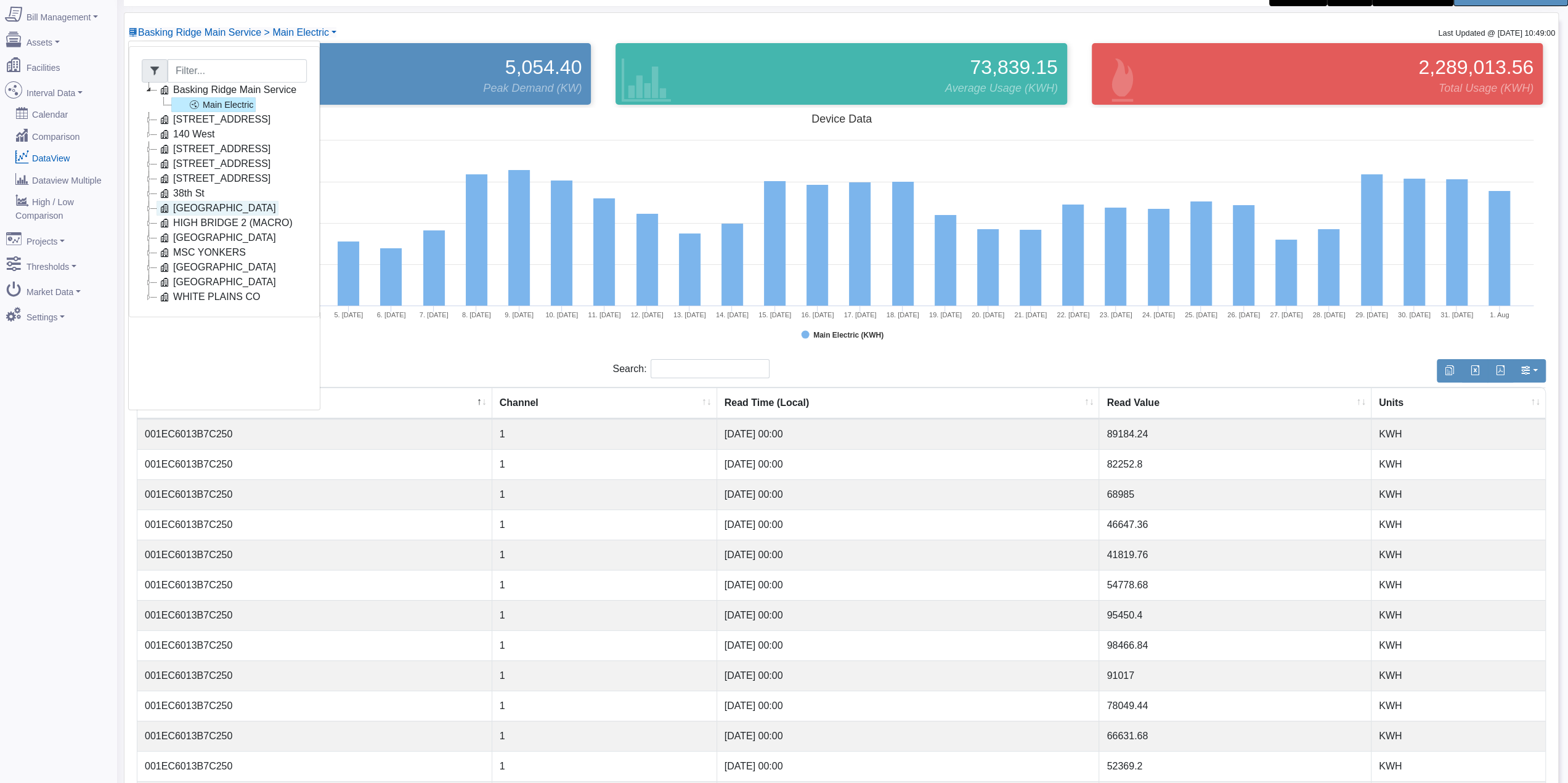
click at [209, 209] on link "[GEOGRAPHIC_DATA]" at bounding box center [218, 208] width 122 height 15
click at [211, 218] on link "18641460003" at bounding box center [216, 223] width 88 height 15
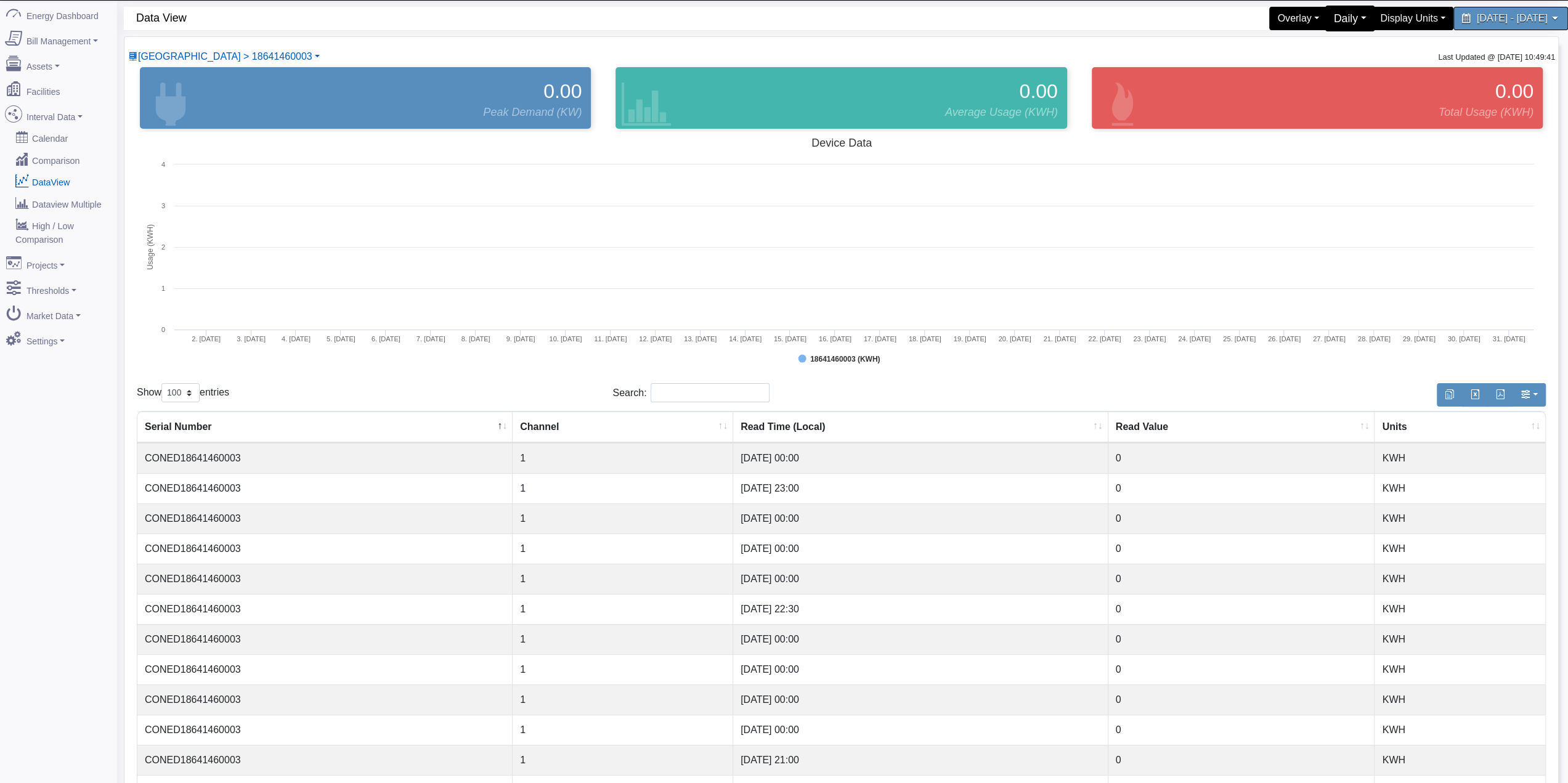
click at [1324, 15] on div "Daily" at bounding box center [1349, 19] width 50 height 26
click at [1276, 105] on link "Hourly" at bounding box center [1325, 107] width 97 height 19
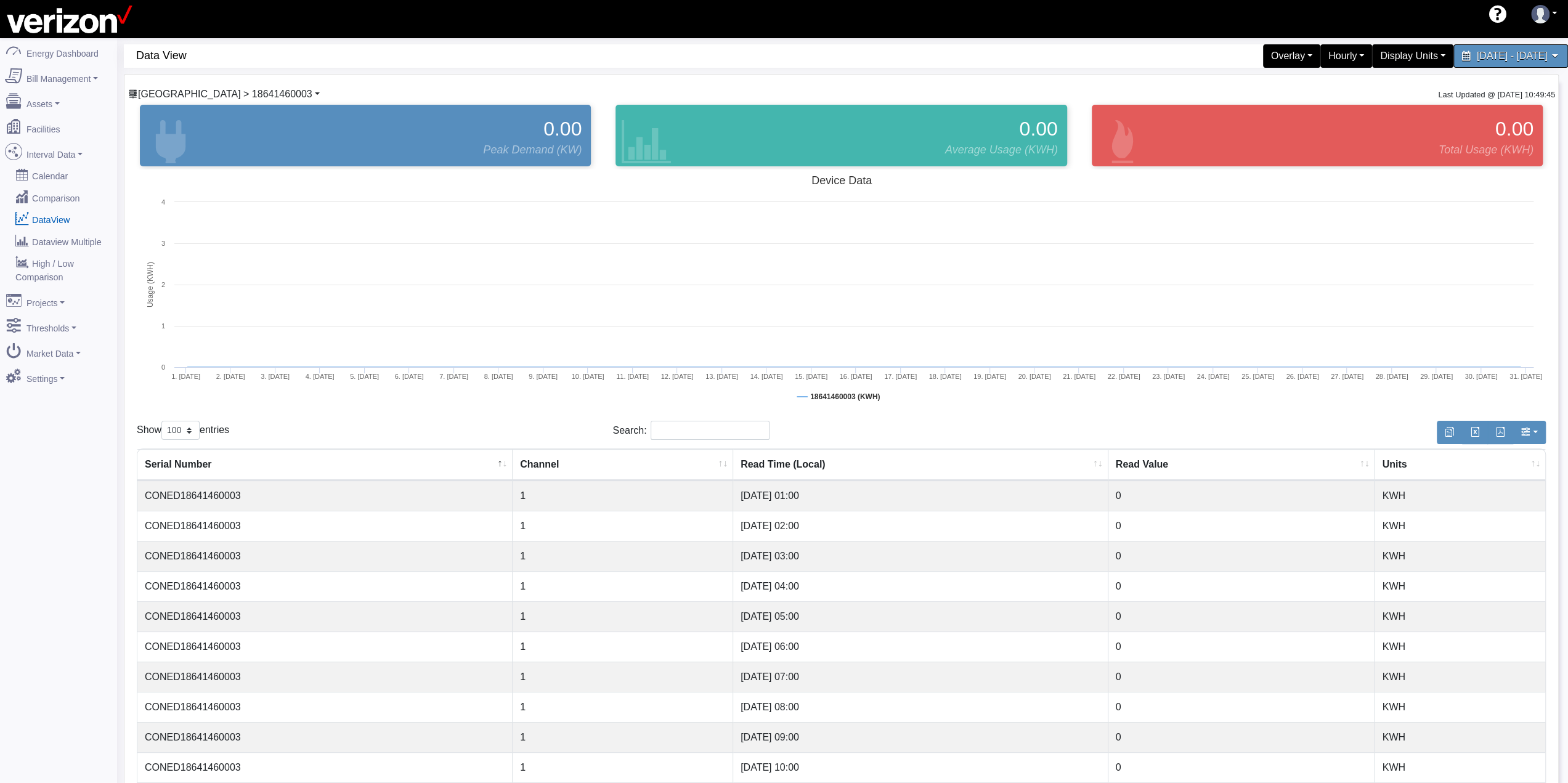
click at [192, 95] on span "[GEOGRAPHIC_DATA] > 18641460003" at bounding box center [225, 94] width 174 height 10
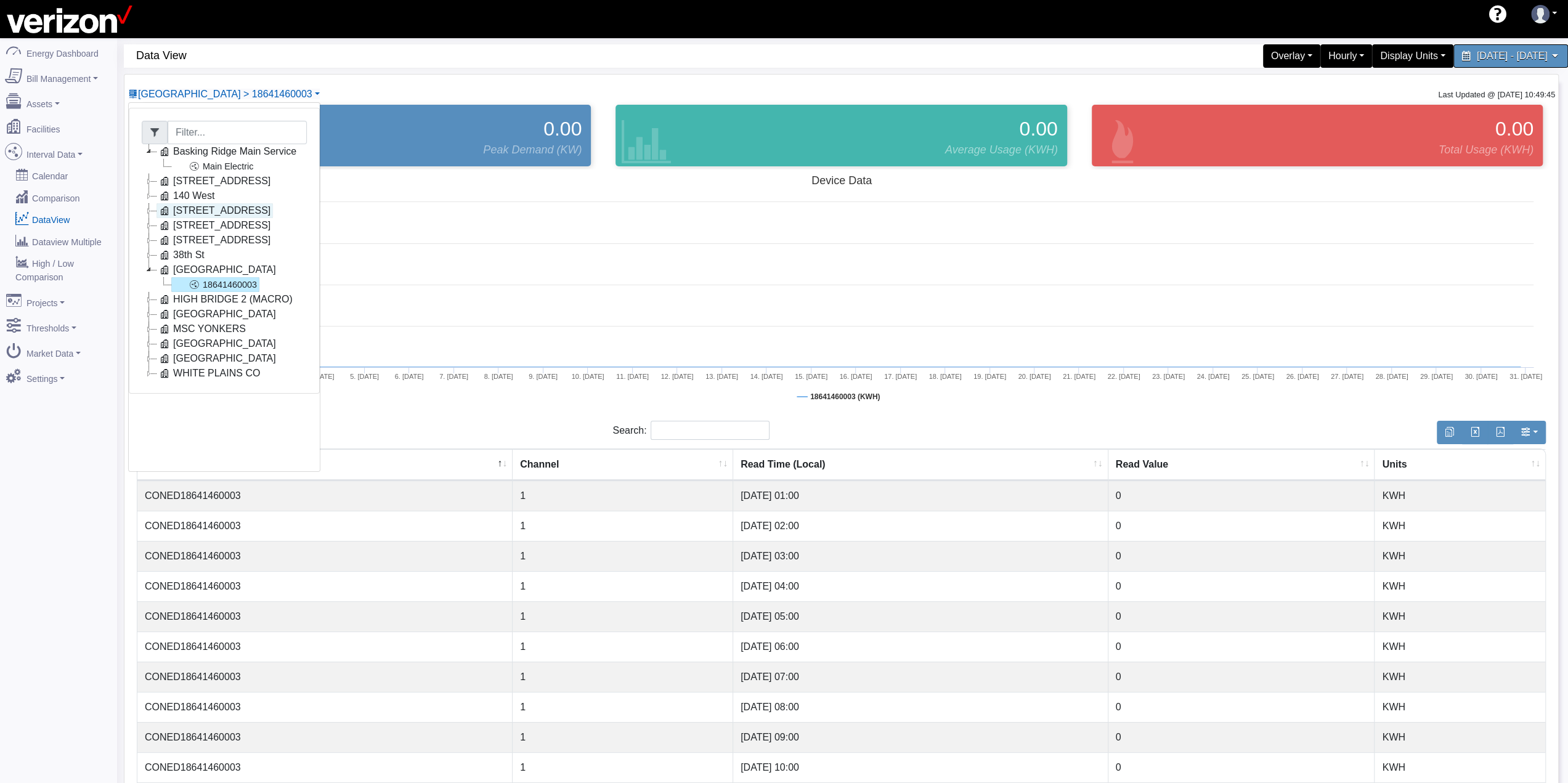
click at [214, 212] on link "[STREET_ADDRESS]" at bounding box center [214, 210] width 116 height 15
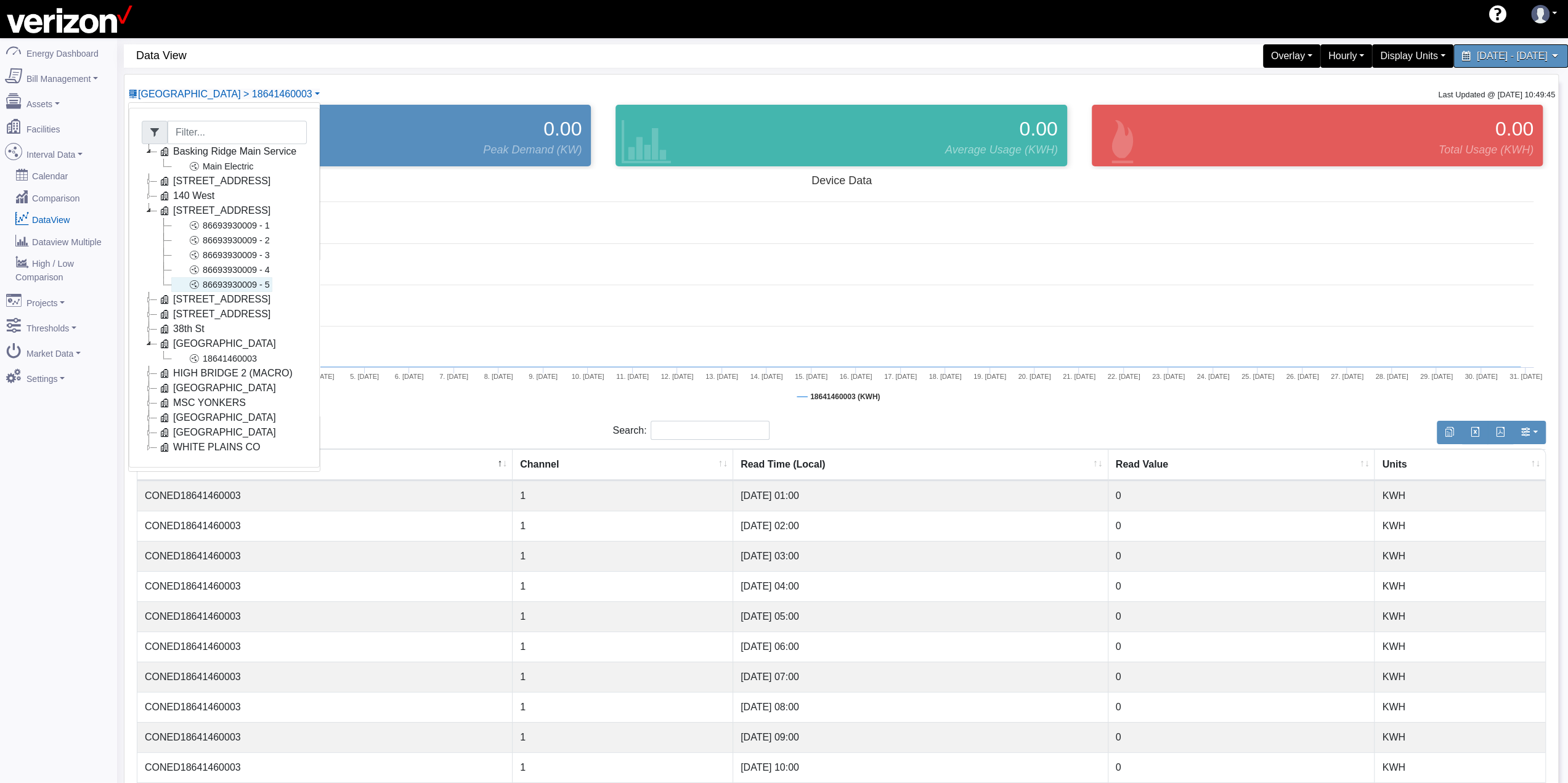
click at [225, 286] on link "86693930009 - 5" at bounding box center [222, 284] width 101 height 15
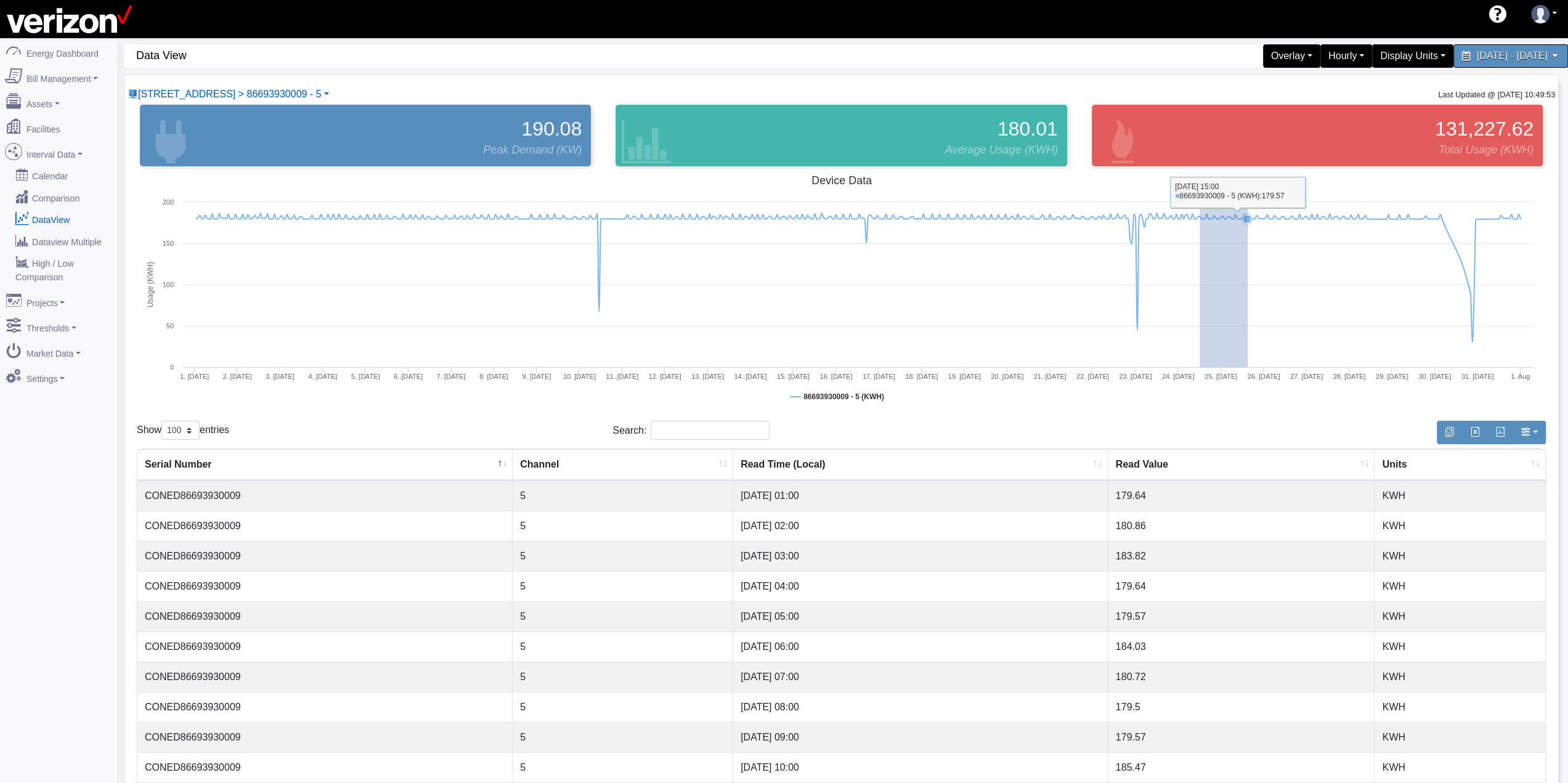
drag, startPoint x: 1200, startPoint y: 286, endPoint x: 1253, endPoint y: 290, distance: 53.2
click at [1253, 290] on rect at bounding box center [841, 292] width 1409 height 246
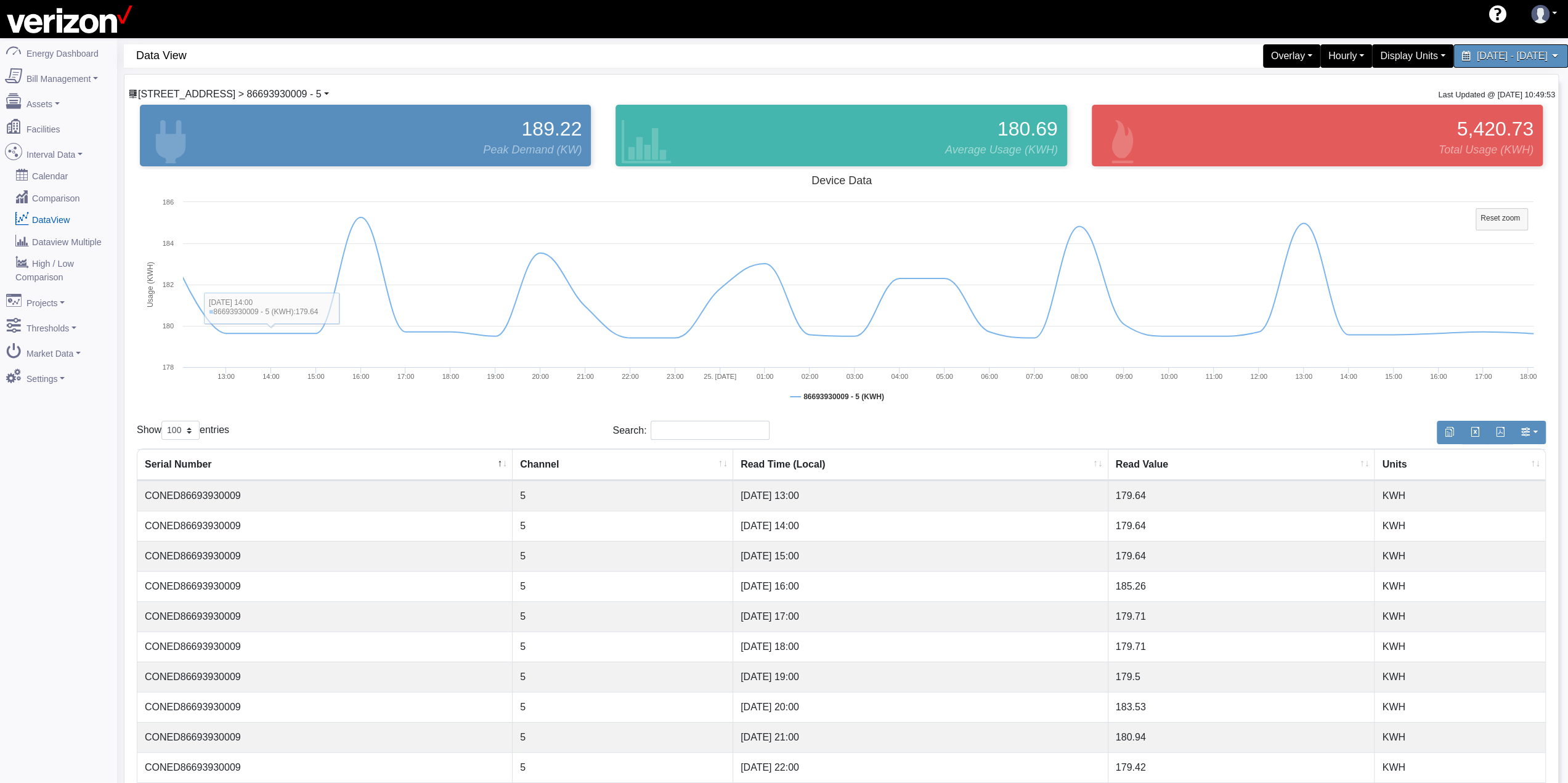
click at [308, 99] on span "[STREET_ADDRESS] > 86693930009 - 5" at bounding box center [229, 94] width 184 height 10
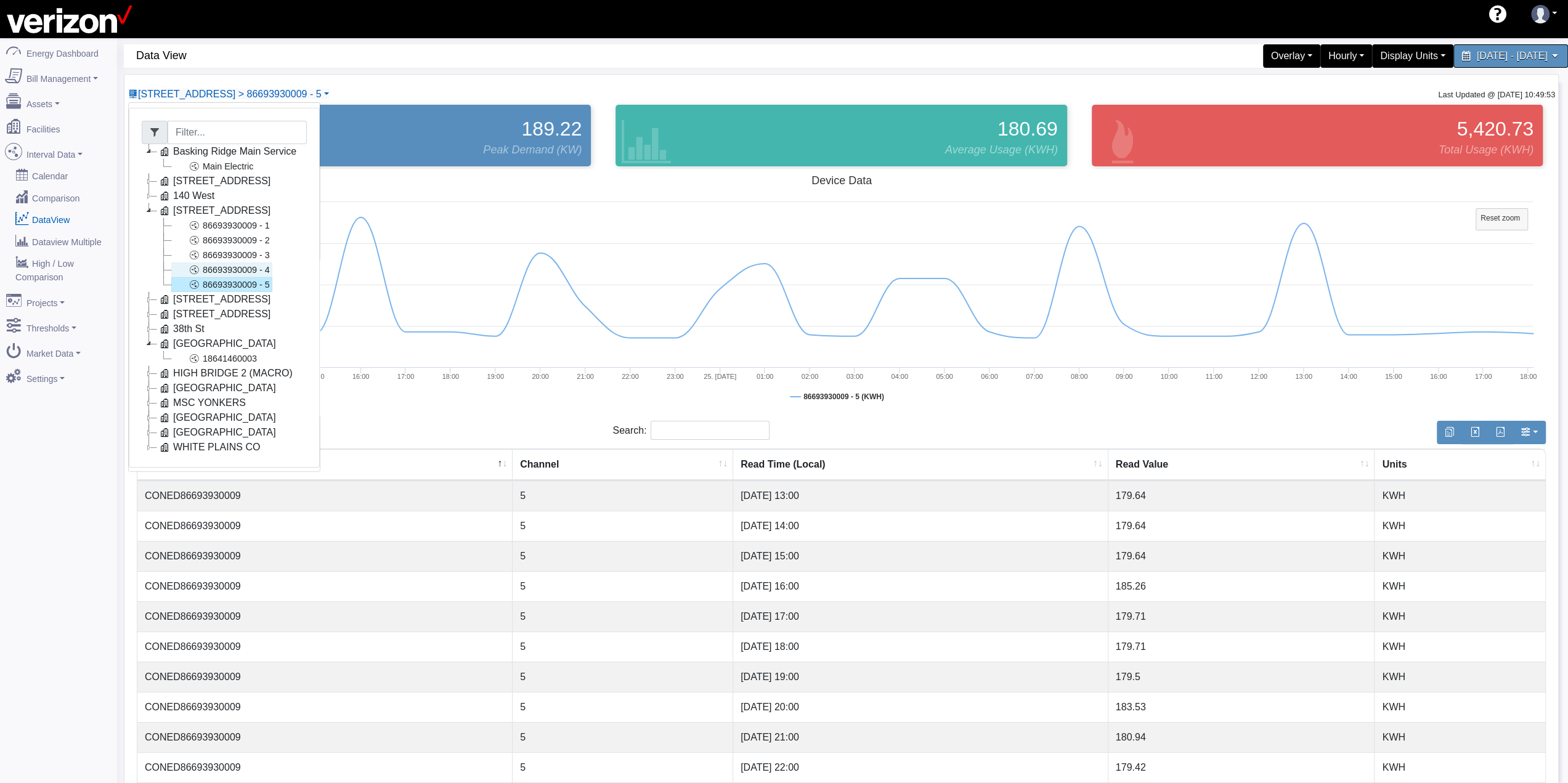
click at [223, 270] on link "86693930009 - 4" at bounding box center [222, 269] width 101 height 15
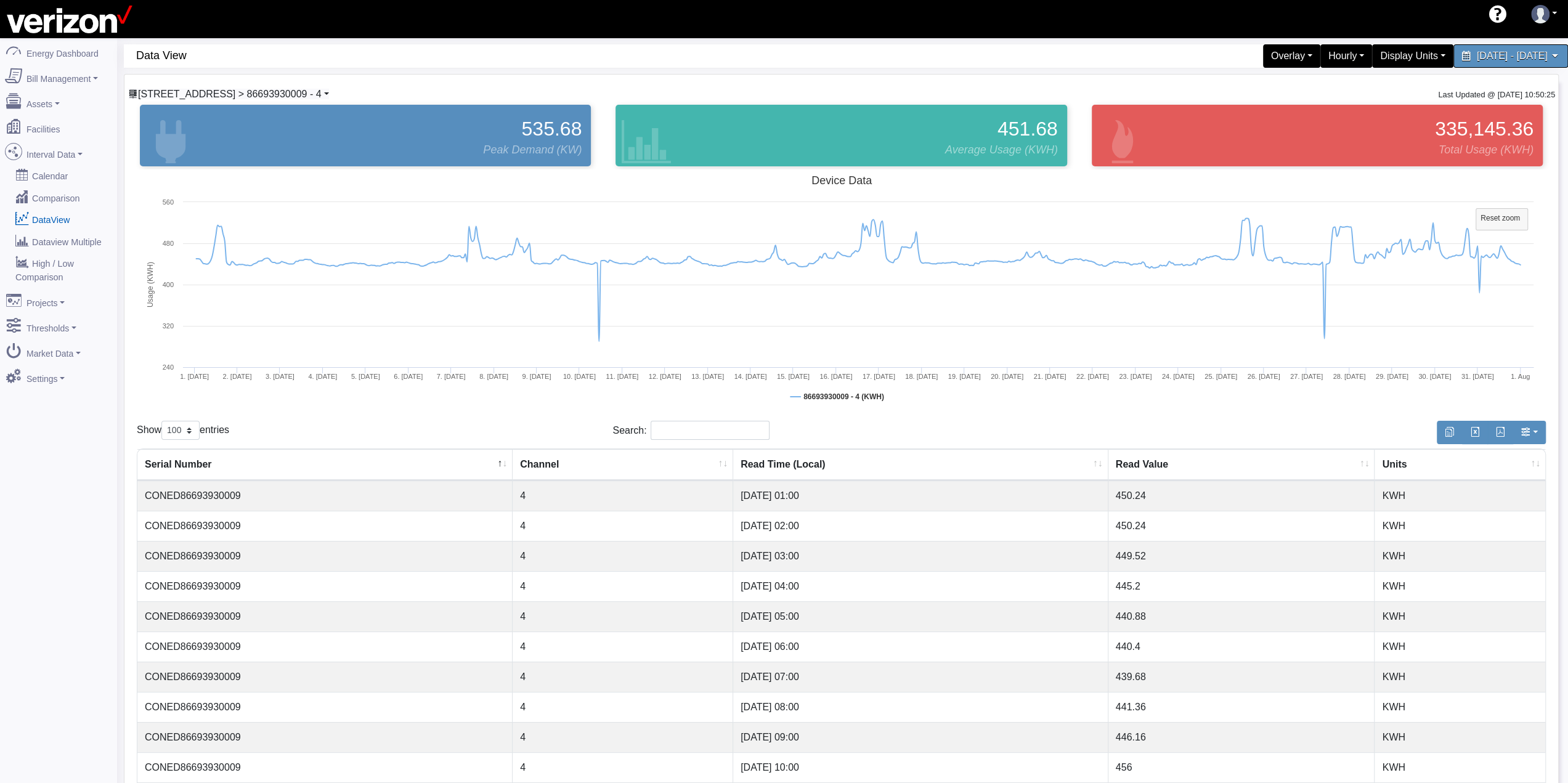
click at [310, 96] on span "[STREET_ADDRESS] > 86693930009 - 4" at bounding box center [229, 94] width 184 height 10
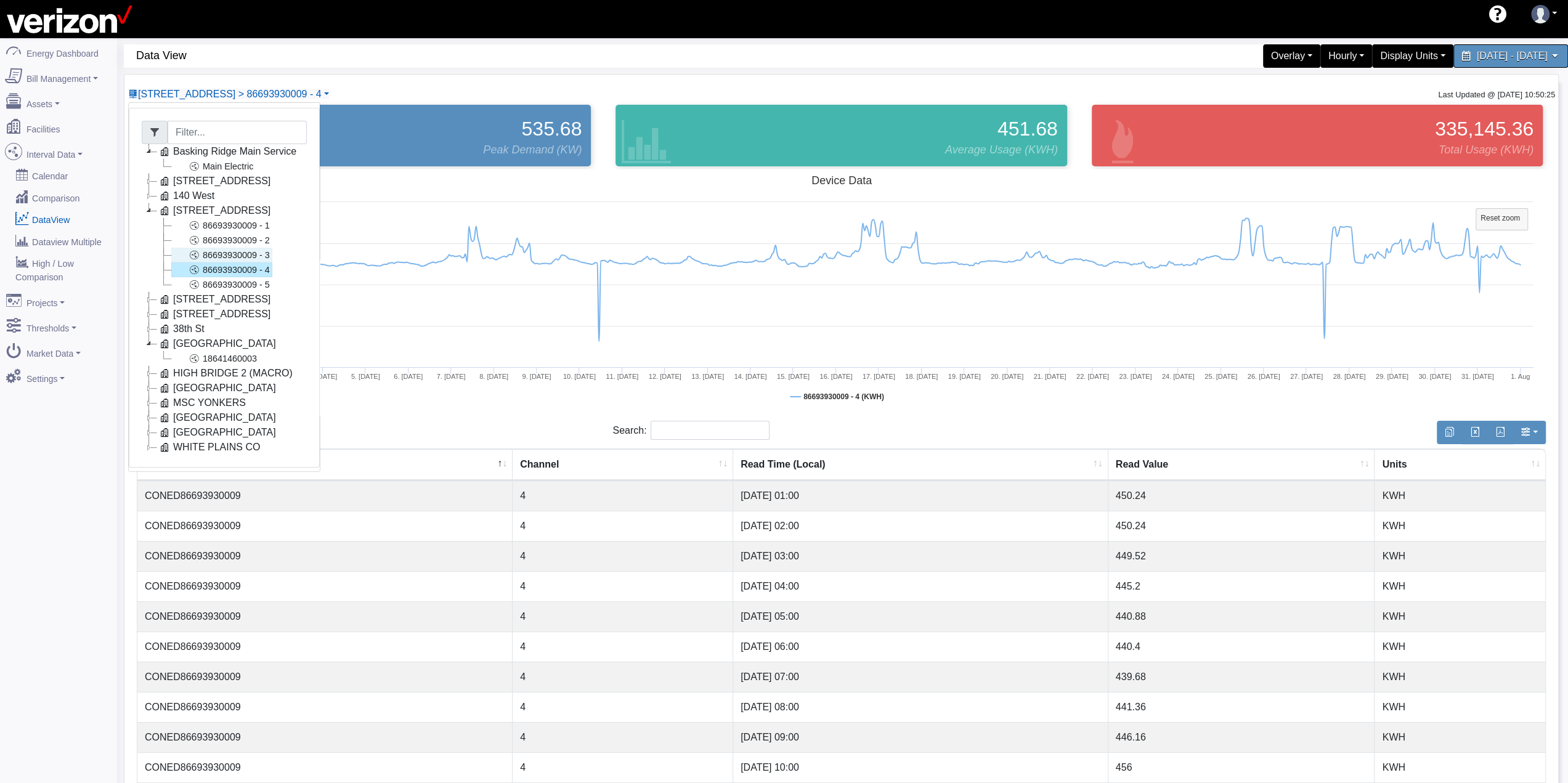
click at [243, 253] on link "86693930009 - 3" at bounding box center [222, 255] width 101 height 15
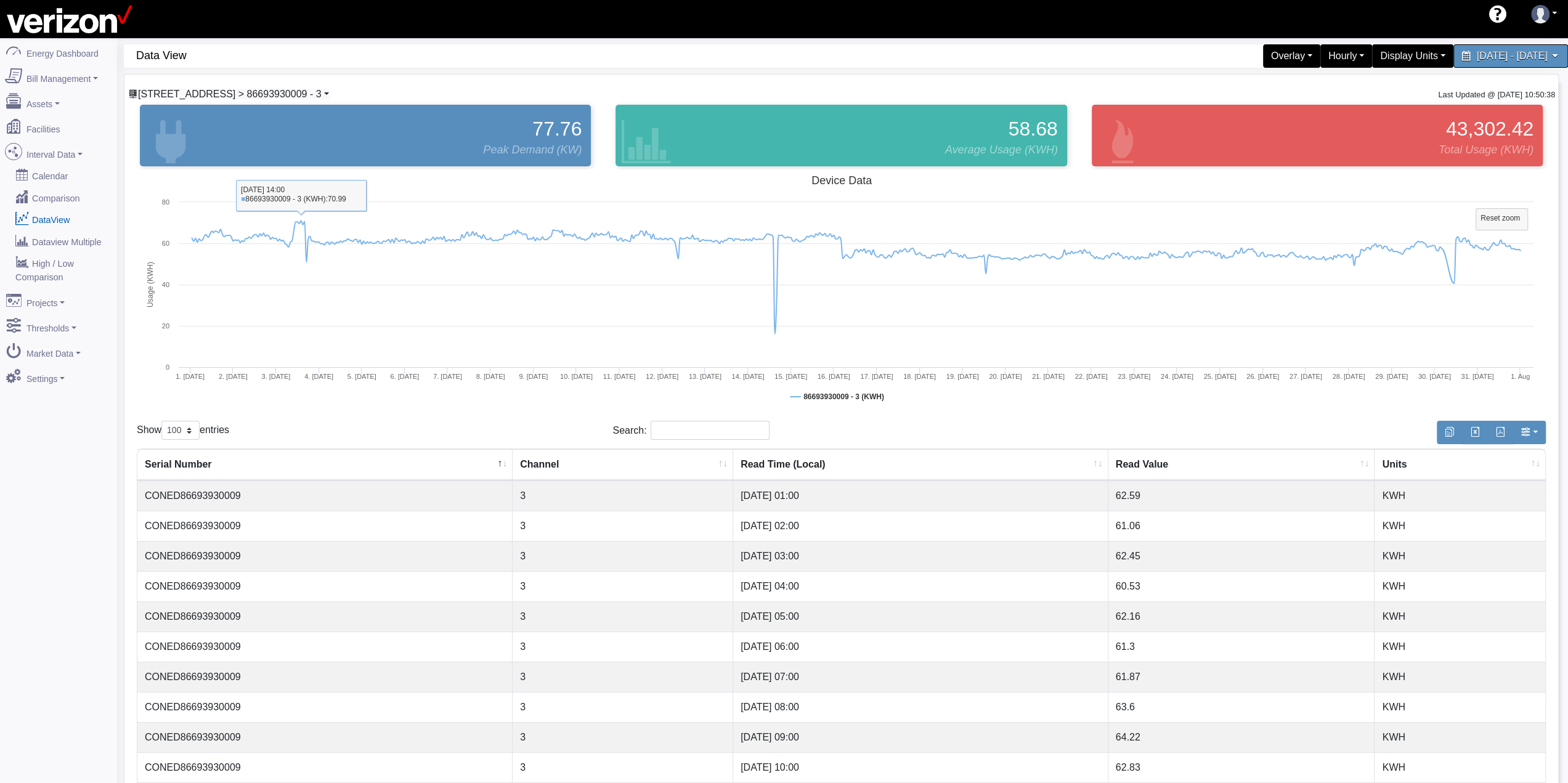
click at [274, 98] on span "[STREET_ADDRESS] > 86693930009 - 3" at bounding box center [229, 94] width 184 height 10
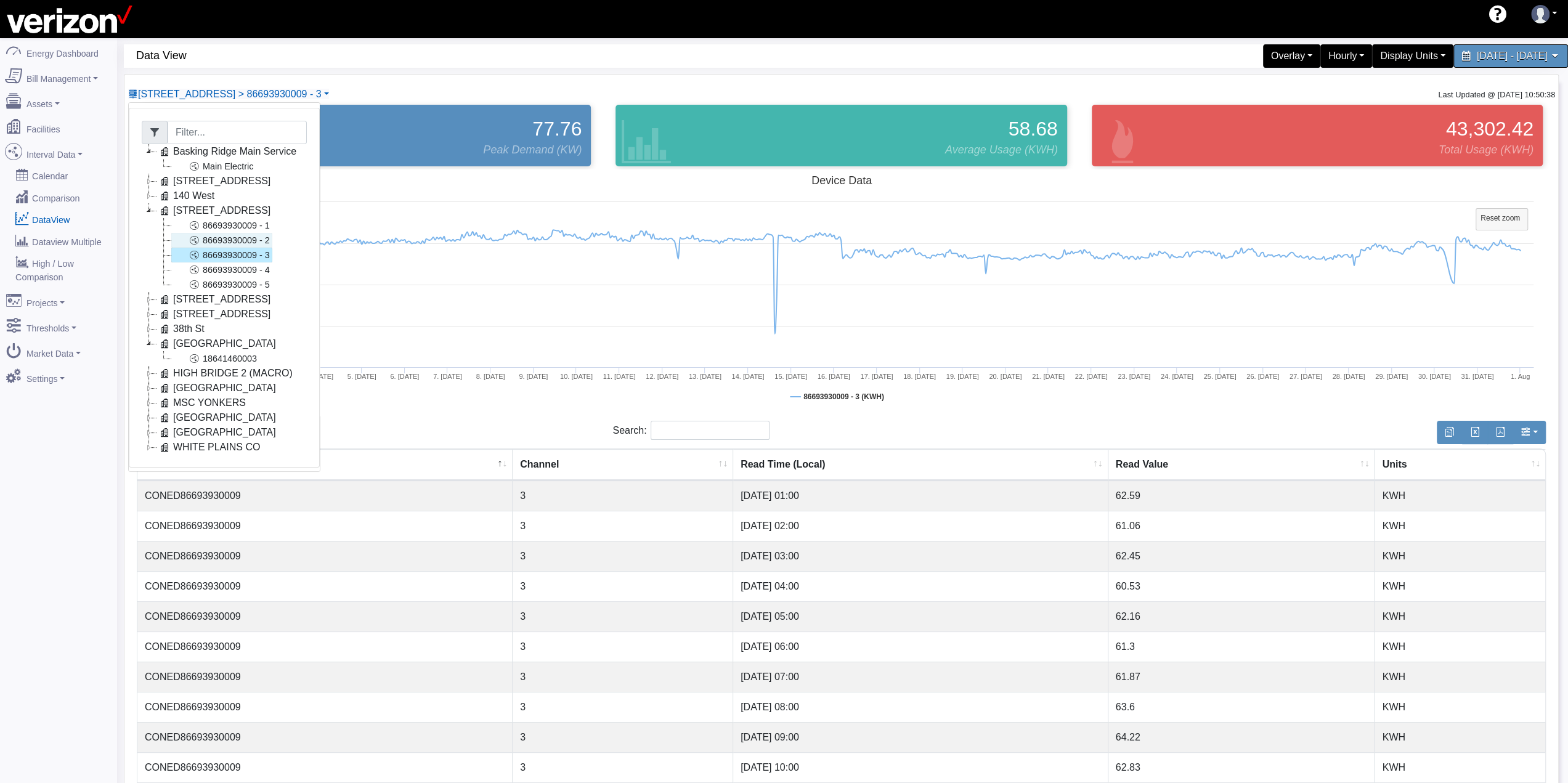
click at [228, 238] on link "86693930009 - 2" at bounding box center [222, 240] width 101 height 15
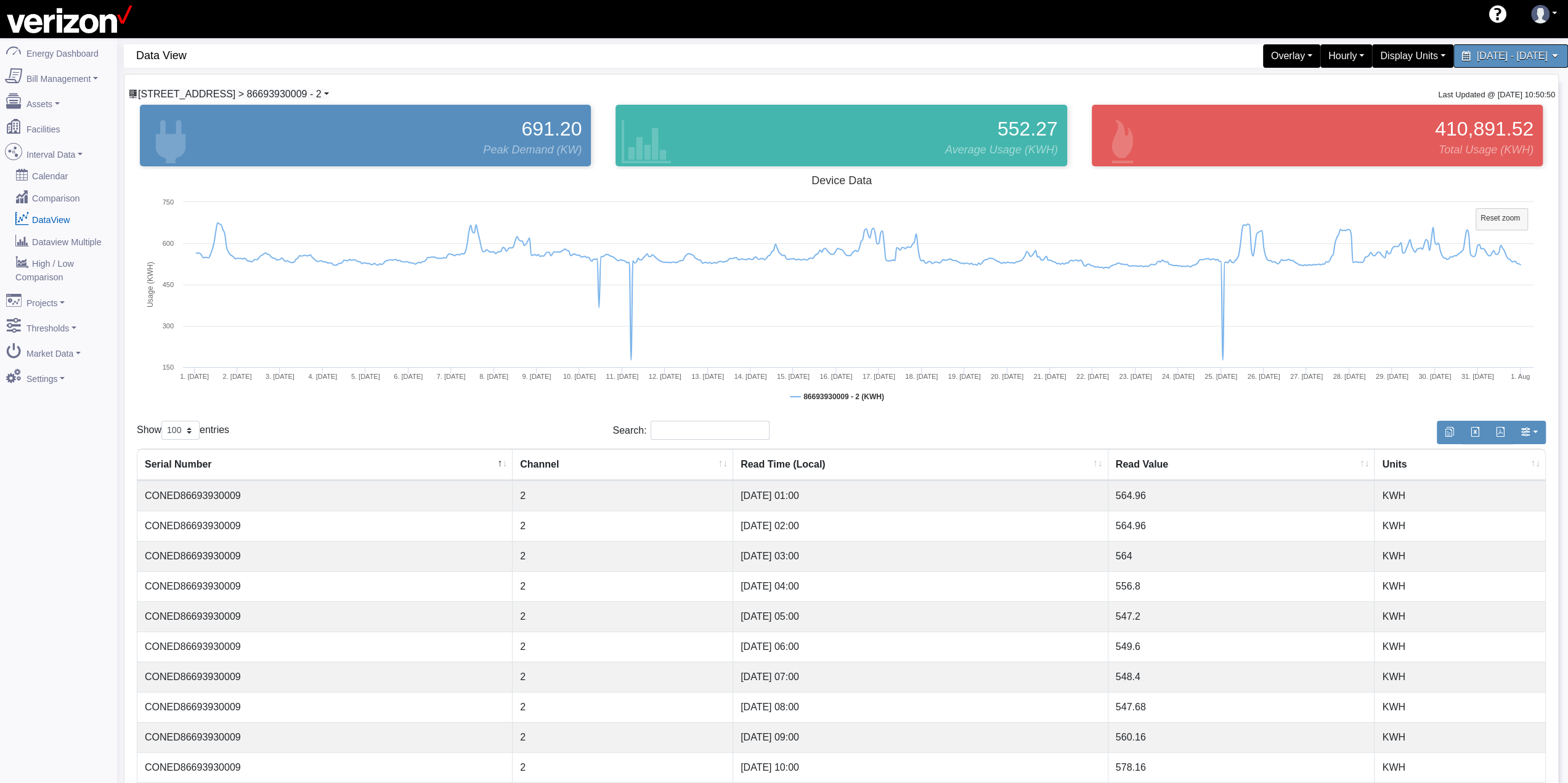
click at [186, 90] on span "[STREET_ADDRESS] > 86693930009 - 2" at bounding box center [229, 94] width 184 height 10
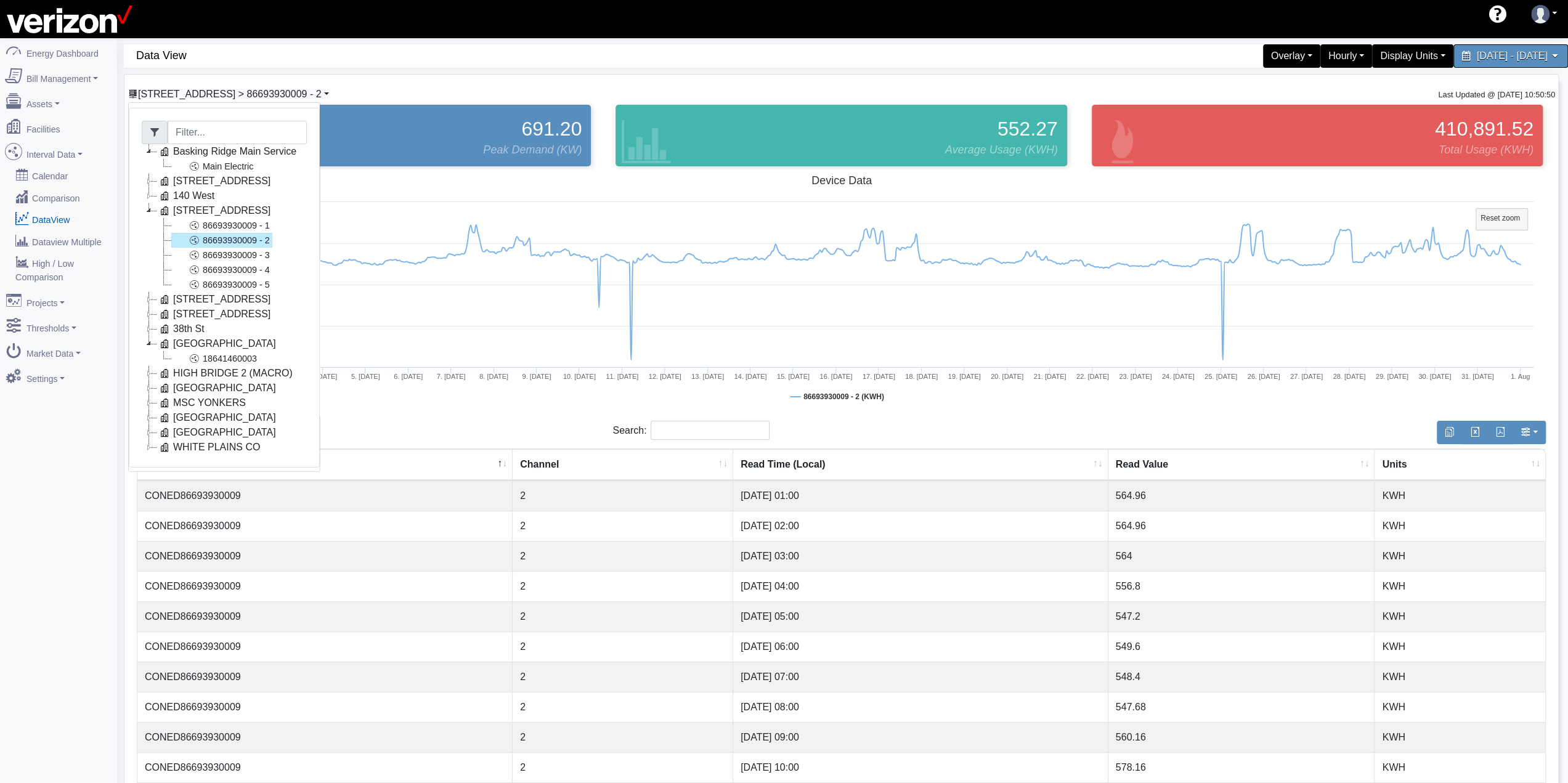
click at [188, 95] on span "[STREET_ADDRESS] > 86693930009 - 2" at bounding box center [229, 94] width 184 height 10
